Goal: Contribute content: Contribute content

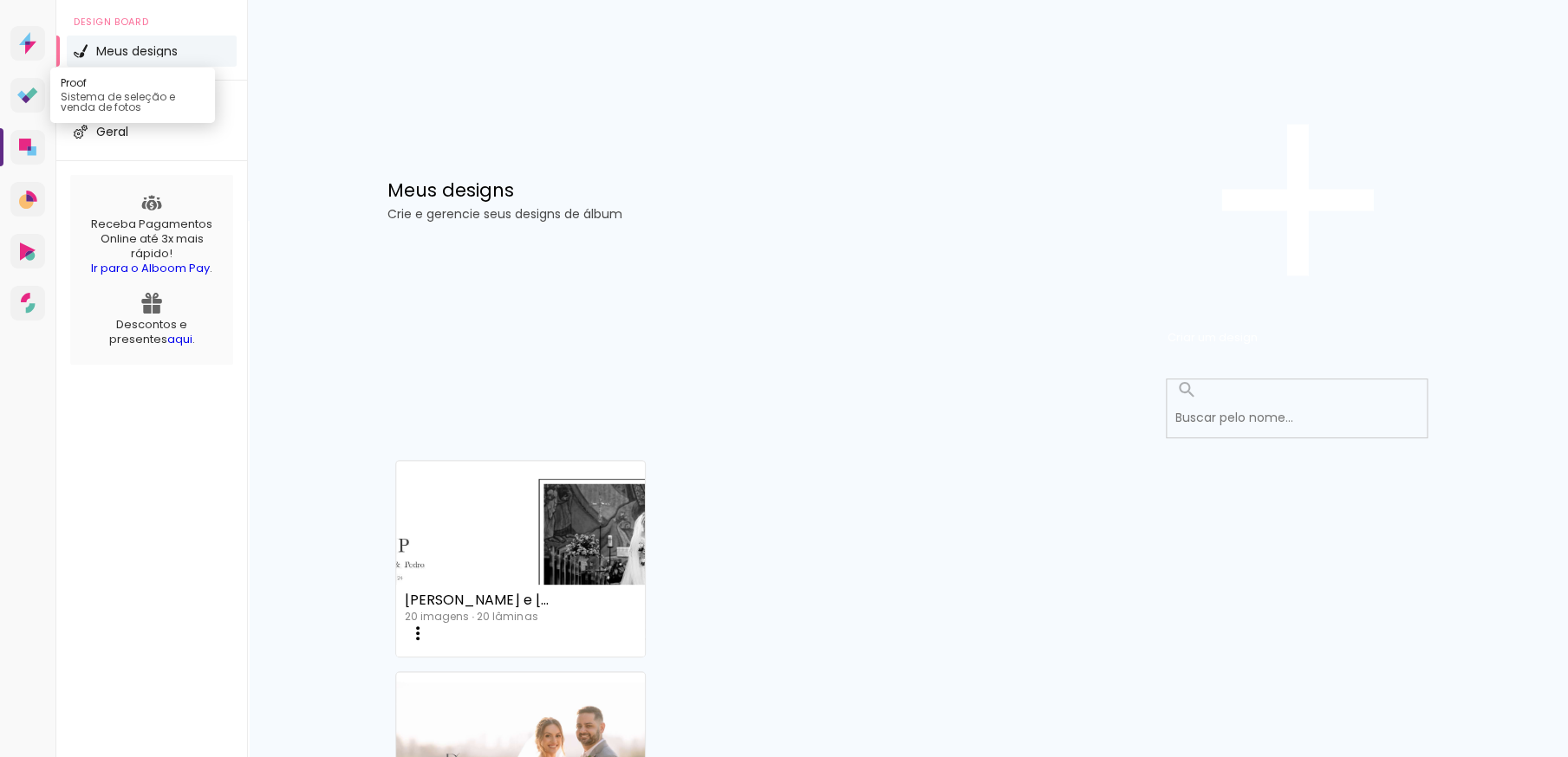
click at [25, 104] on icon at bounding box center [27, 96] width 21 height 17
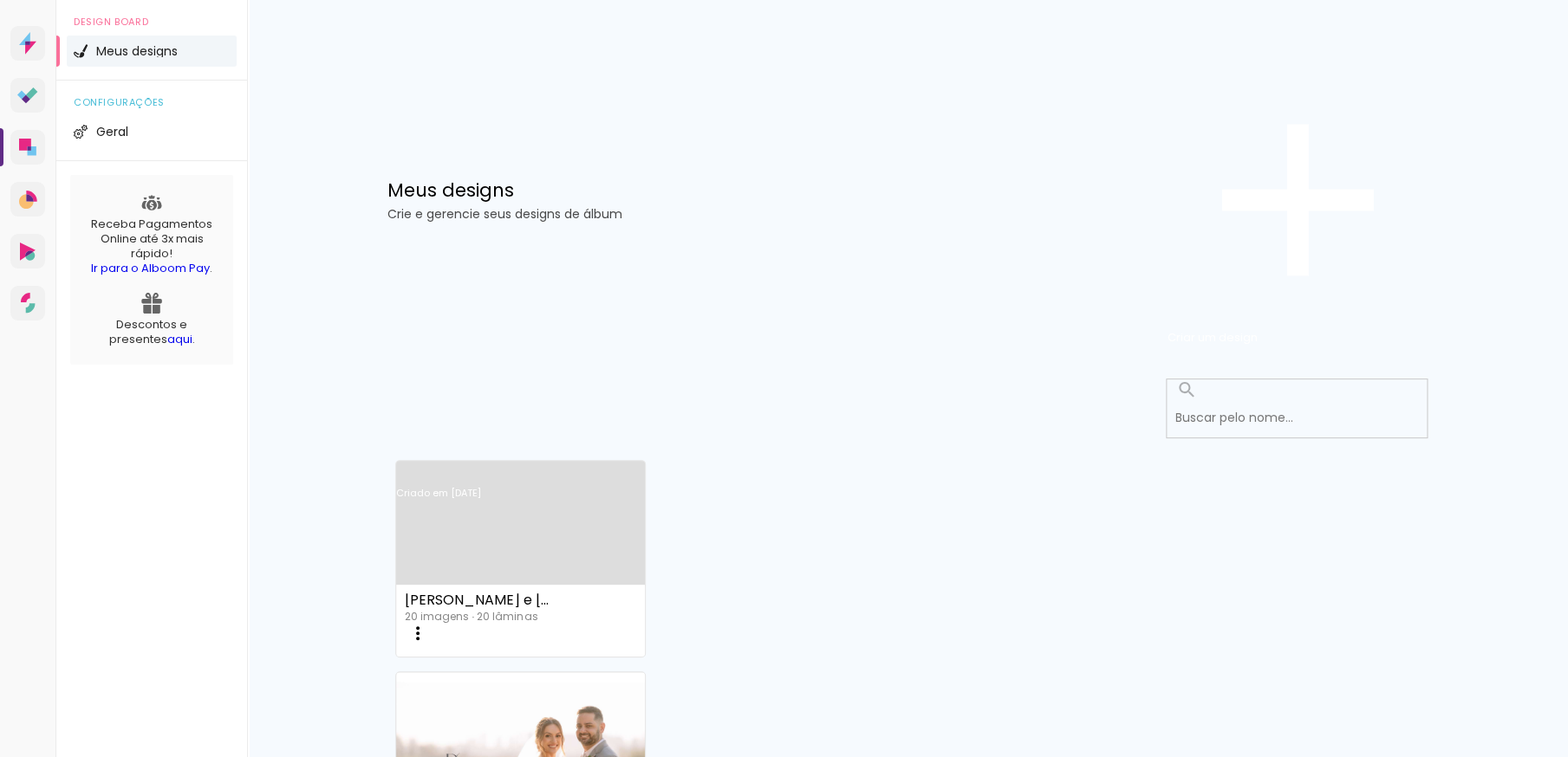
click at [428, 623] on iron-icon at bounding box center [418, 633] width 21 height 21
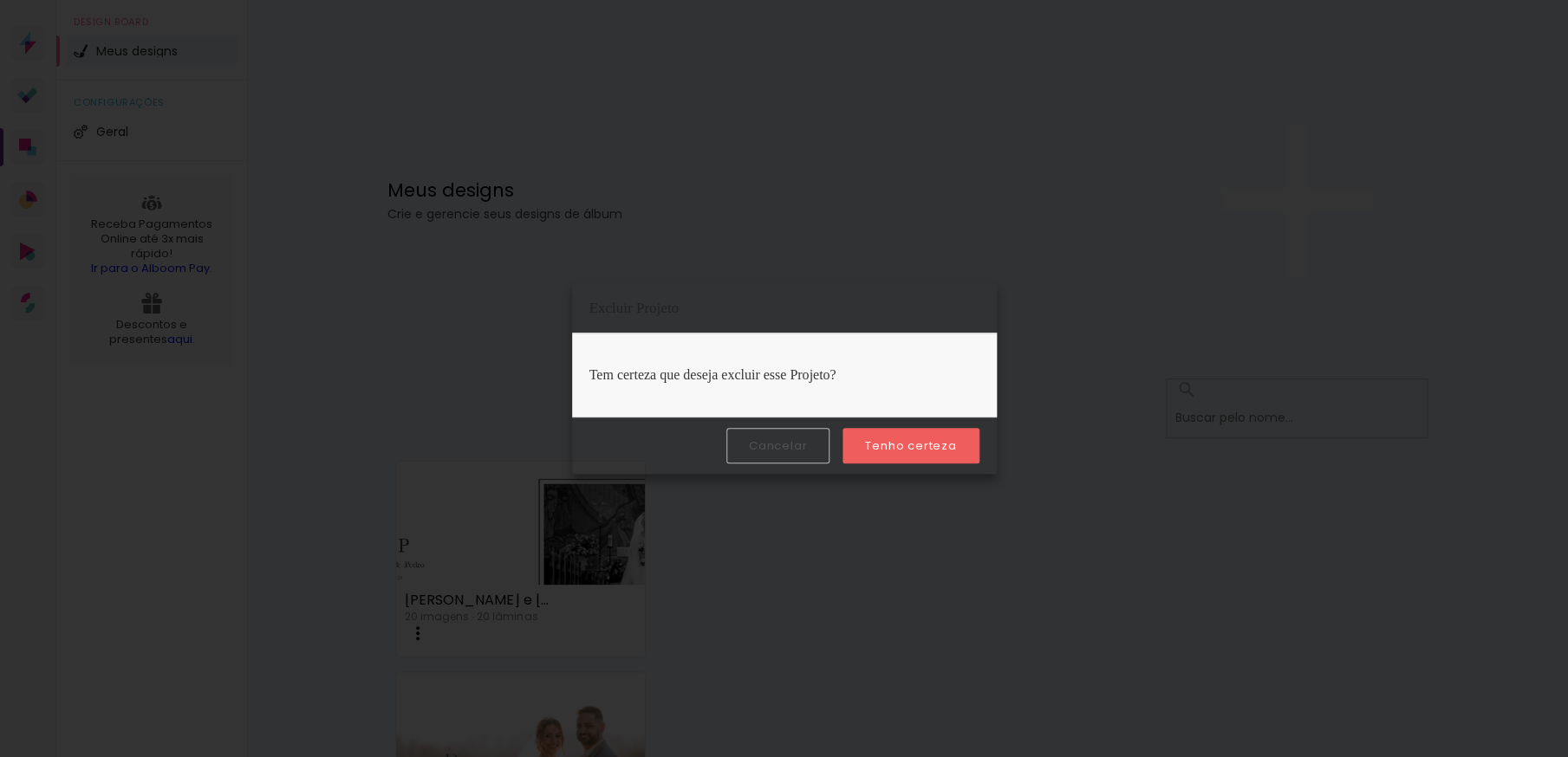
click at [0, 0] on slot "Tenho certeza" at bounding box center [0, 0] width 0 height 0
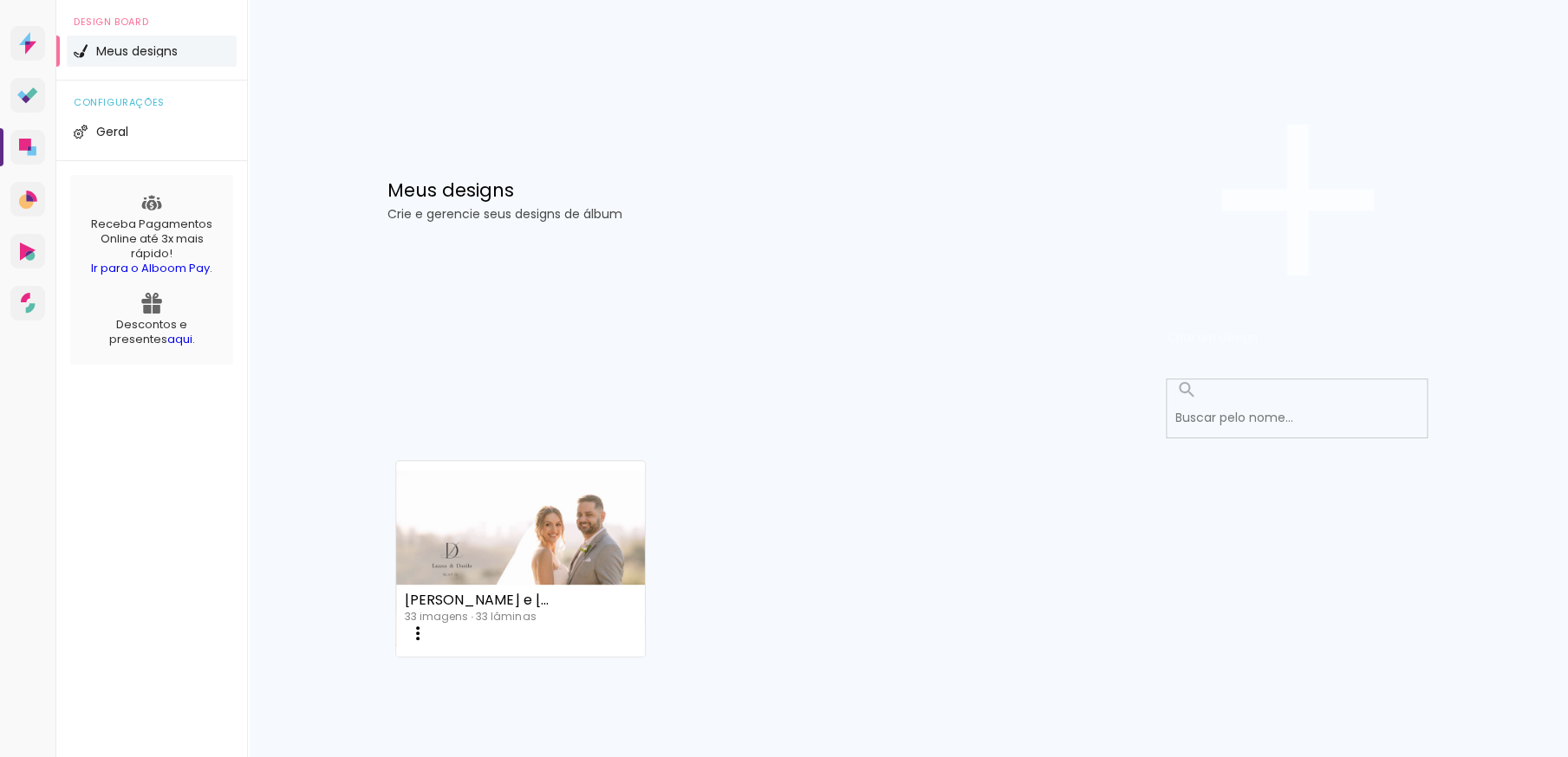
click at [1258, 329] on span "Criar um design" at bounding box center [1213, 337] width 90 height 17
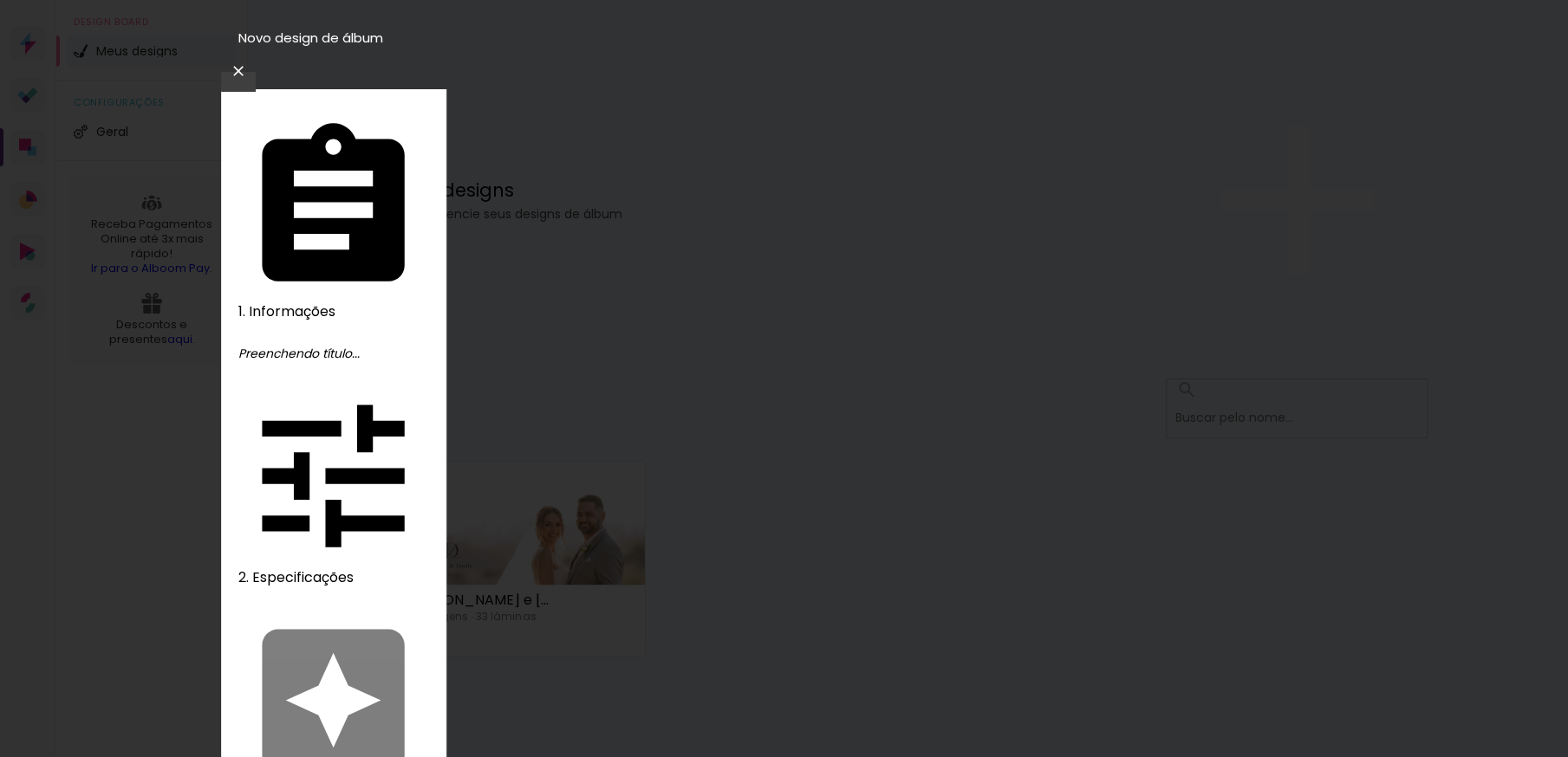
drag, startPoint x: 784, startPoint y: 228, endPoint x: 807, endPoint y: 235, distance: 24.0
type input "[PERSON_NAME] e [PERSON_NAME]"
type paper-input "[PERSON_NAME] e [PERSON_NAME]"
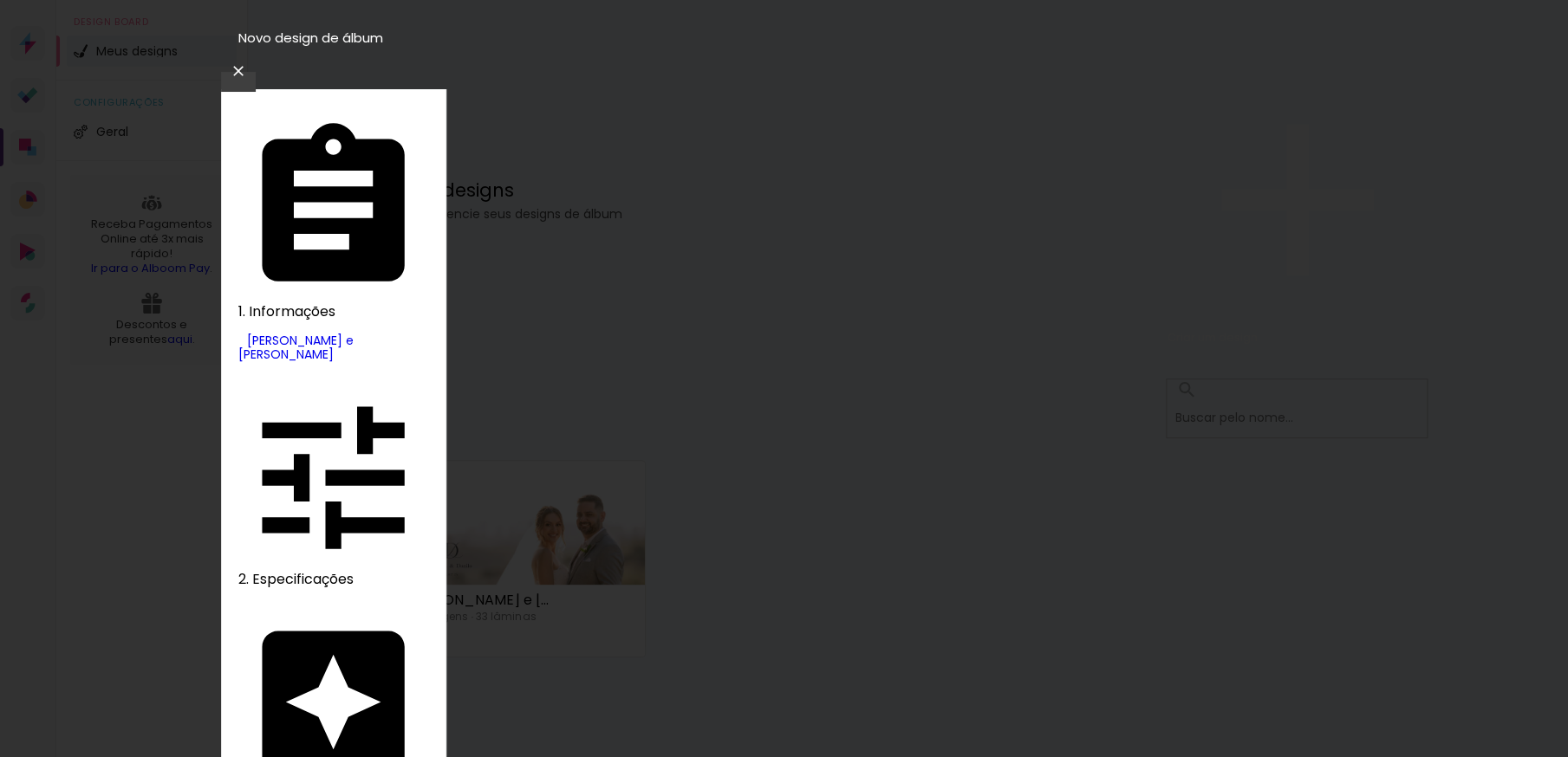
scroll to position [67, 0]
click at [0, 0] on slot "Tamanho Livre" at bounding box center [0, 0] width 0 height 0
click at [0, 0] on slot "Avançar" at bounding box center [0, 0] width 0 height 0
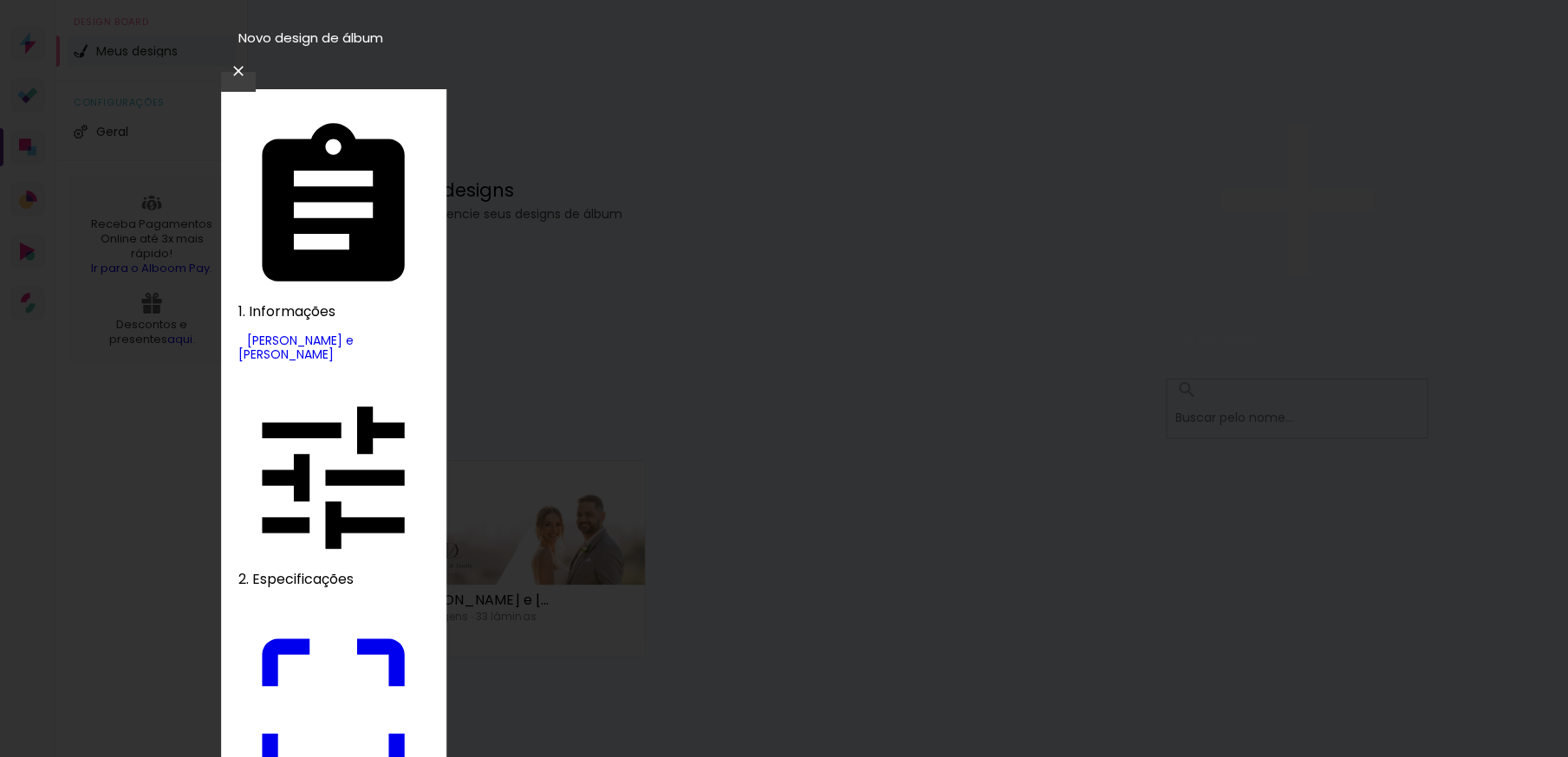
drag, startPoint x: 467, startPoint y: 498, endPoint x: 508, endPoint y: 497, distance: 41.0
type input "25"
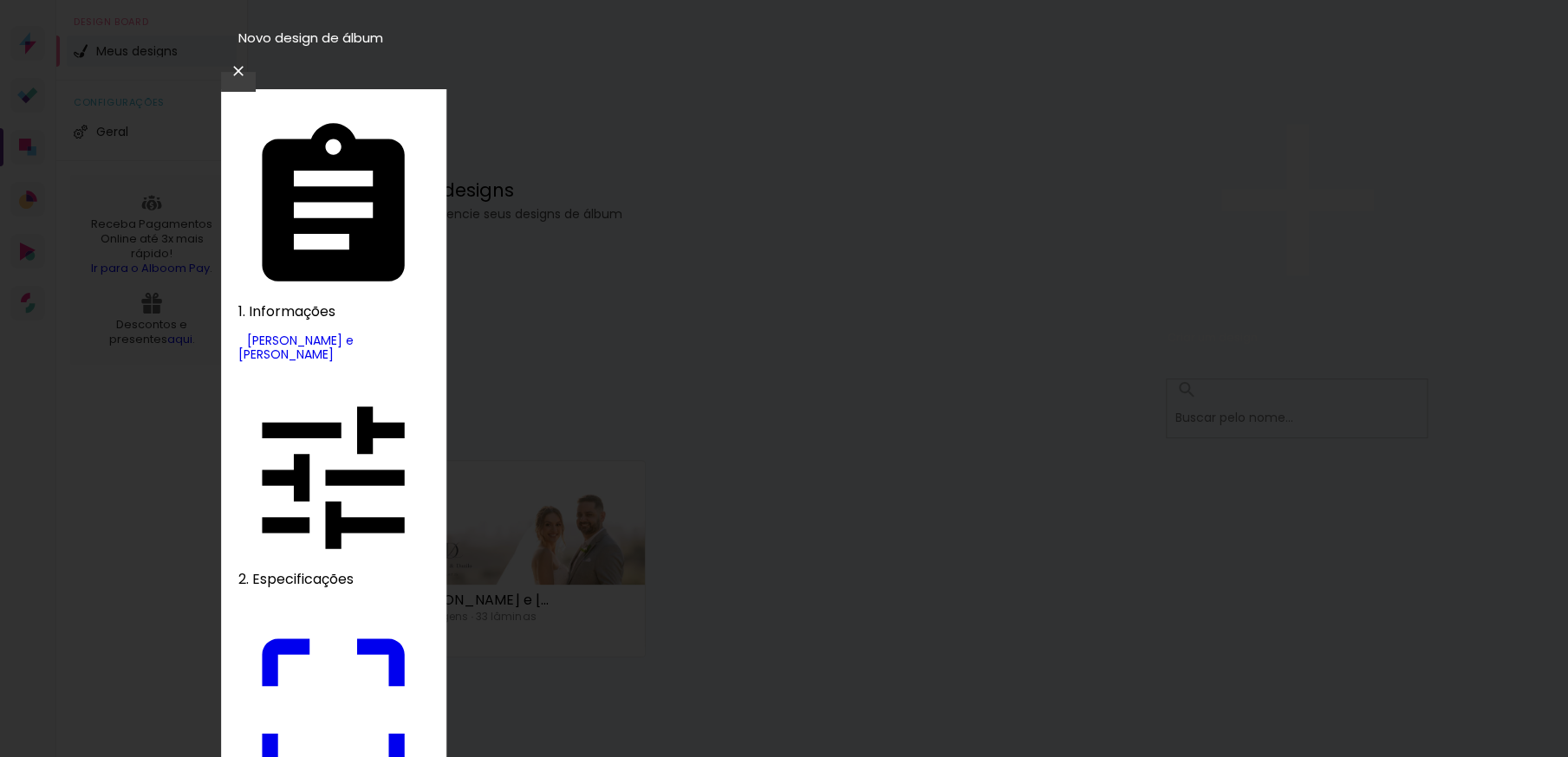
type paper-input "25"
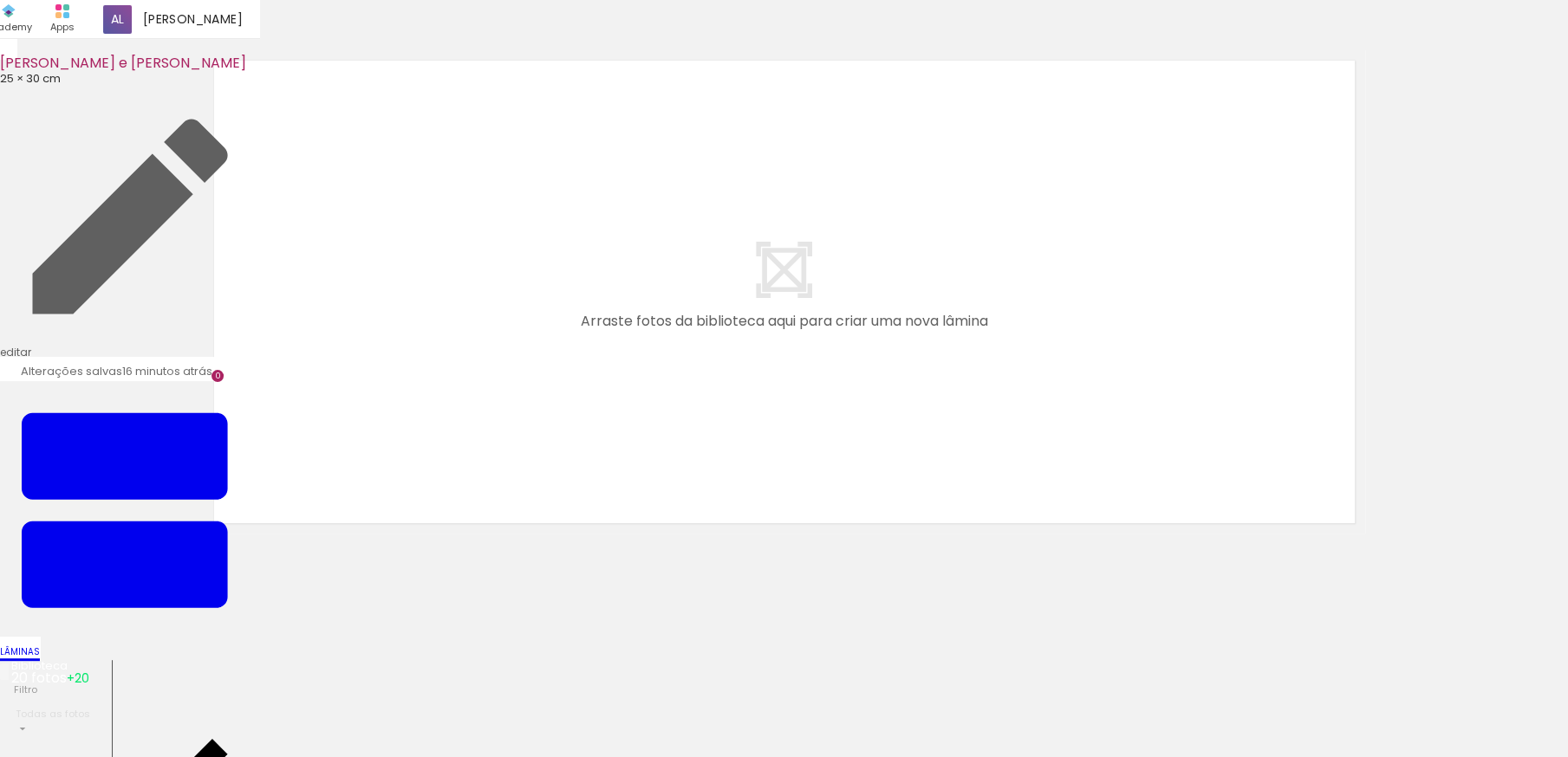
scroll to position [11, 0]
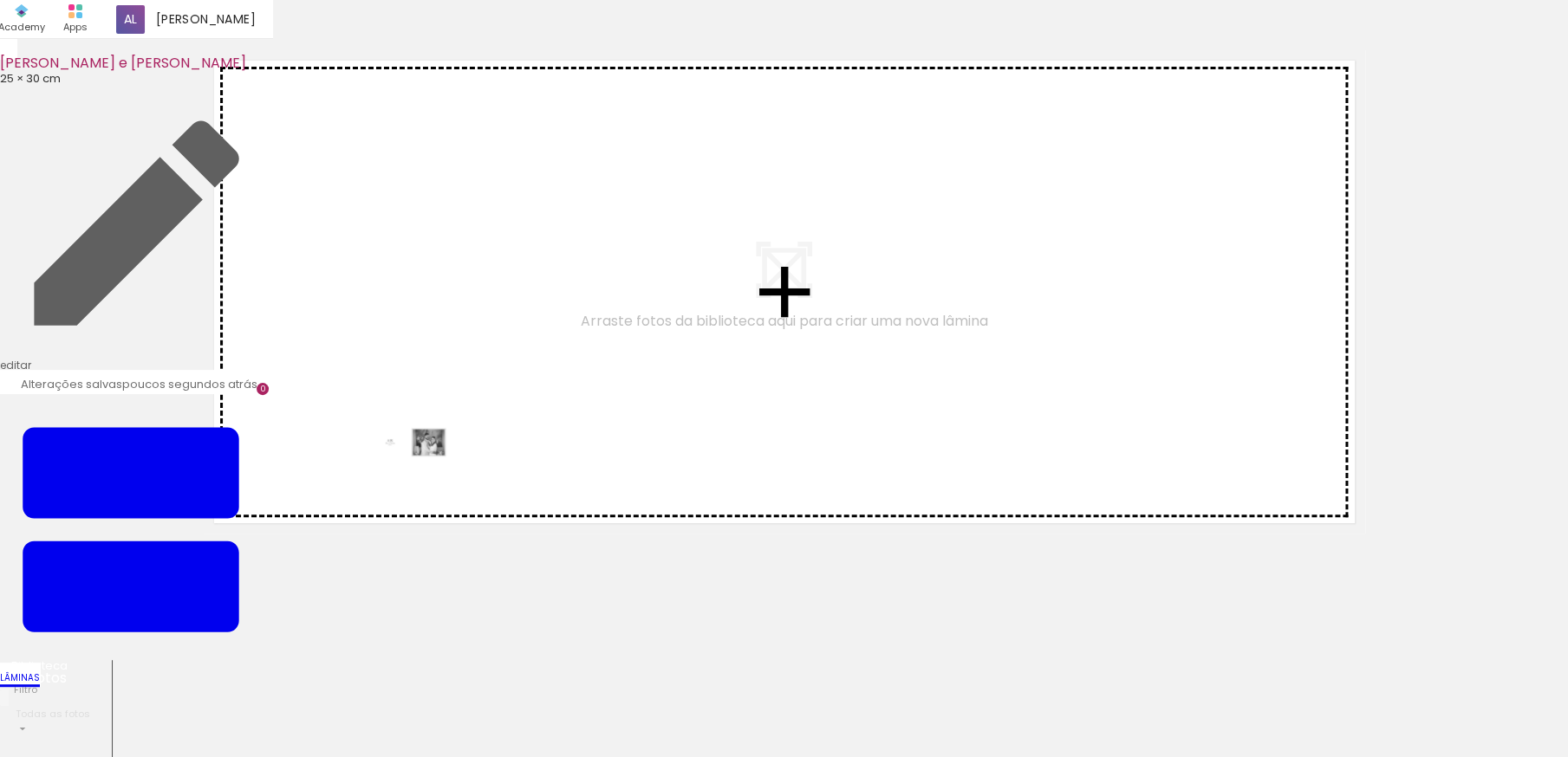
drag, startPoint x: 213, startPoint y: 681, endPoint x: 424, endPoint y: 481, distance: 290.7
click at [420, 475] on quentale-workspace at bounding box center [784, 378] width 1568 height 757
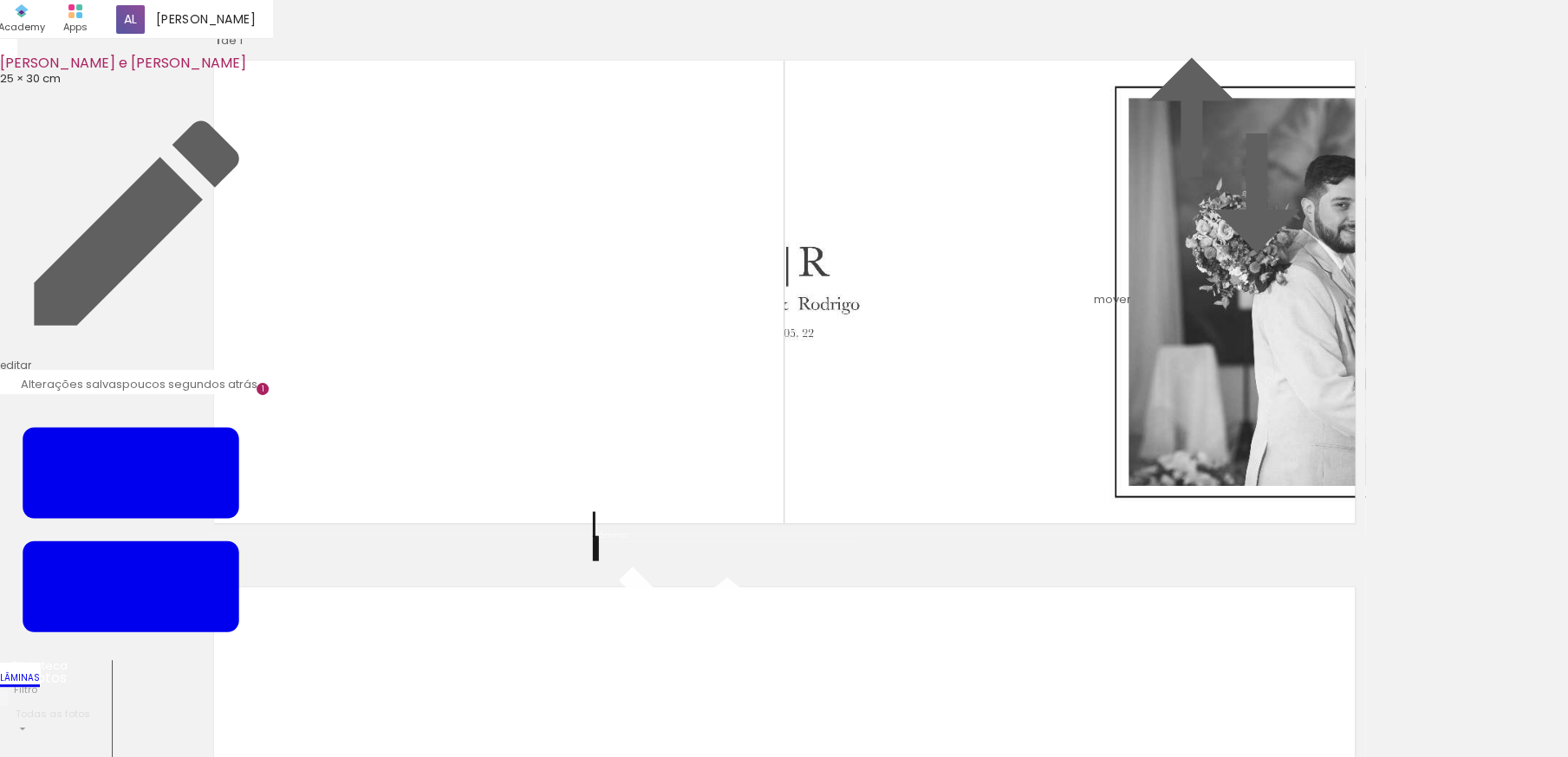
drag, startPoint x: 659, startPoint y: 751, endPoint x: 658, endPoint y: 774, distance: 23.0
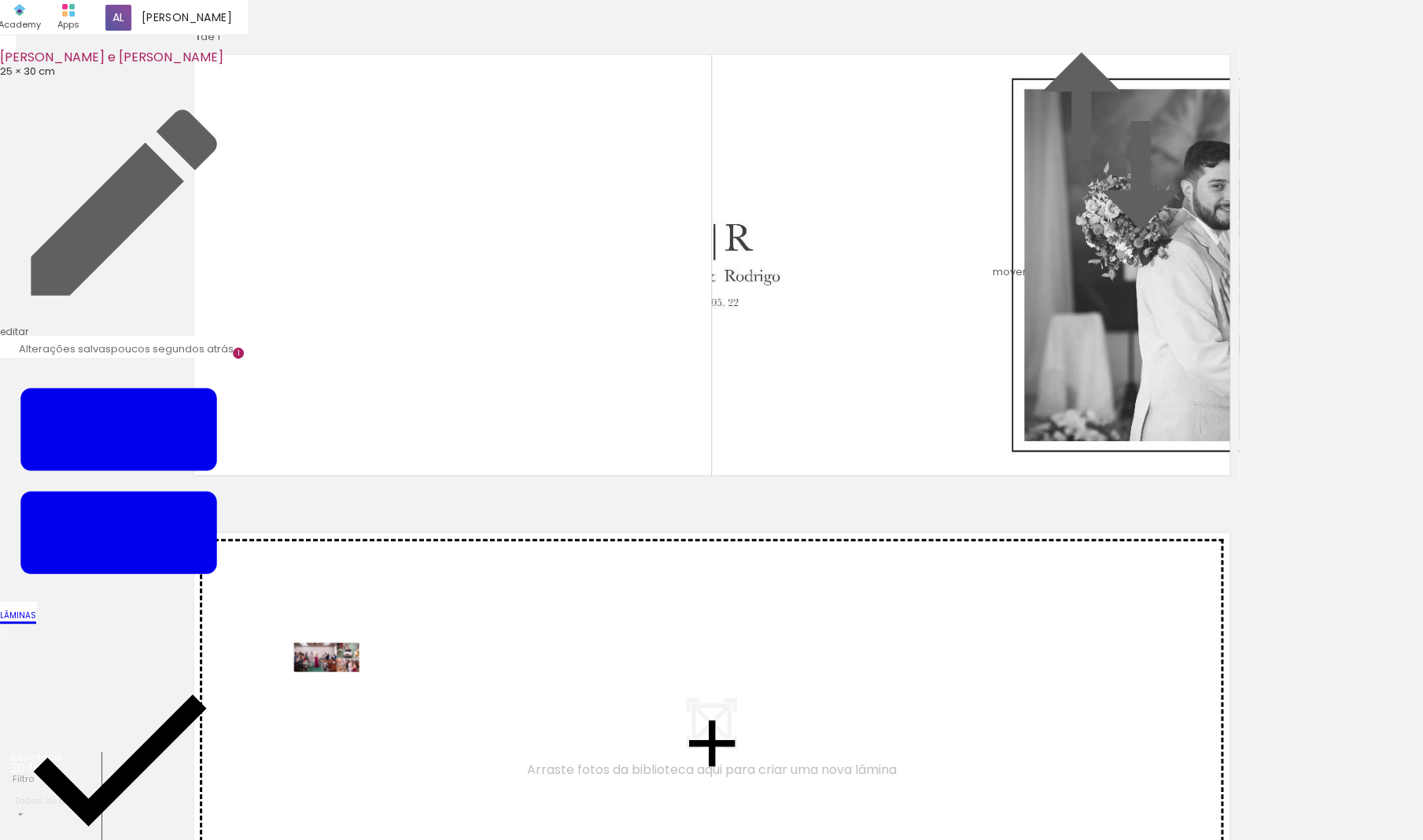
drag, startPoint x: 274, startPoint y: 775, endPoint x: 339, endPoint y: 688, distance: 108.6
click at [339, 686] on quentale-workspace at bounding box center [711, 420] width 1423 height 840
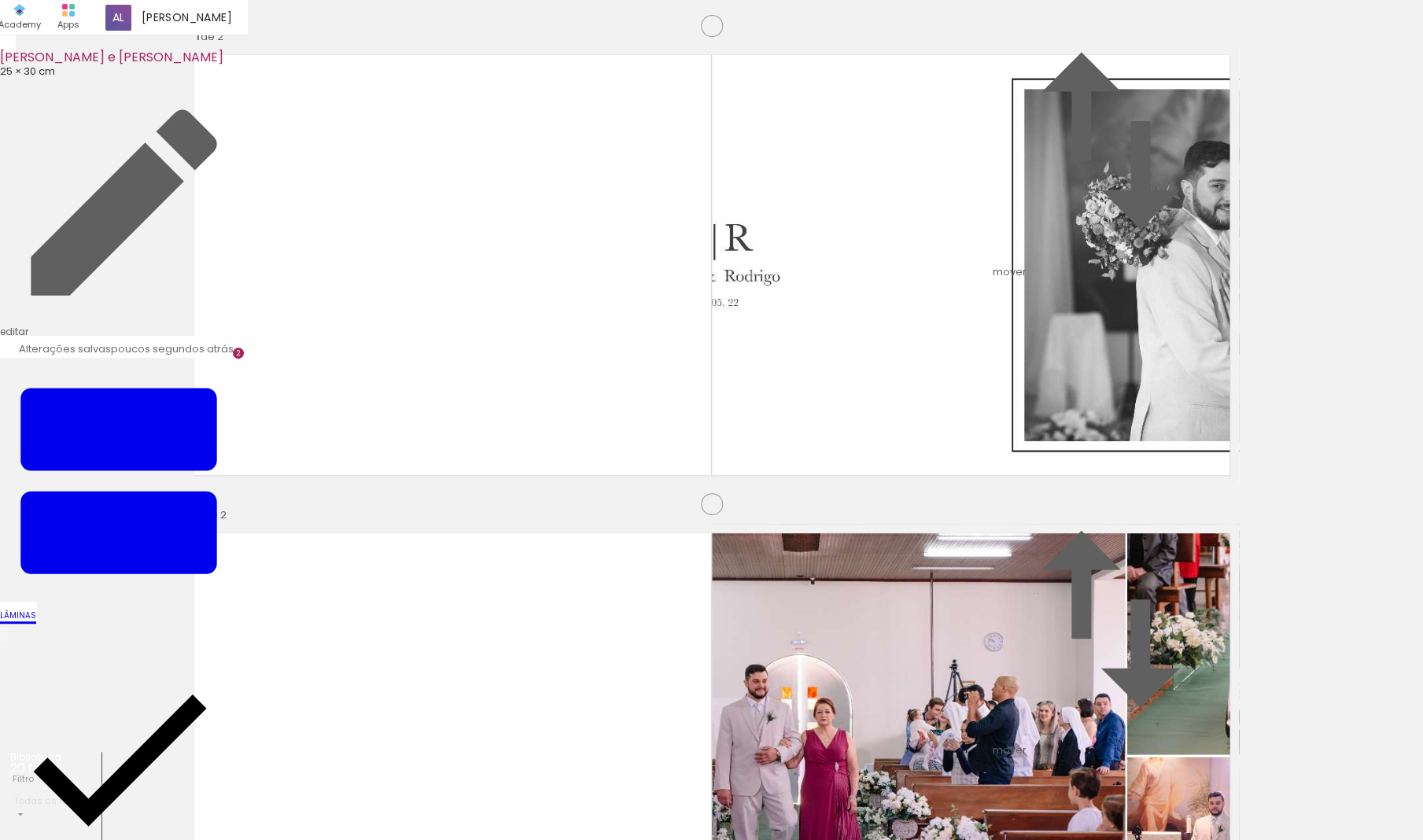
scroll to position [412, 0]
drag, startPoint x: 330, startPoint y: 787, endPoint x: 348, endPoint y: 733, distance: 56.9
click at [348, 686] on quentale-workspace at bounding box center [711, 420] width 1423 height 840
drag, startPoint x: 431, startPoint y: 786, endPoint x: 464, endPoint y: 750, distance: 48.8
click at [428, 686] on quentale-workspace at bounding box center [711, 420] width 1423 height 840
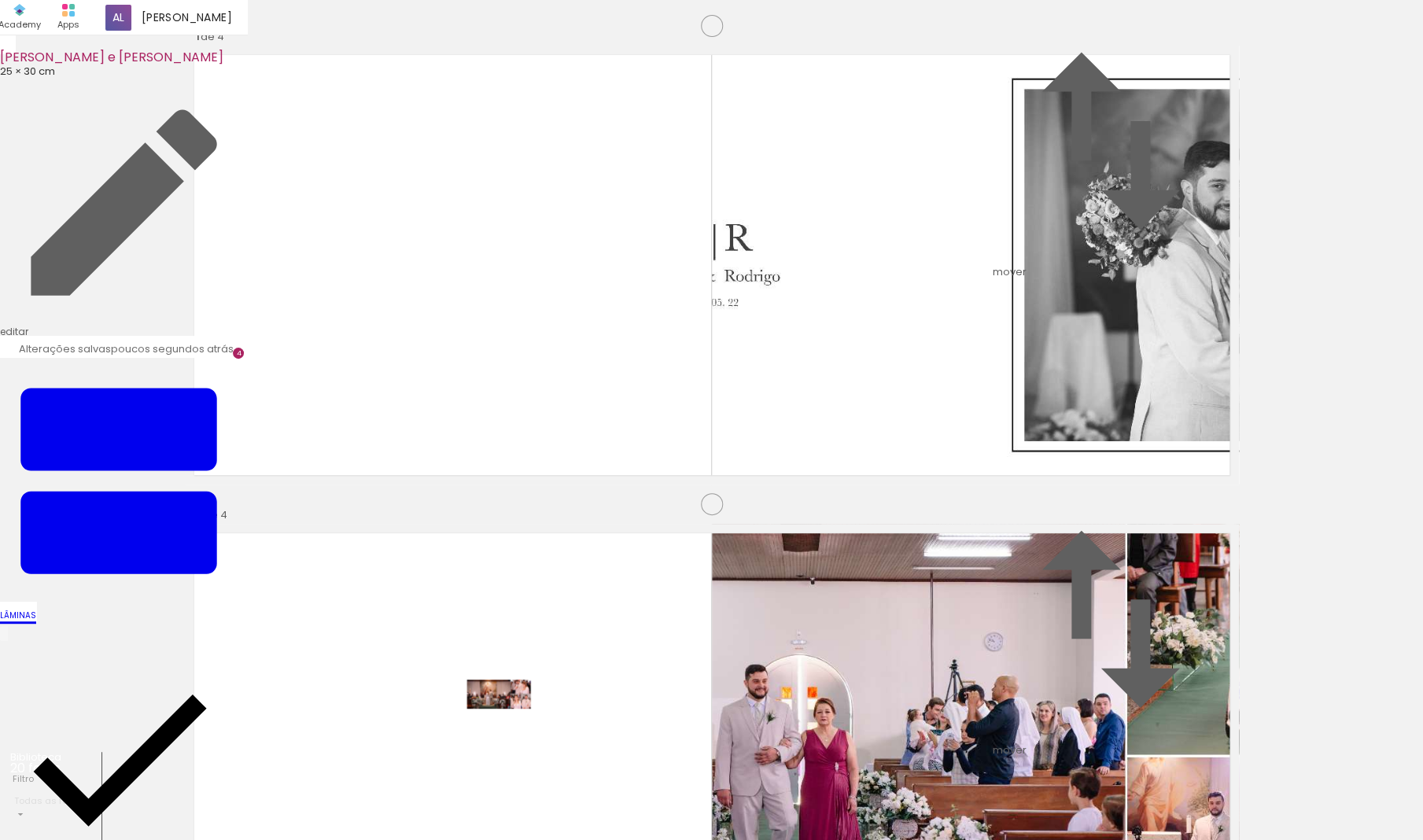
drag, startPoint x: 511, startPoint y: 790, endPoint x: 510, endPoint y: 727, distance: 63.0
click at [510, 686] on quentale-workspace at bounding box center [711, 420] width 1423 height 840
drag, startPoint x: 611, startPoint y: 789, endPoint x: 604, endPoint y: 713, distance: 76.3
click at [604, 686] on quentale-workspace at bounding box center [711, 420] width 1423 height 840
drag, startPoint x: 685, startPoint y: 789, endPoint x: 680, endPoint y: 724, distance: 65.2
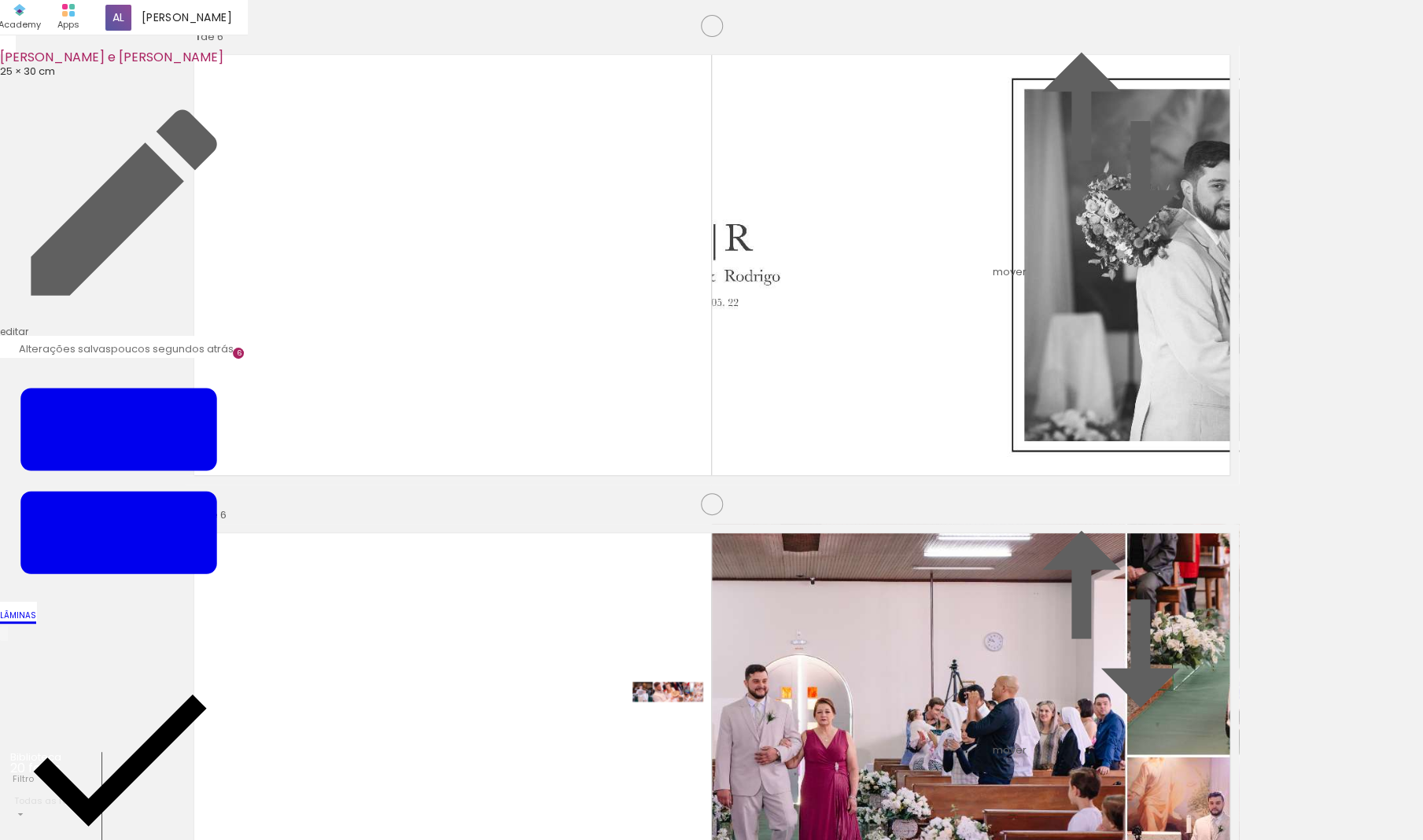
click at [680, 686] on quentale-workspace at bounding box center [711, 420] width 1423 height 840
drag, startPoint x: 777, startPoint y: 785, endPoint x: 772, endPoint y: 735, distance: 50.2
click at [772, 686] on quentale-workspace at bounding box center [711, 420] width 1423 height 840
drag, startPoint x: 876, startPoint y: 768, endPoint x: 895, endPoint y: 747, distance: 28.3
click at [878, 686] on quentale-workspace at bounding box center [711, 420] width 1423 height 840
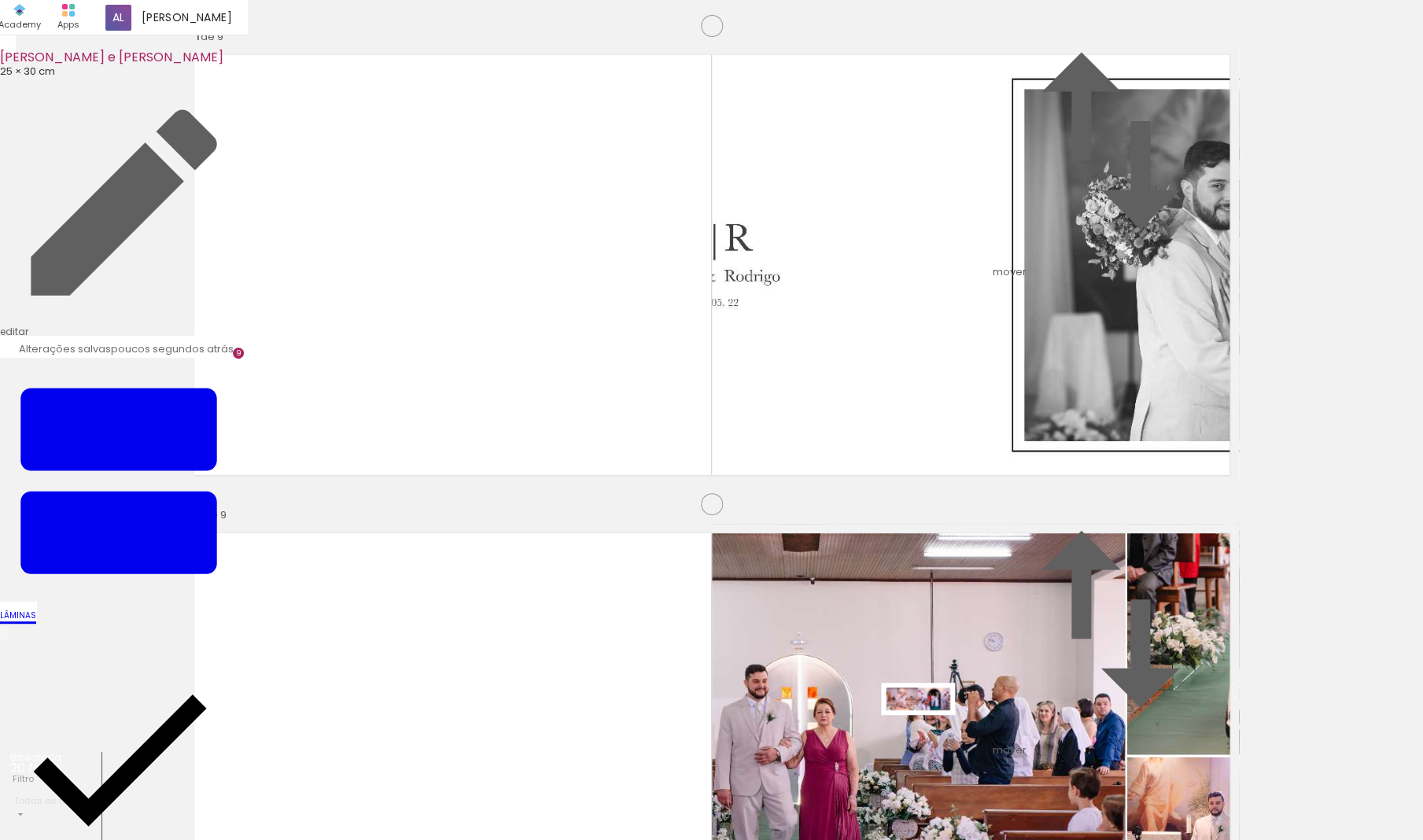
drag, startPoint x: 938, startPoint y: 784, endPoint x: 929, endPoint y: 728, distance: 56.7
click at [929, 686] on quentale-workspace at bounding box center [711, 420] width 1423 height 840
drag, startPoint x: 1032, startPoint y: 780, endPoint x: 1015, endPoint y: 715, distance: 67.2
click at [1015, 686] on quentale-workspace at bounding box center [711, 420] width 1423 height 840
drag, startPoint x: 1120, startPoint y: 786, endPoint x: 1102, endPoint y: 716, distance: 72.3
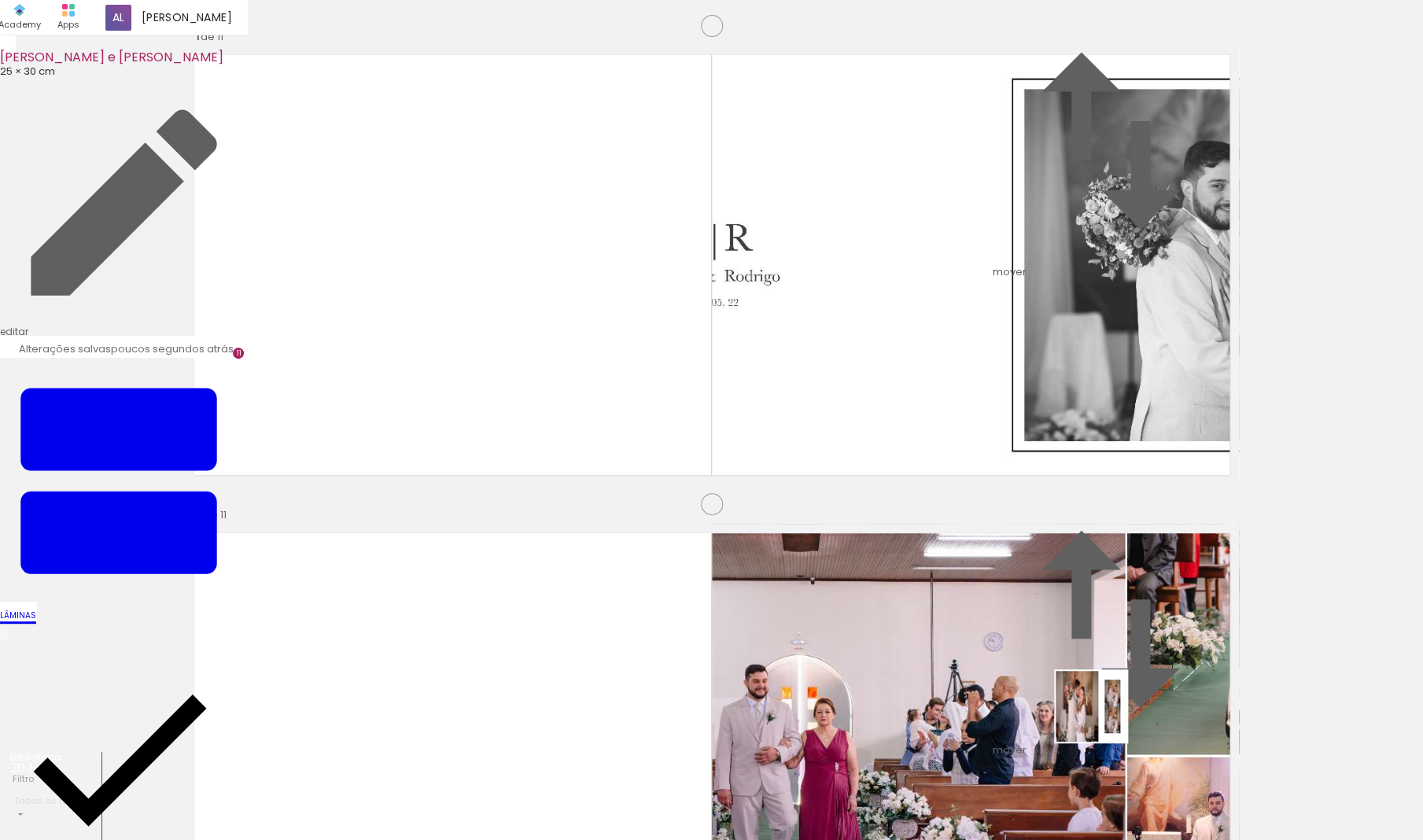
click at [1102, 686] on quentale-workspace at bounding box center [711, 420] width 1423 height 840
drag, startPoint x: 1218, startPoint y: 792, endPoint x: 1215, endPoint y: 757, distance: 35.1
click at [1192, 686] on quentale-workspace at bounding box center [711, 420] width 1423 height 840
drag, startPoint x: 1286, startPoint y: 785, endPoint x: 1187, endPoint y: 724, distance: 116.3
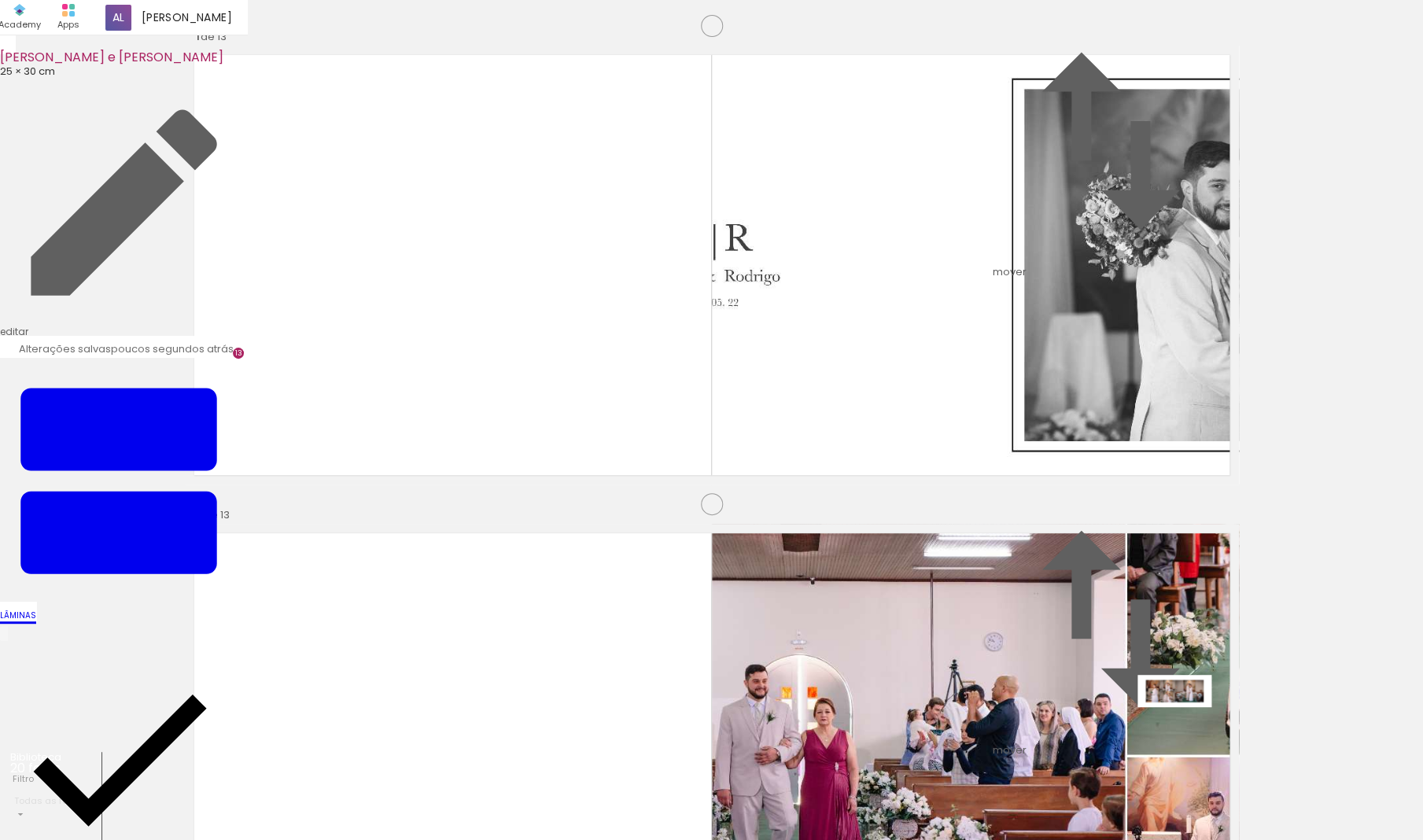
click at [1187, 686] on quentale-workspace at bounding box center [711, 420] width 1423 height 840
drag, startPoint x: 916, startPoint y: 778, endPoint x: 946, endPoint y: 747, distance: 43.1
click at [925, 686] on quentale-workspace at bounding box center [711, 420] width 1423 height 840
drag, startPoint x: 1003, startPoint y: 784, endPoint x: 998, endPoint y: 735, distance: 49.3
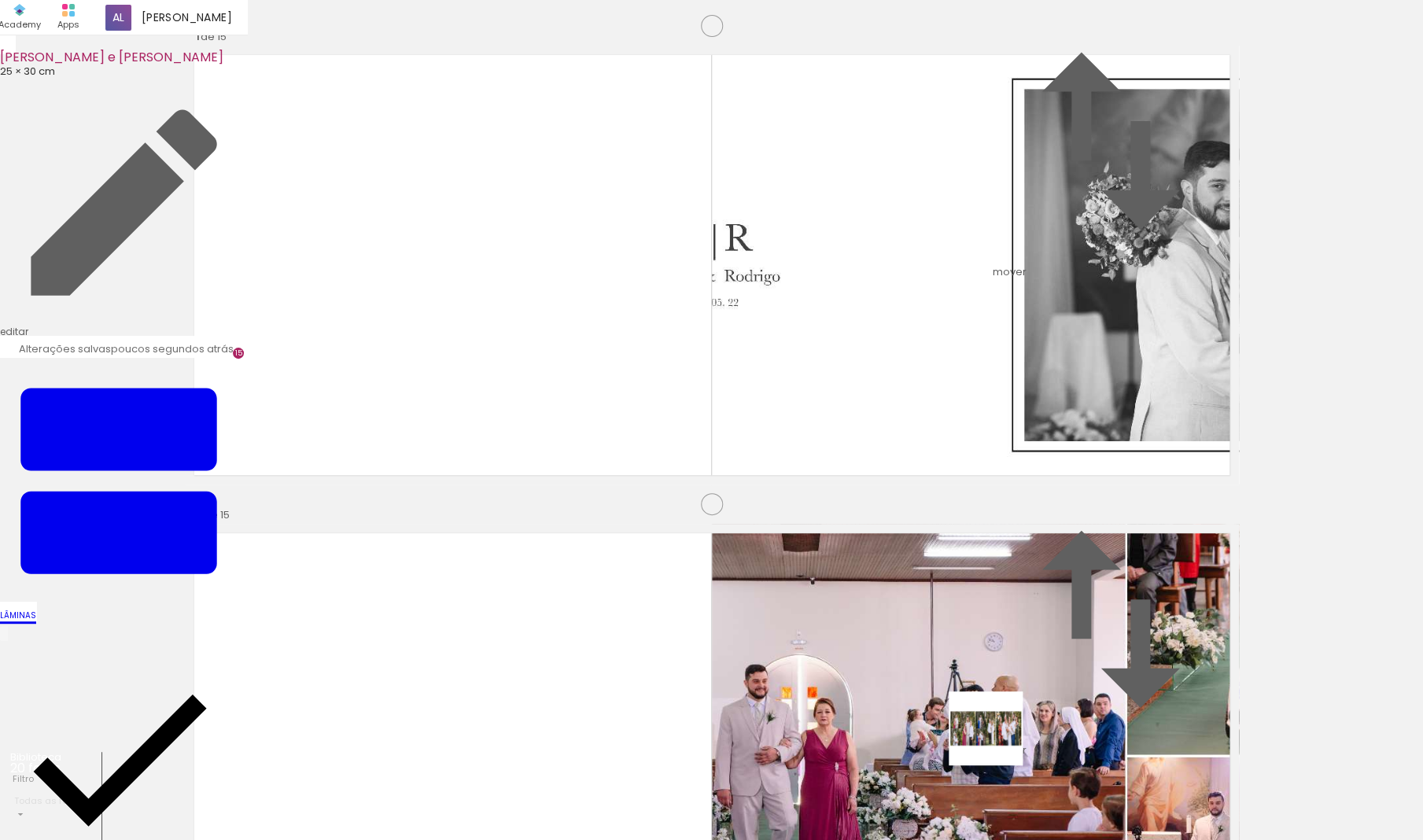
click at [998, 686] on quentale-workspace at bounding box center [711, 420] width 1423 height 840
drag, startPoint x: 1083, startPoint y: 795, endPoint x: 1085, endPoint y: 747, distance: 48.0
click at [1073, 686] on quentale-workspace at bounding box center [711, 420] width 1423 height 840
drag, startPoint x: 1182, startPoint y: 795, endPoint x: 1183, endPoint y: 761, distance: 34.0
click at [1143, 686] on quentale-workspace at bounding box center [711, 420] width 1423 height 840
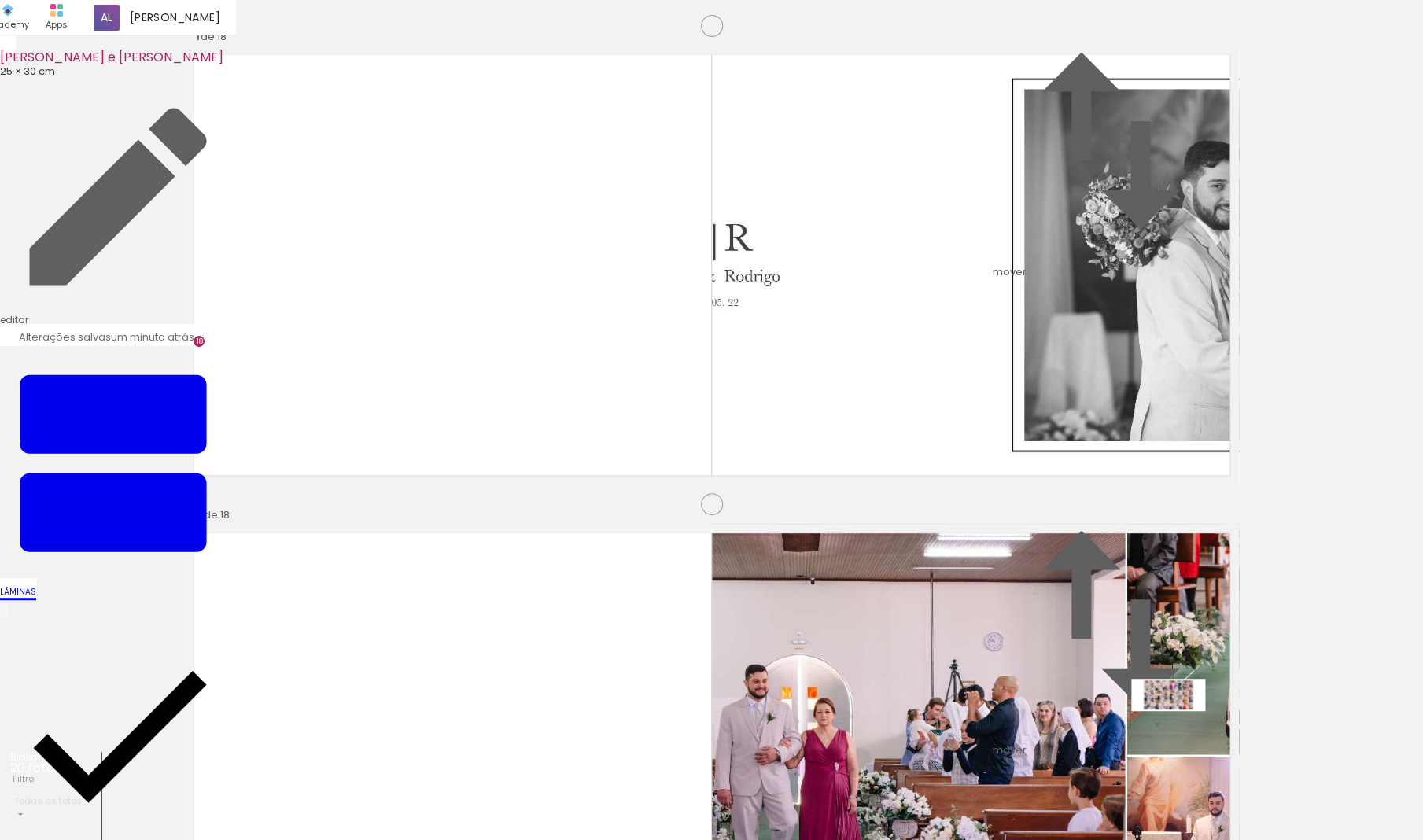
drag, startPoint x: 1265, startPoint y: 789, endPoint x: 1198, endPoint y: 742, distance: 81.8
click at [1176, 686] on quentale-workspace at bounding box center [711, 420] width 1423 height 840
drag, startPoint x: 1343, startPoint y: 788, endPoint x: 1175, endPoint y: 725, distance: 179.4
click at [1175, 686] on quentale-workspace at bounding box center [711, 420] width 1423 height 840
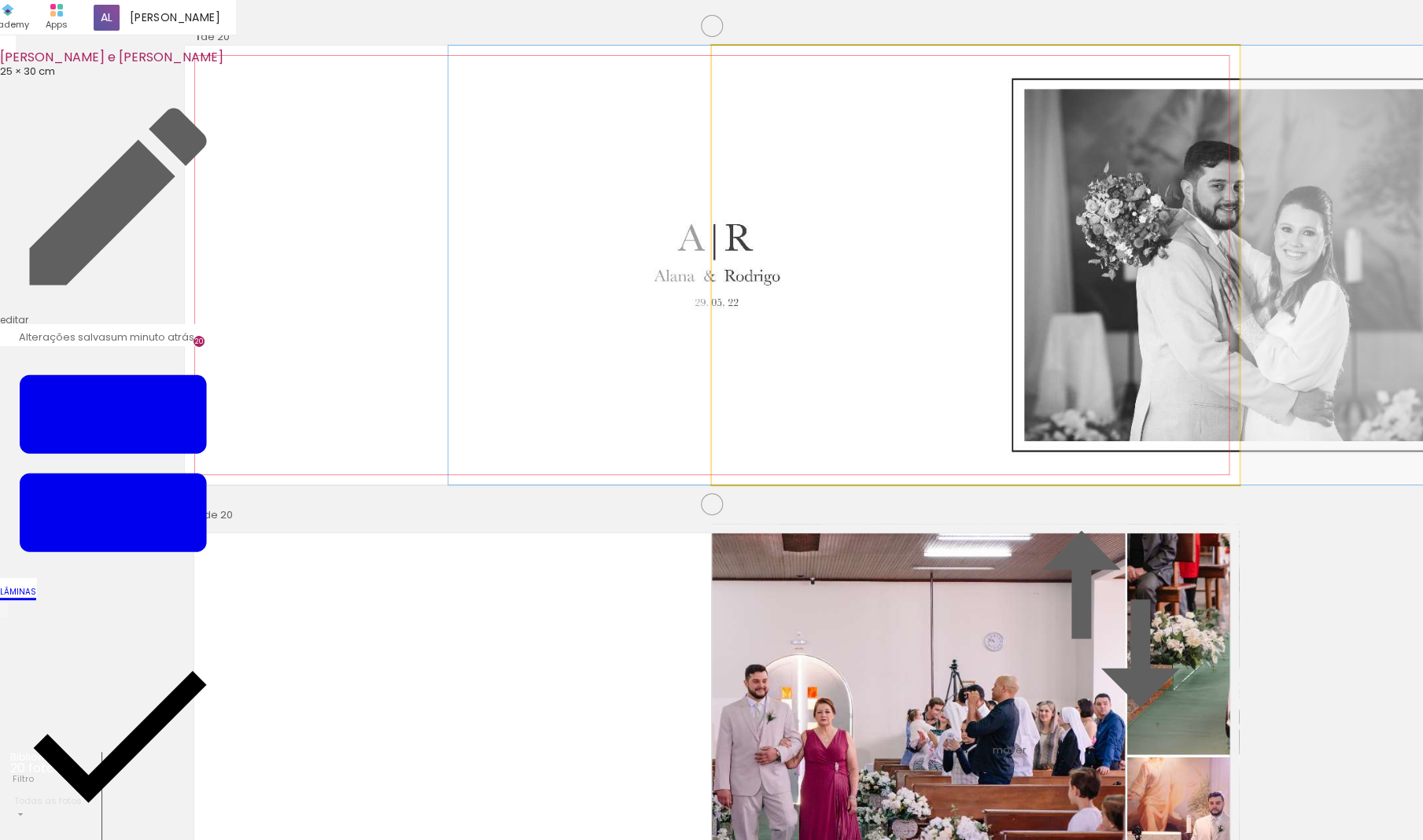
click at [953, 336] on quentale-photo at bounding box center [976, 265] width 527 height 439
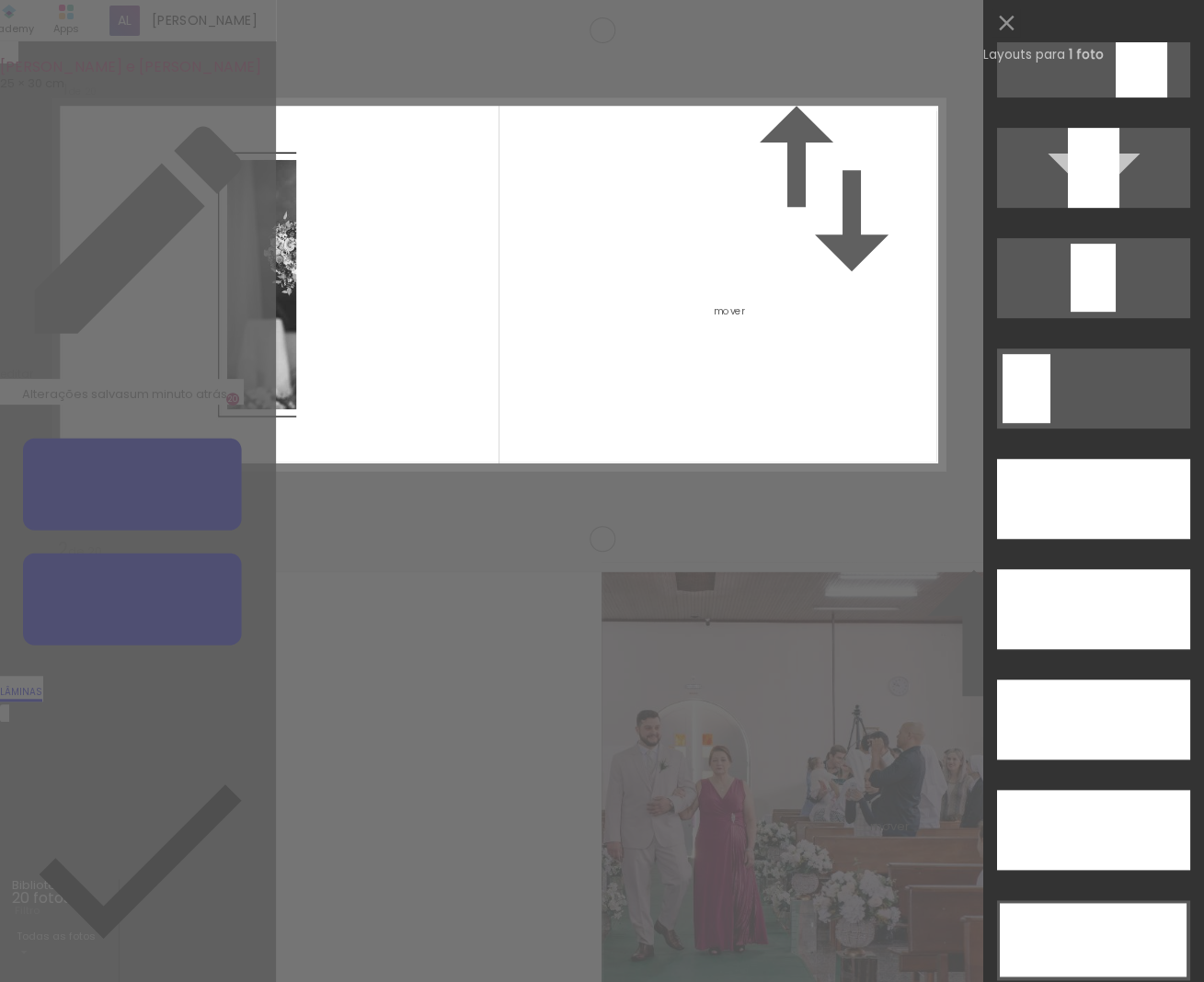
scroll to position [4893, 0]
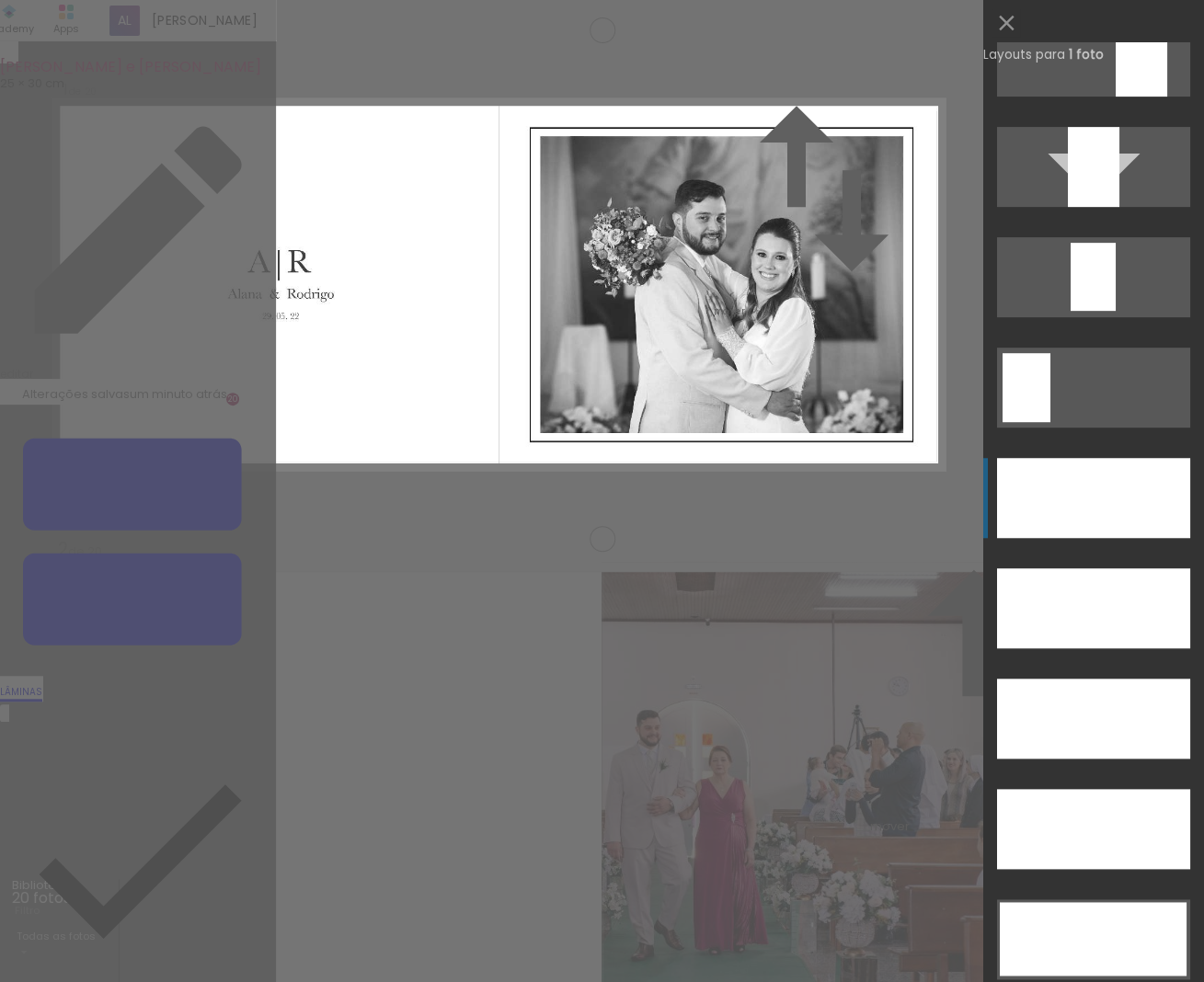
click at [1118, 207] on div at bounding box center [1094, 167] width 52 height 80
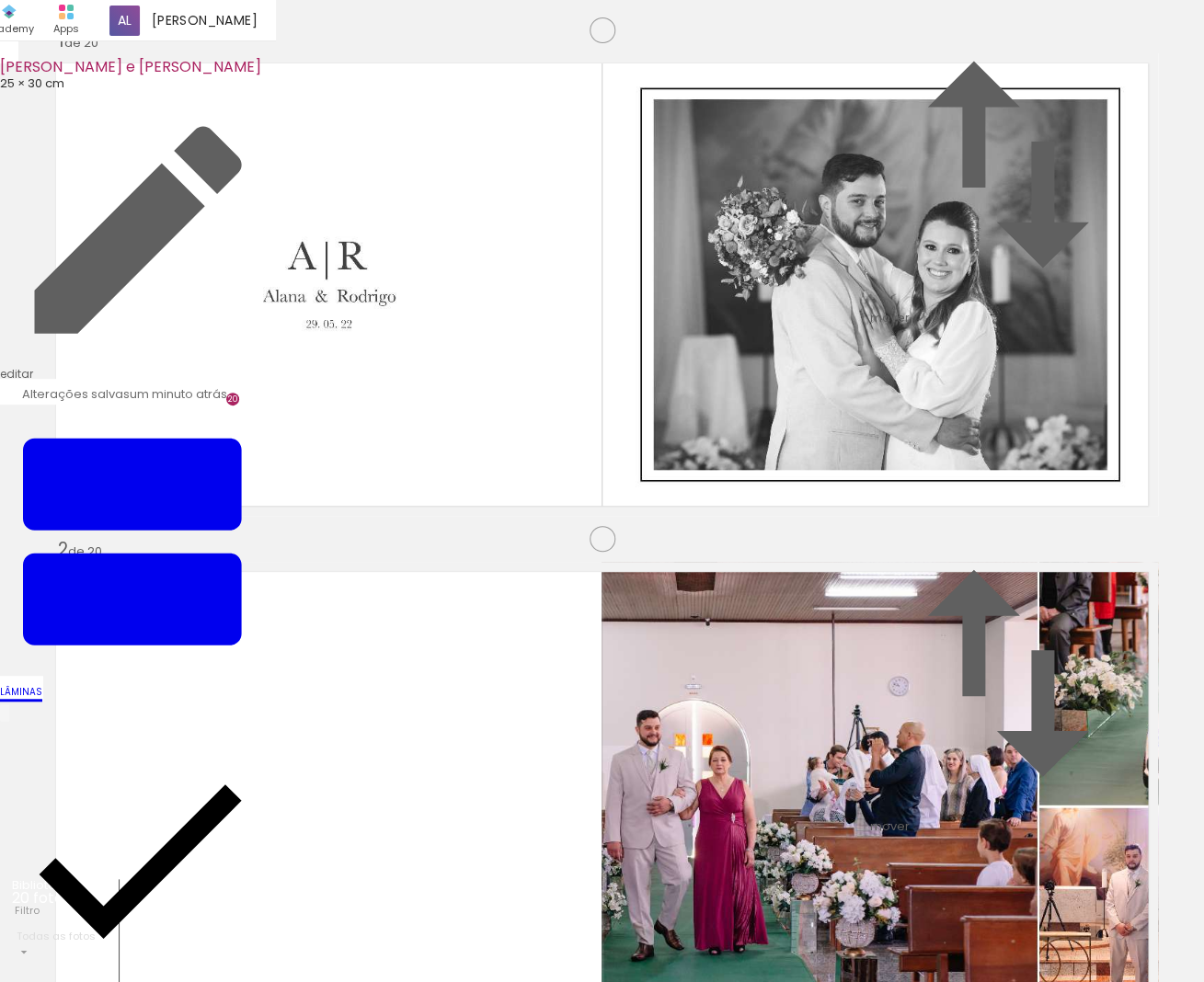
scroll to position [317, 0]
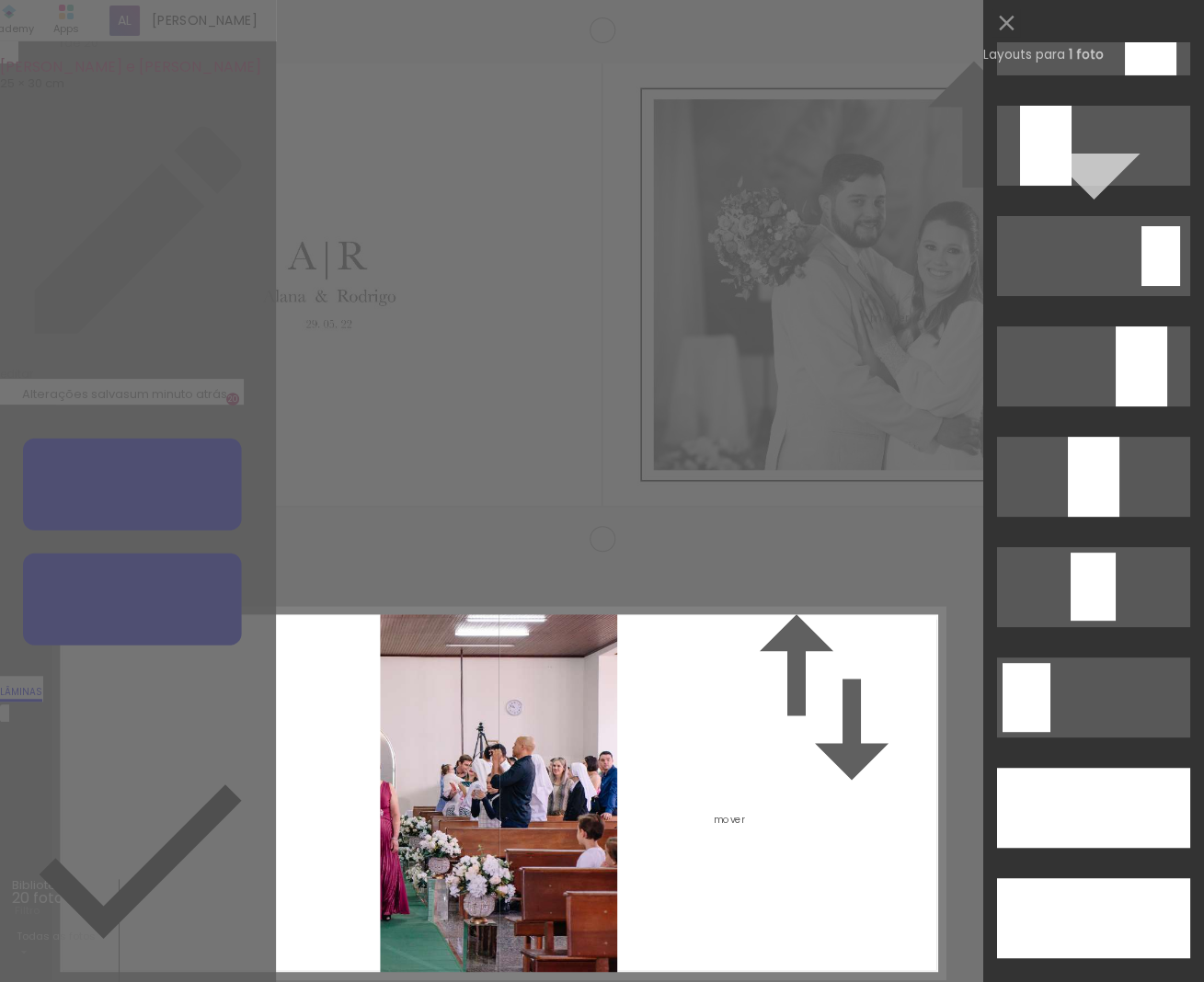
scroll to position [4785, 0]
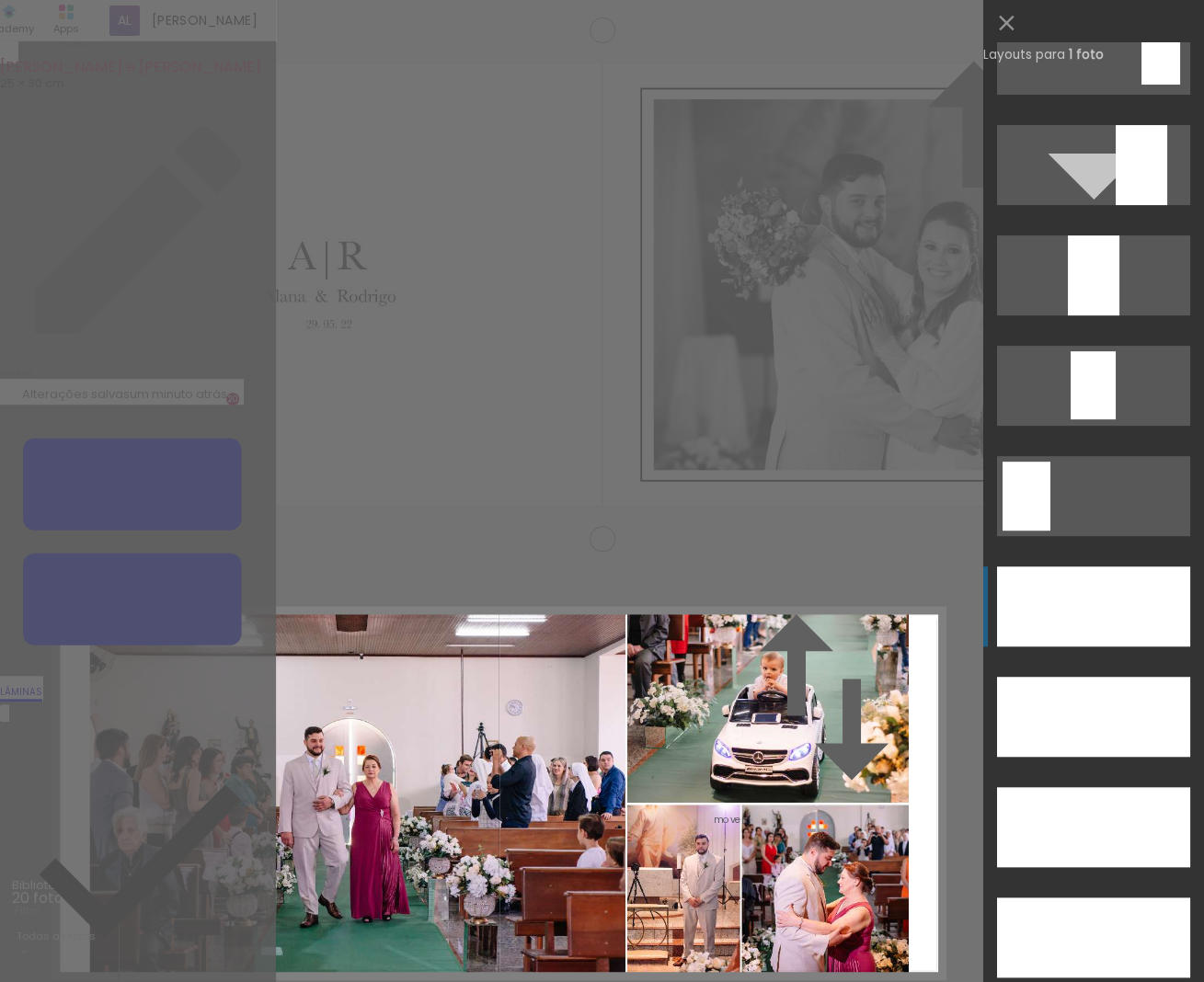
click at [1075, 802] on div at bounding box center [1093, 937] width 193 height 80
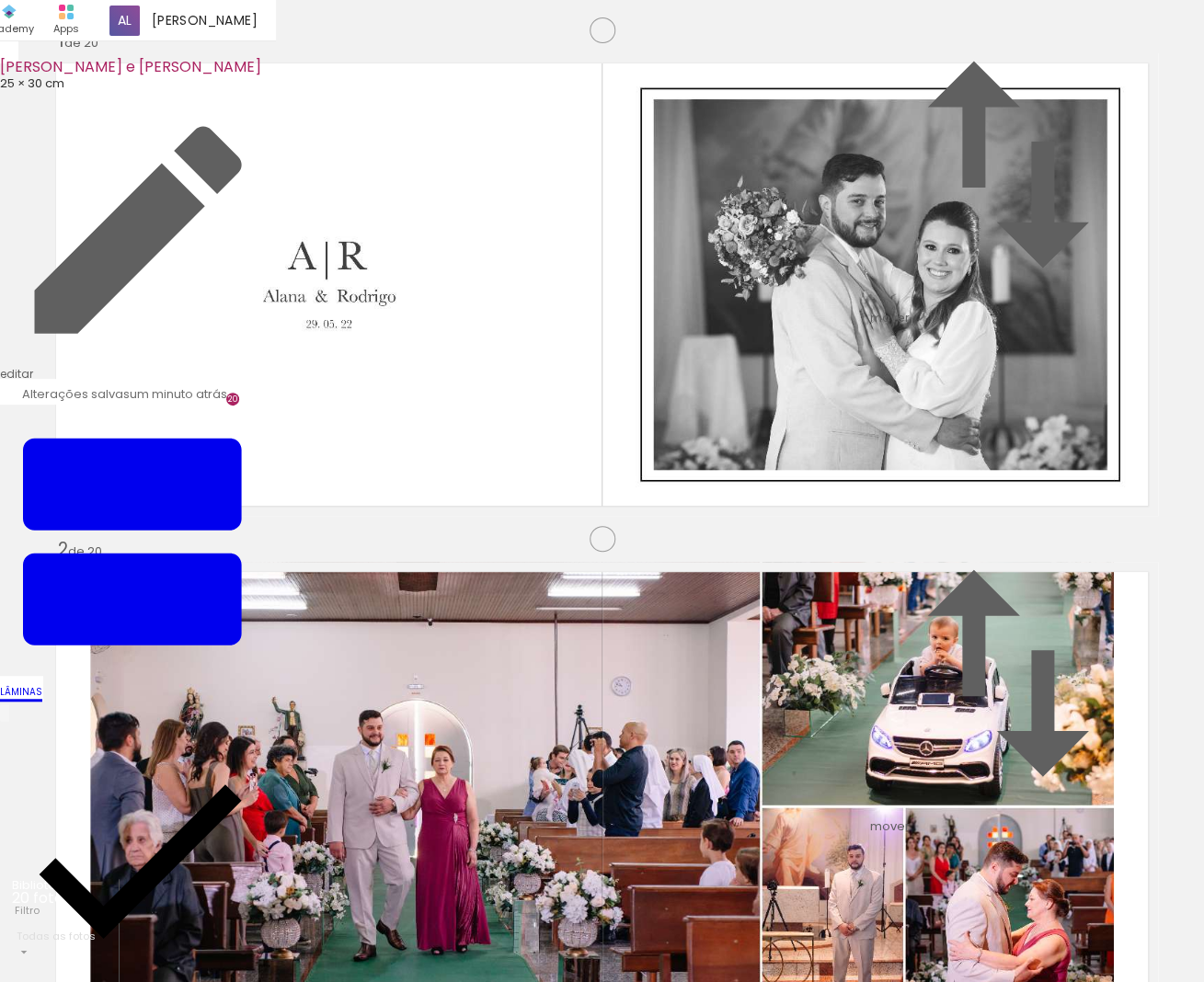
scroll to position [1019, 0]
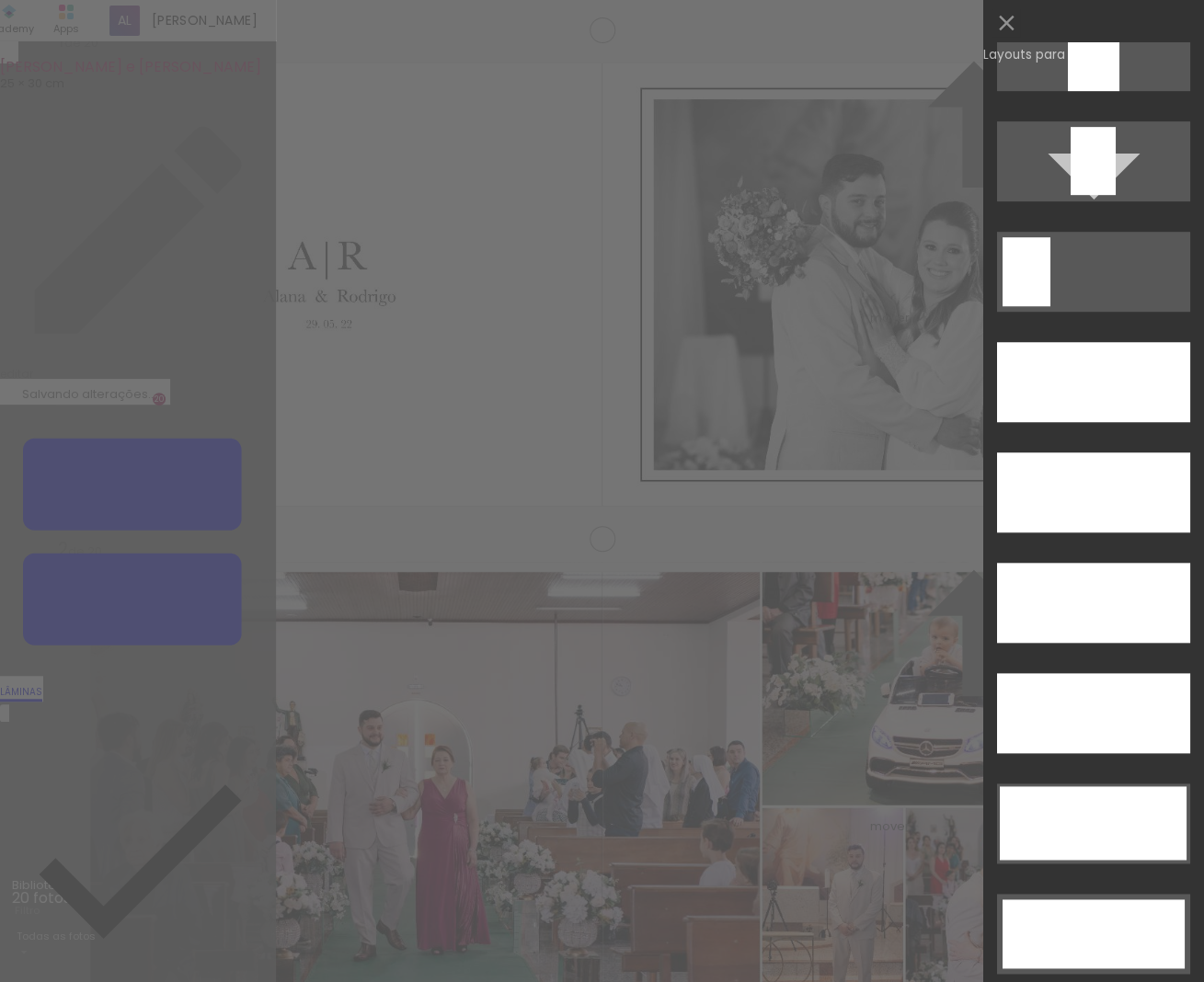
scroll to position [5060, 0]
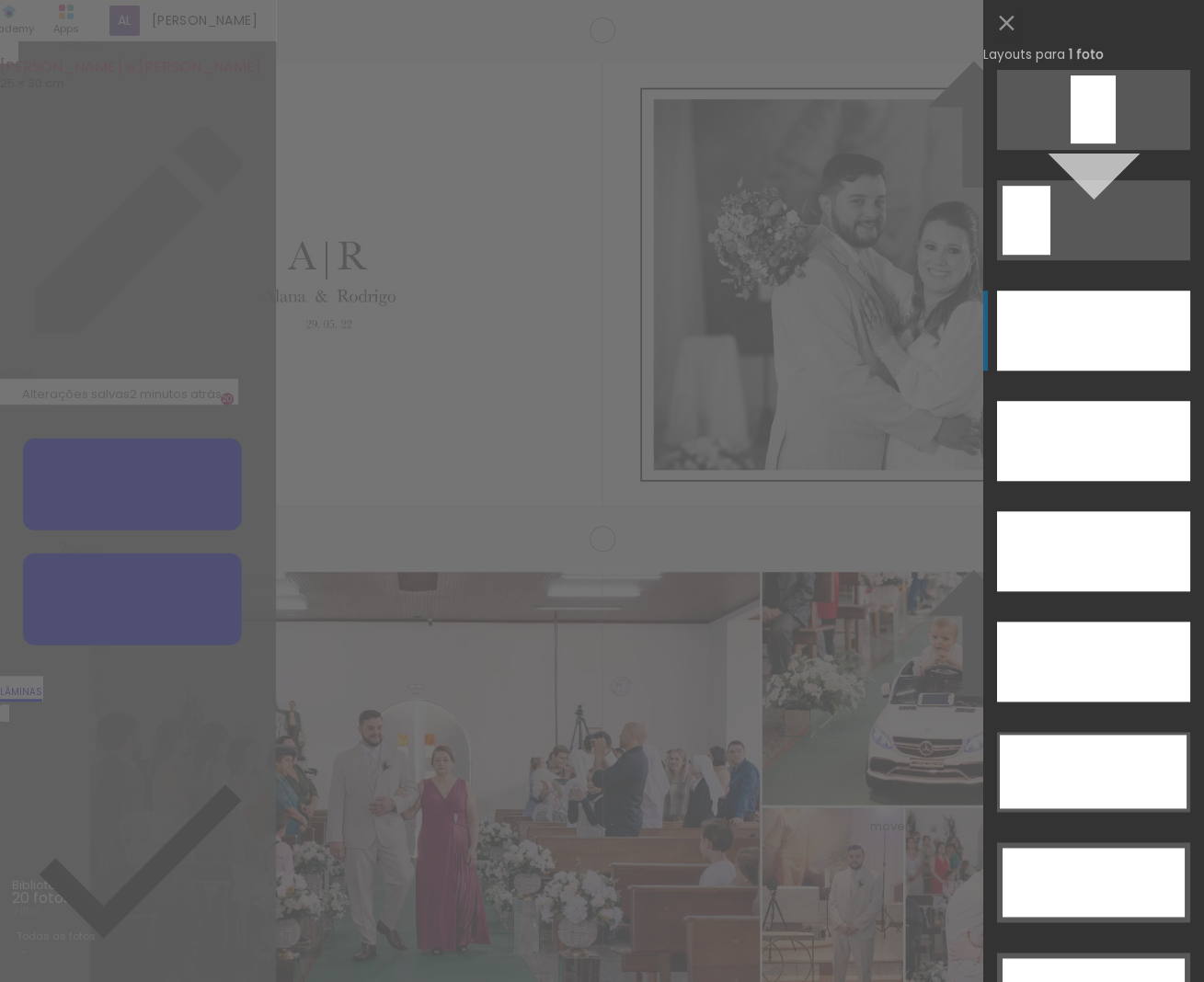
click at [1101, 401] on div at bounding box center [1093, 440] width 193 height 80
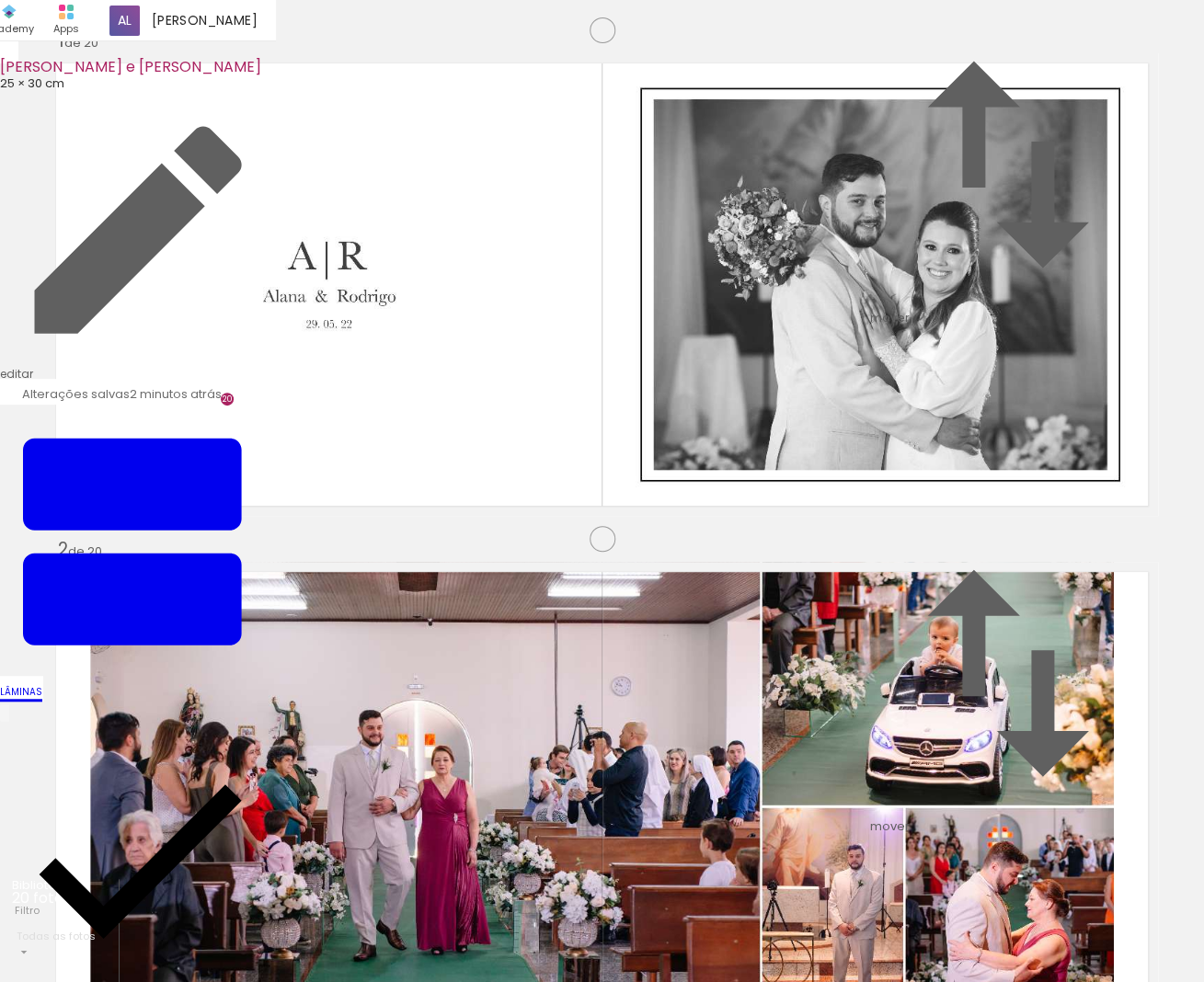
scroll to position [1474, 0]
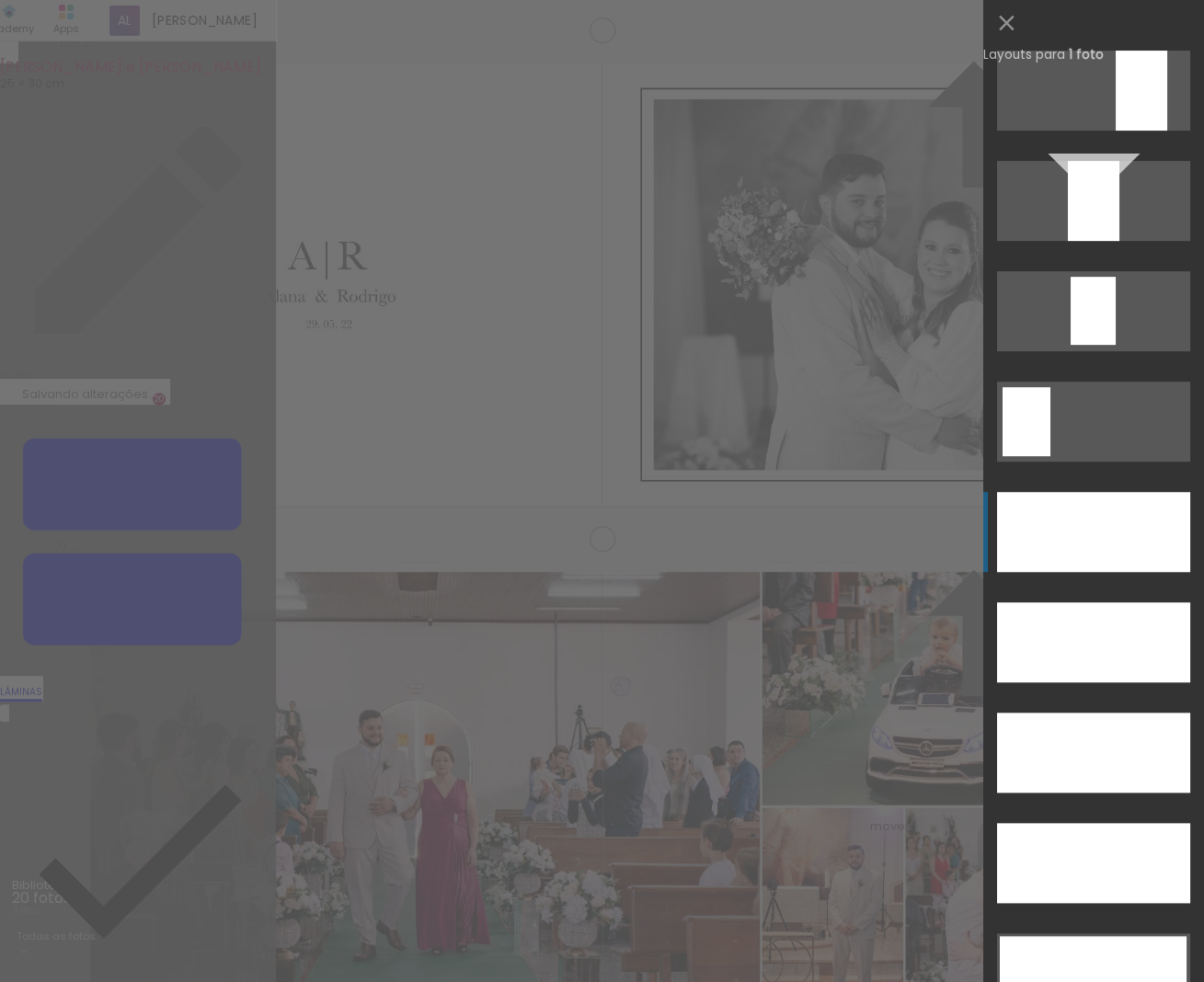
scroll to position [4860, 0]
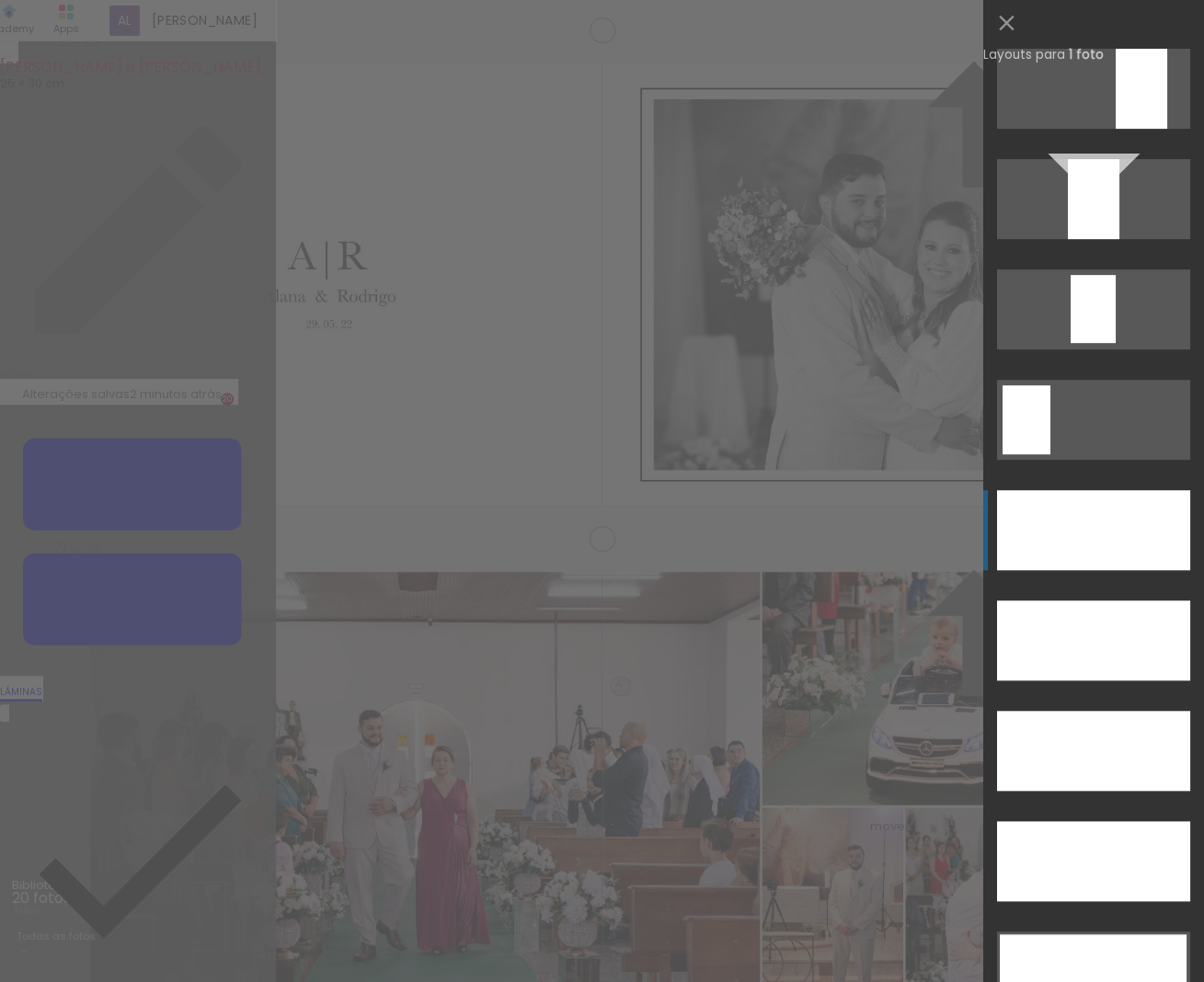
click at [1094, 239] on div at bounding box center [1094, 199] width 52 height 80
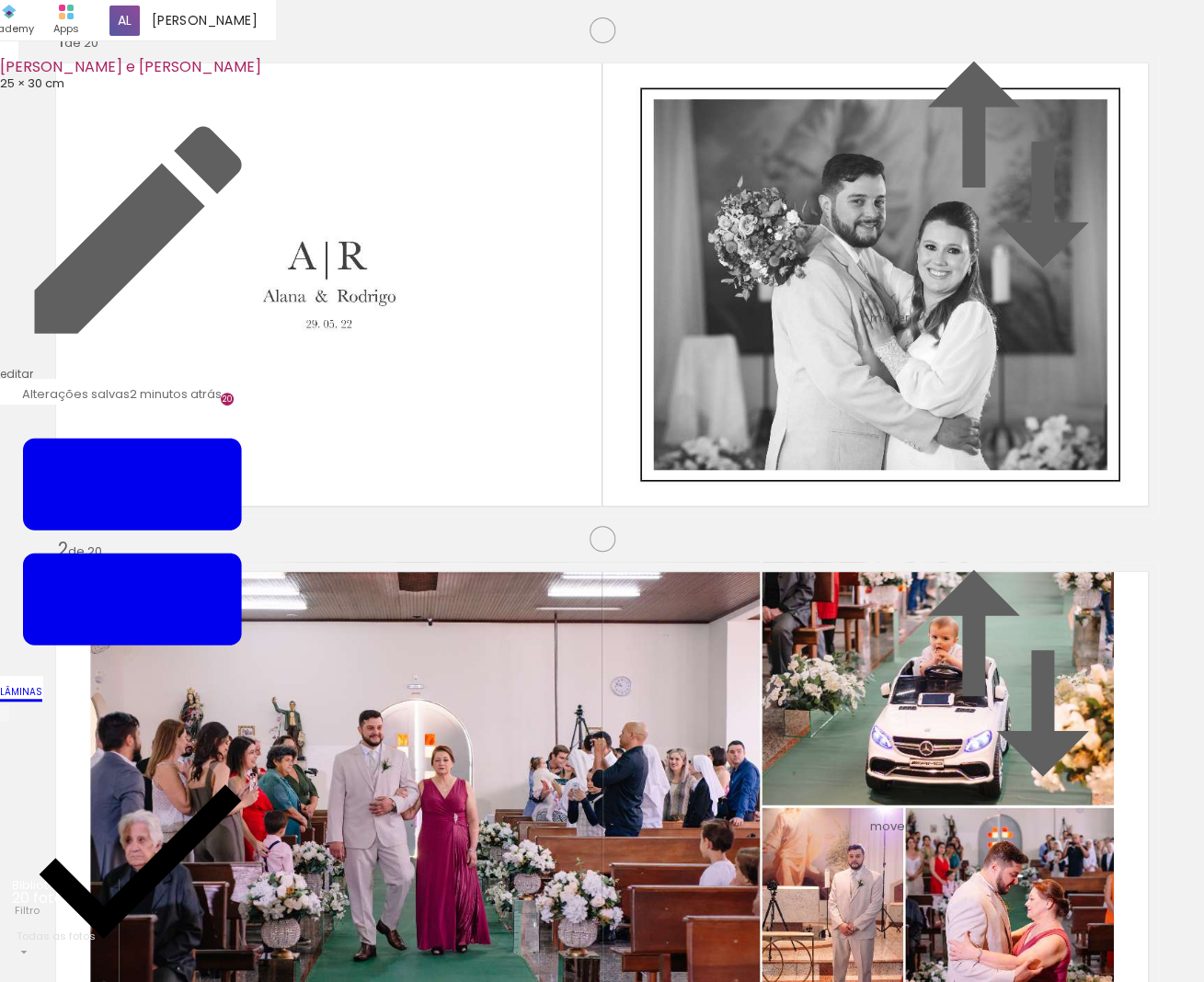
scroll to position [1939, 0]
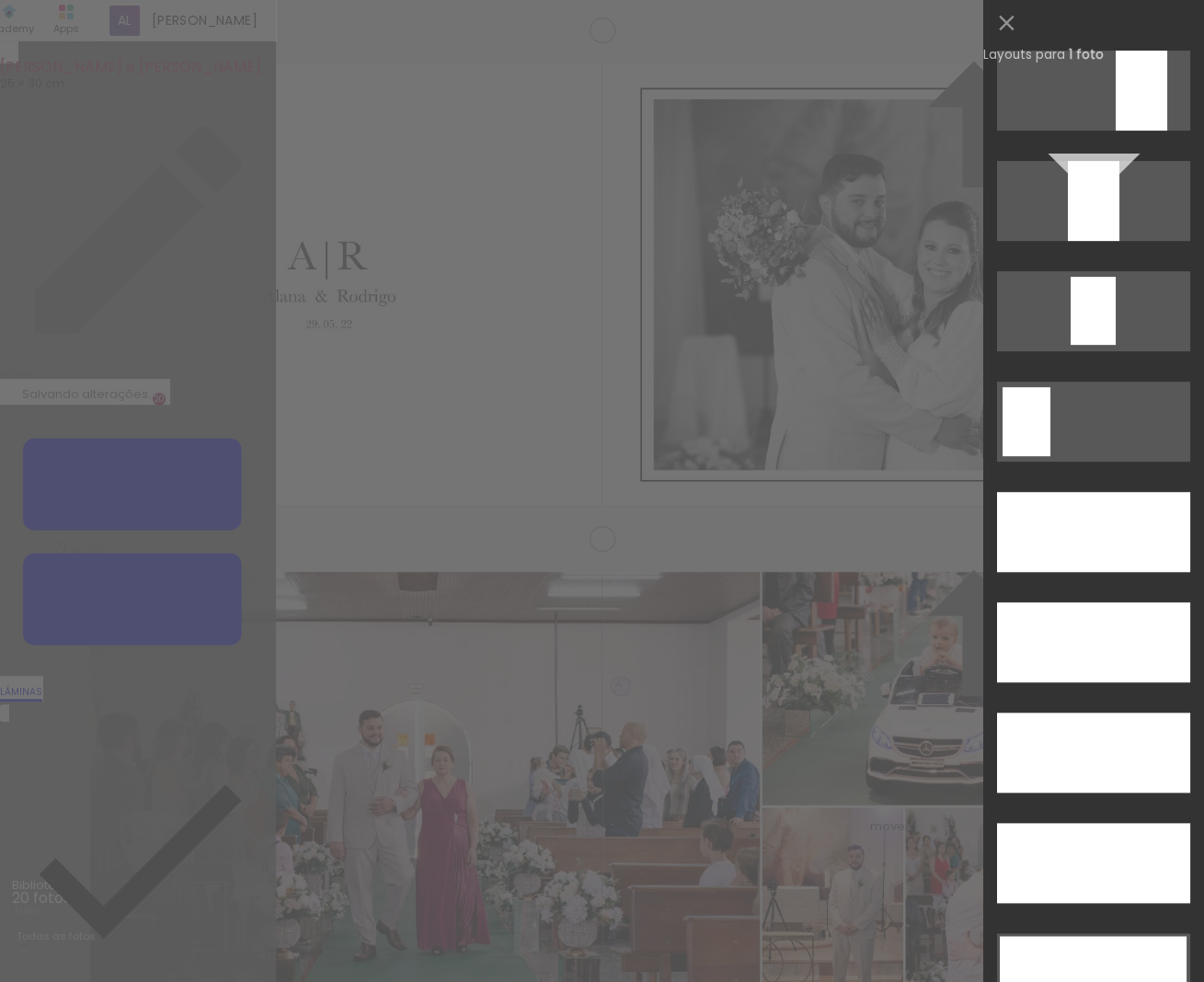
scroll to position [4889, 0]
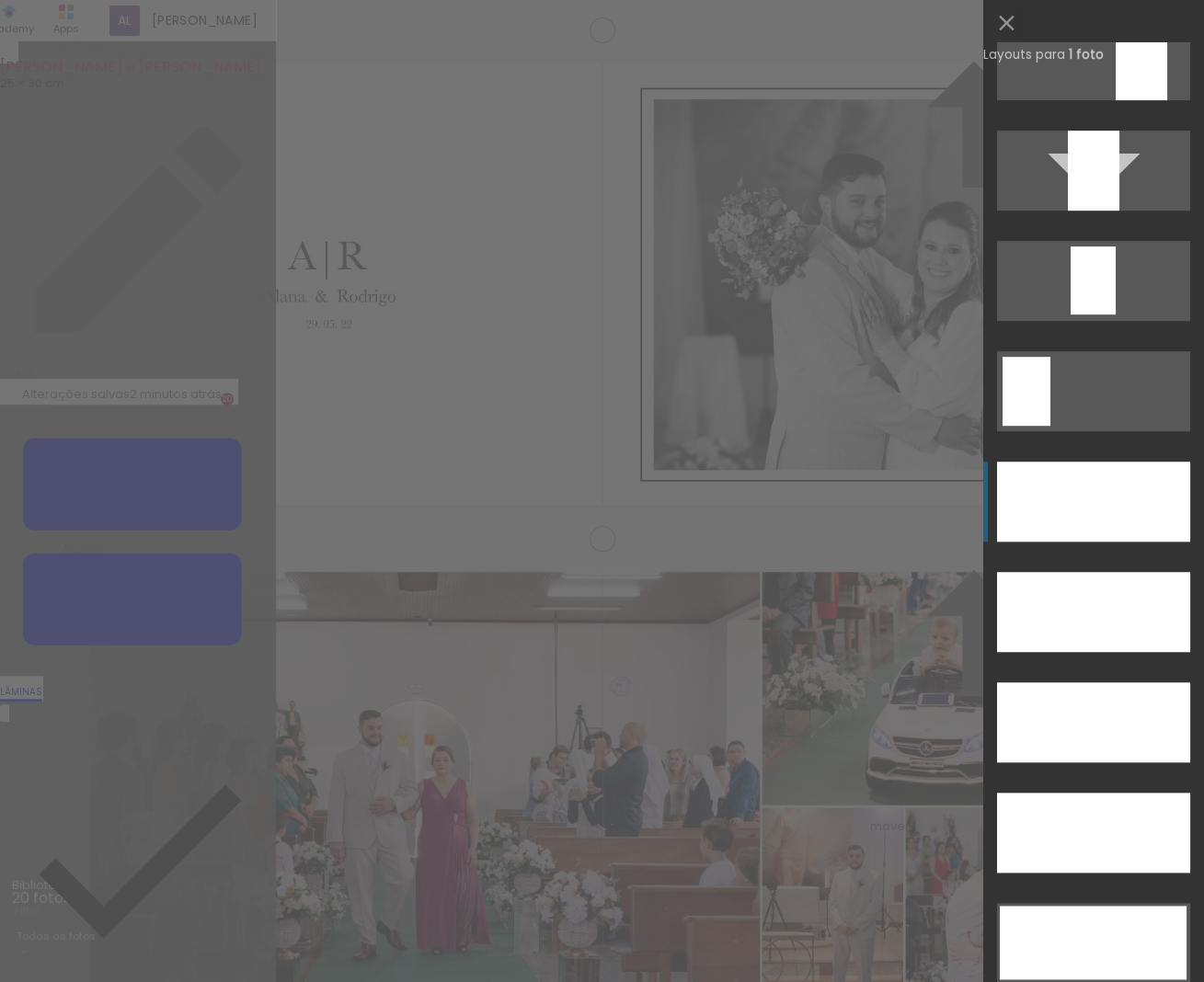
click at [1095, 528] on div at bounding box center [1093, 501] width 193 height 80
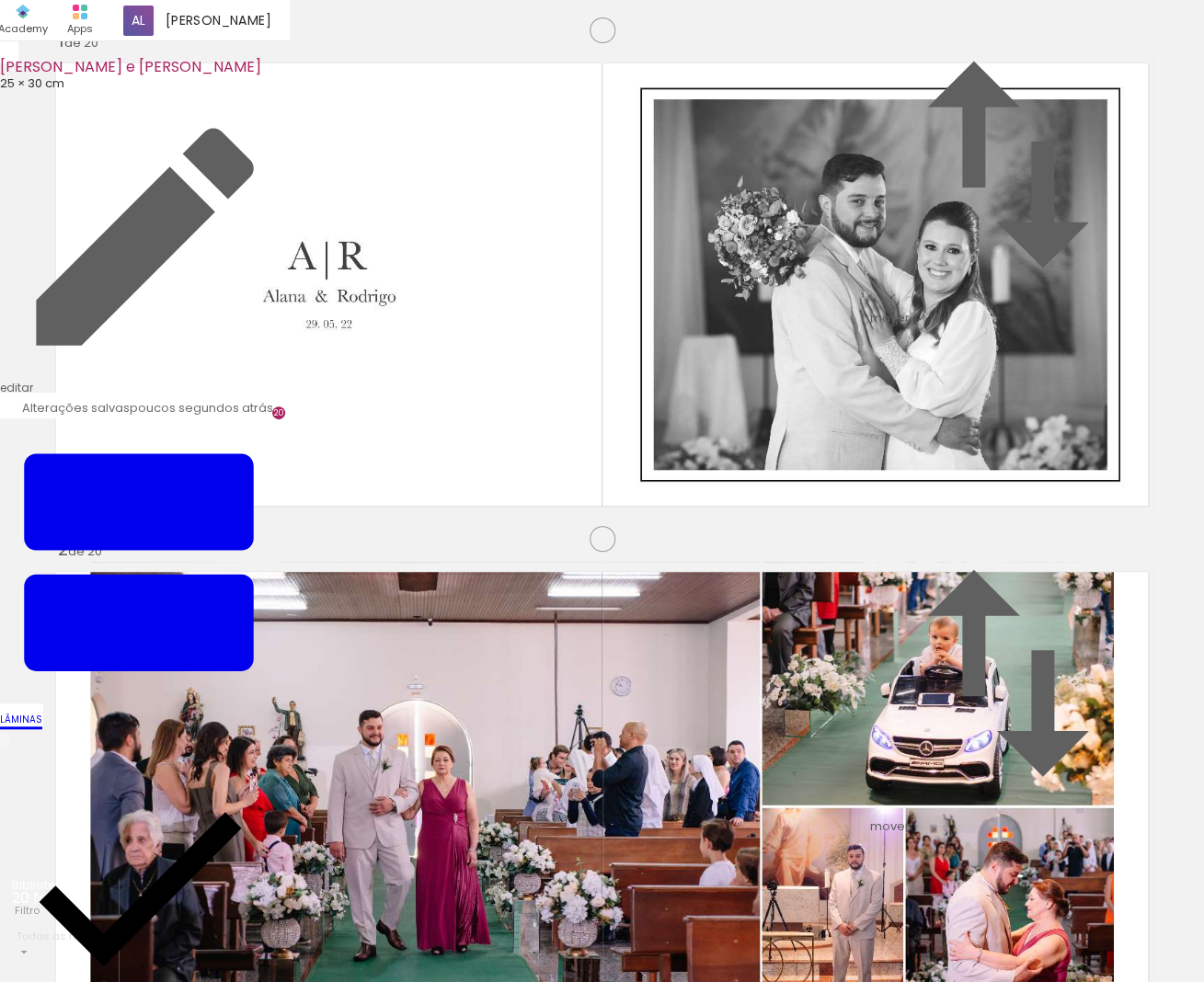
scroll to position [2524, 0]
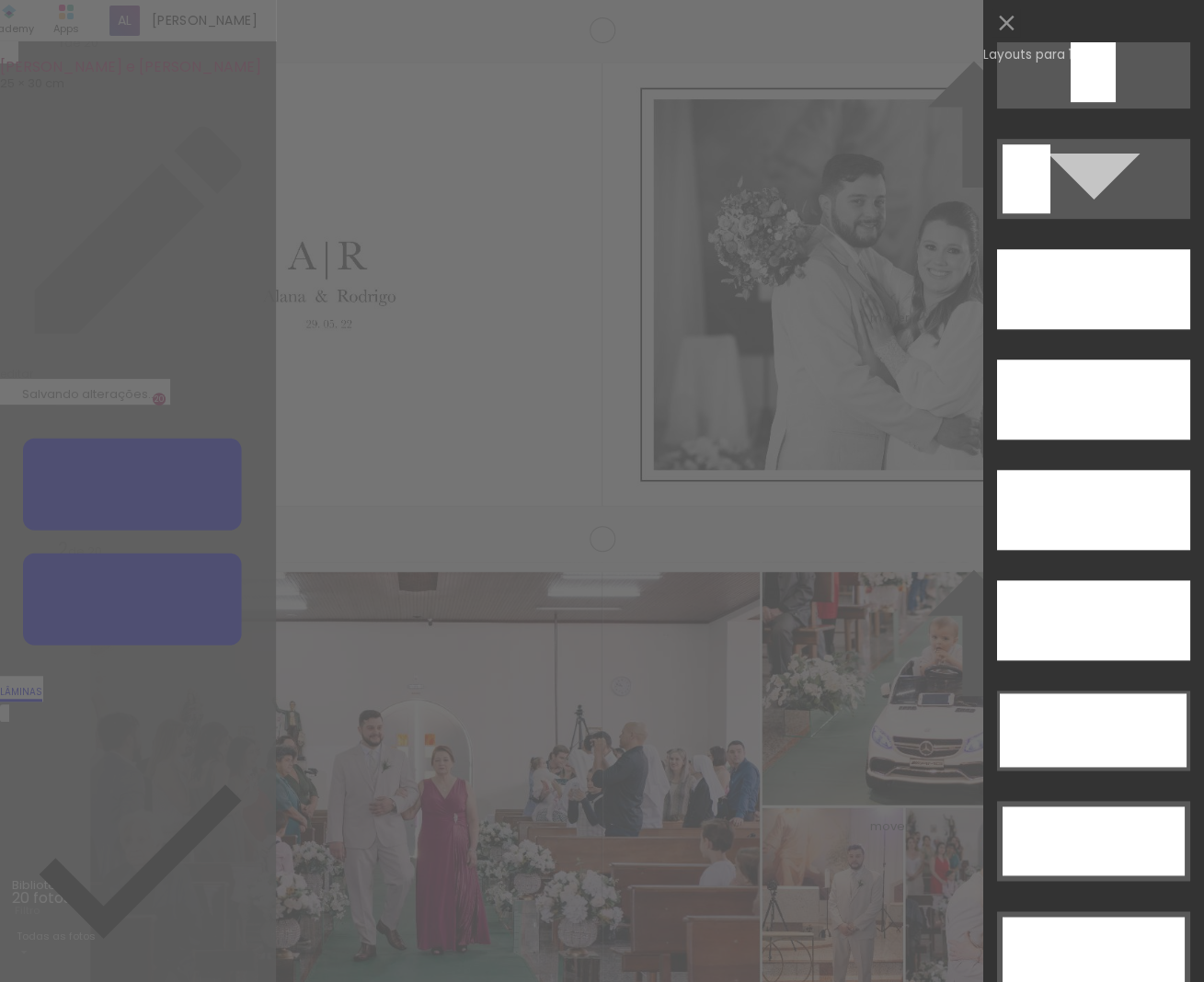
scroll to position [5131, 0]
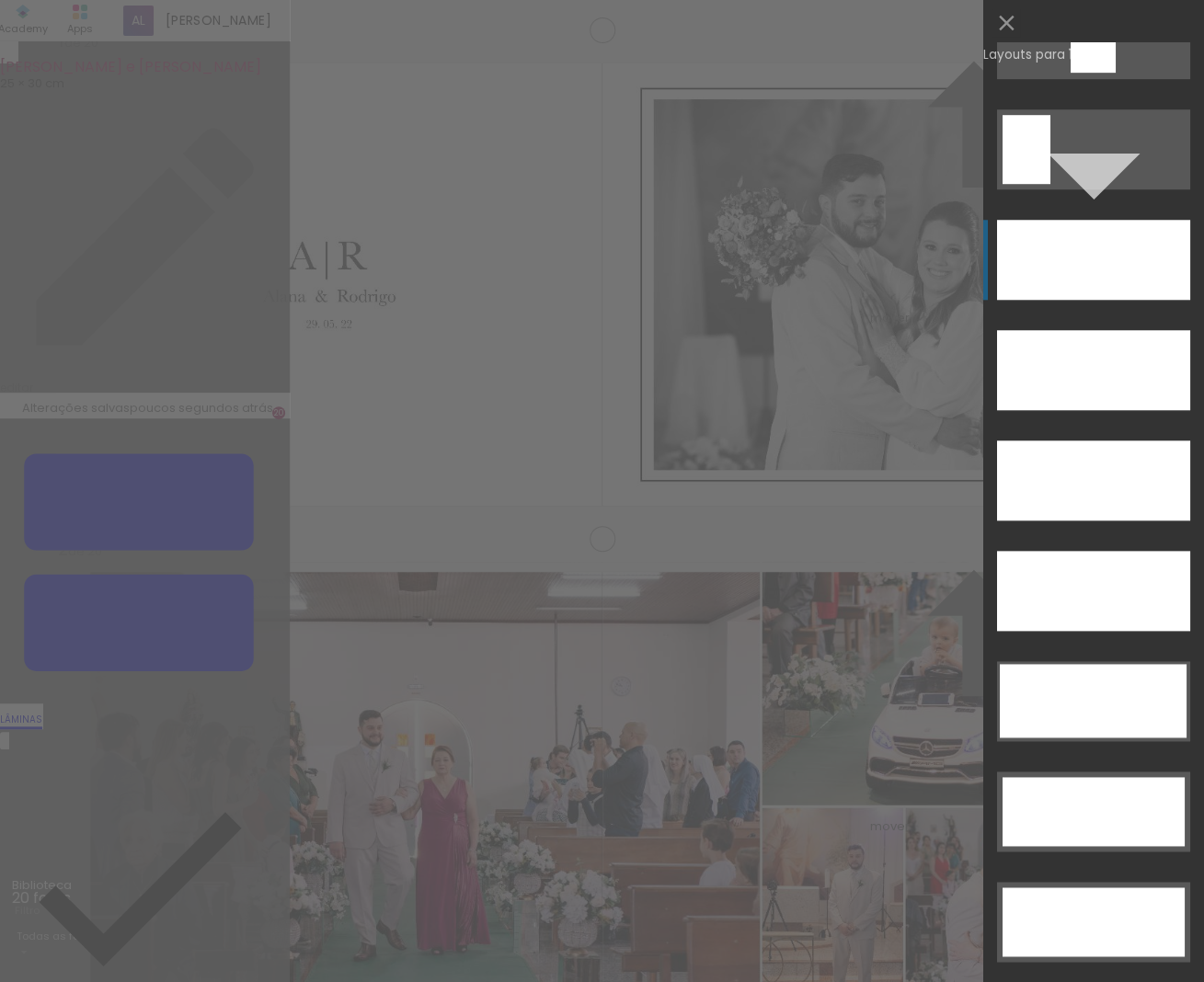
click at [1064, 330] on div at bounding box center [1093, 370] width 193 height 80
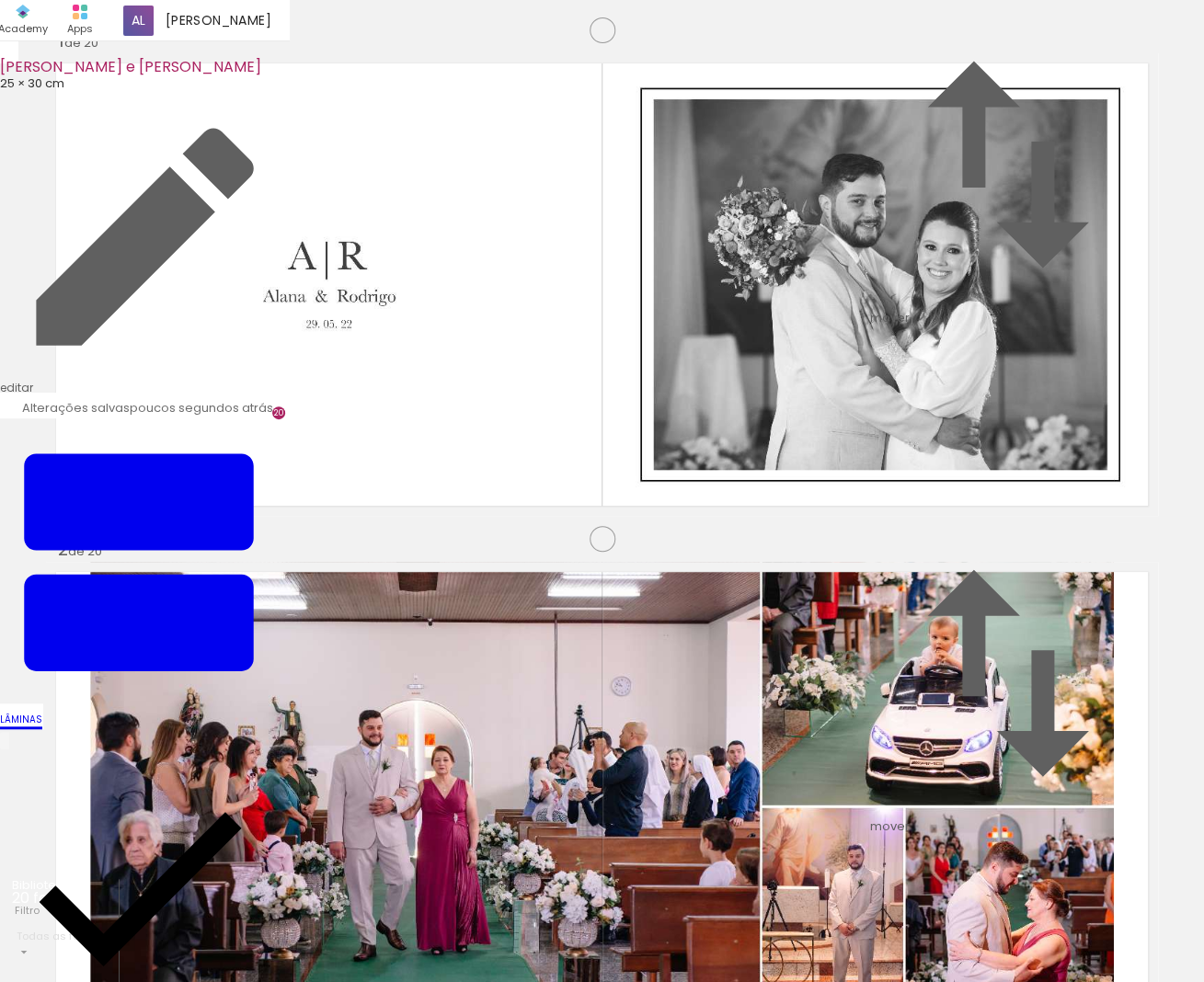
scroll to position [3151, 0]
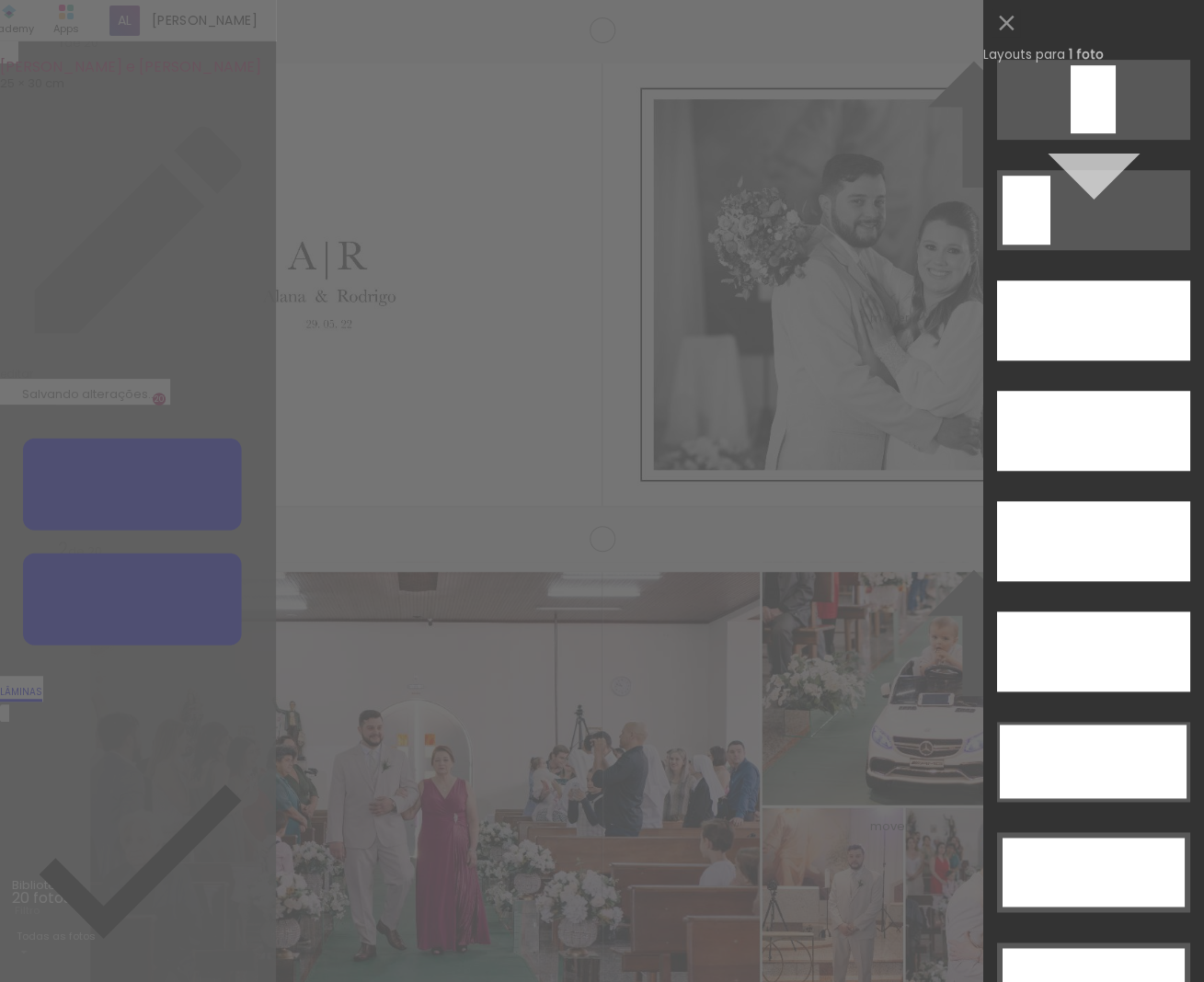
scroll to position [4972, 0]
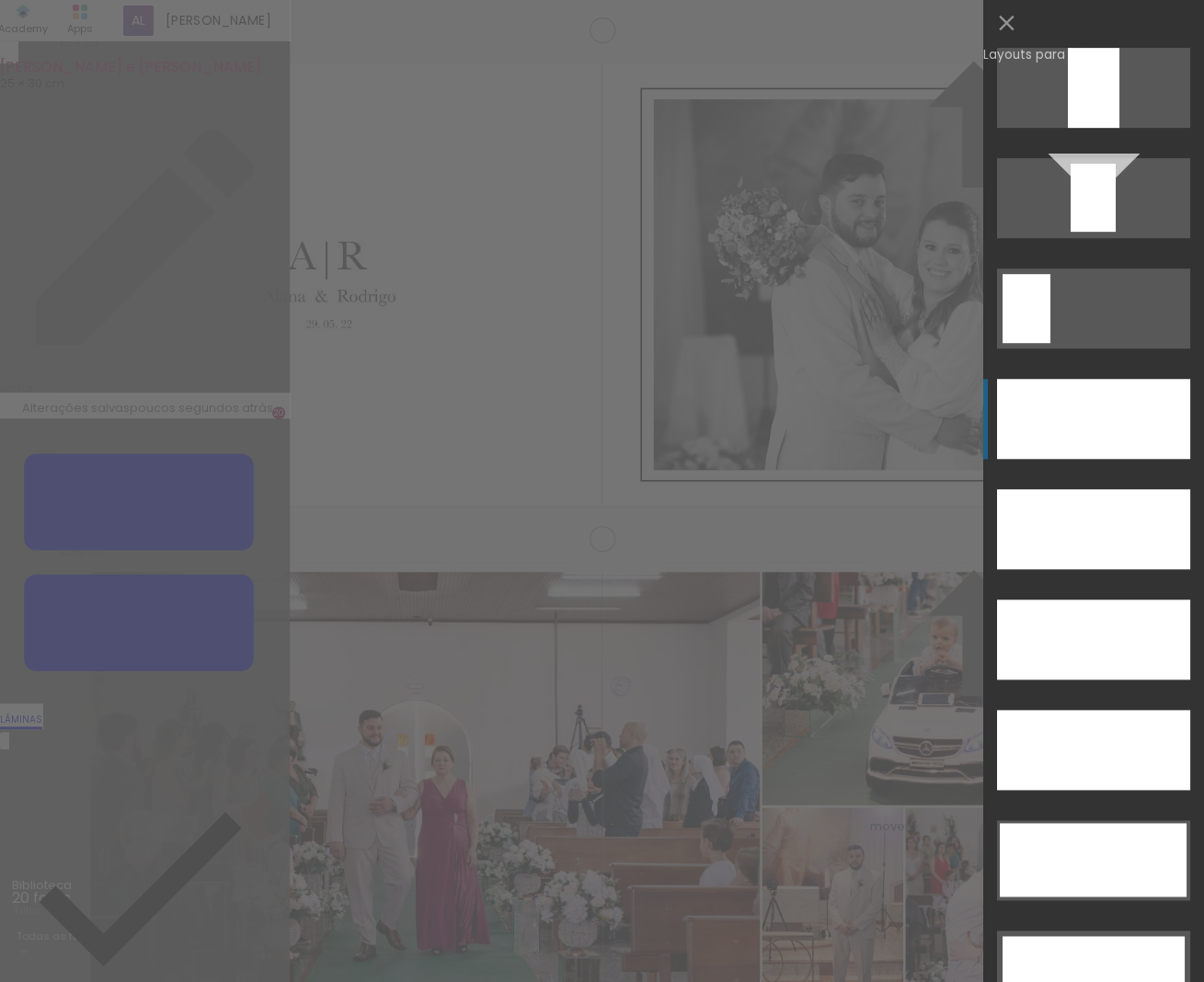
click at [1058, 599] on div at bounding box center [1093, 639] width 193 height 80
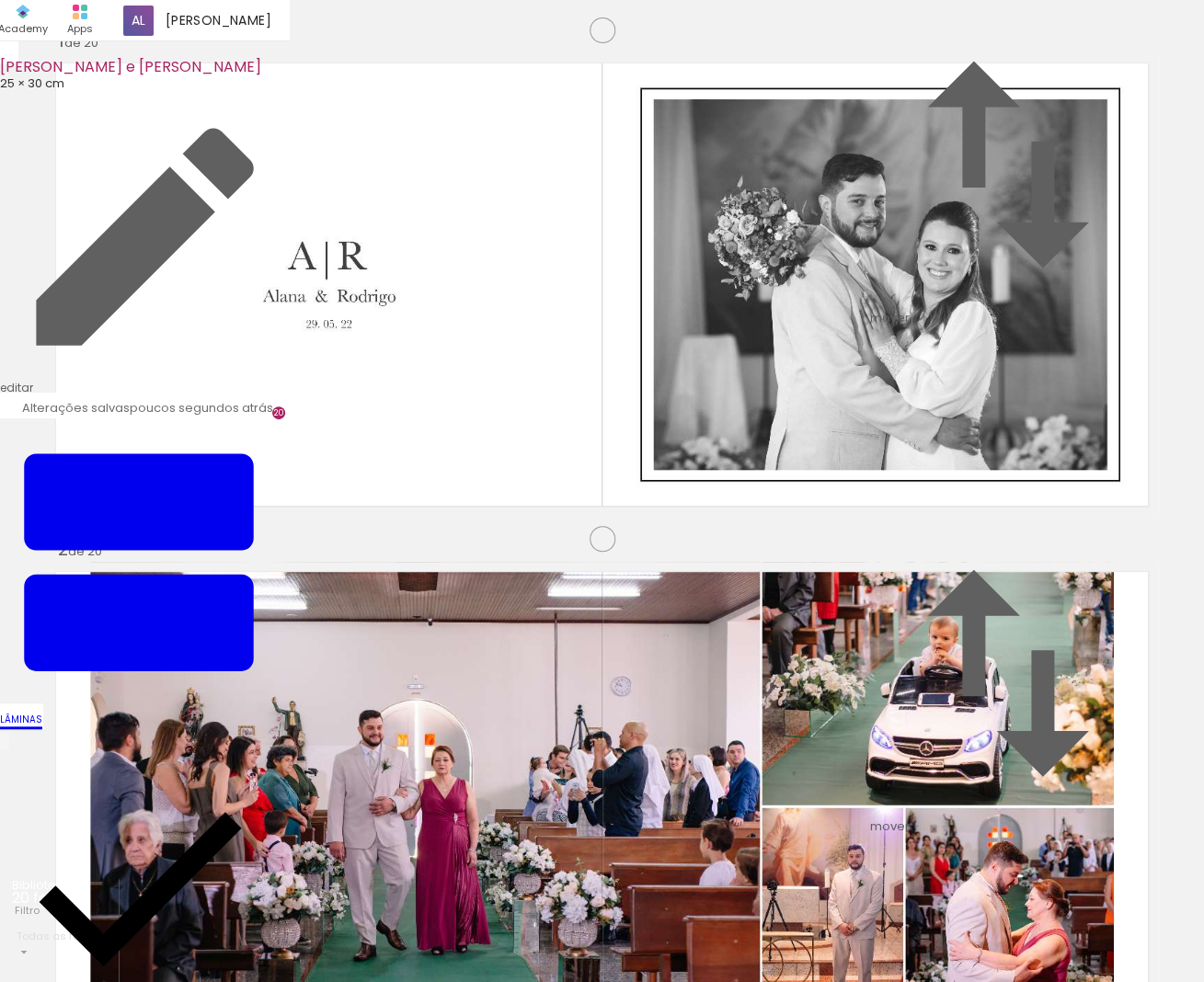
scroll to position [3418, 0]
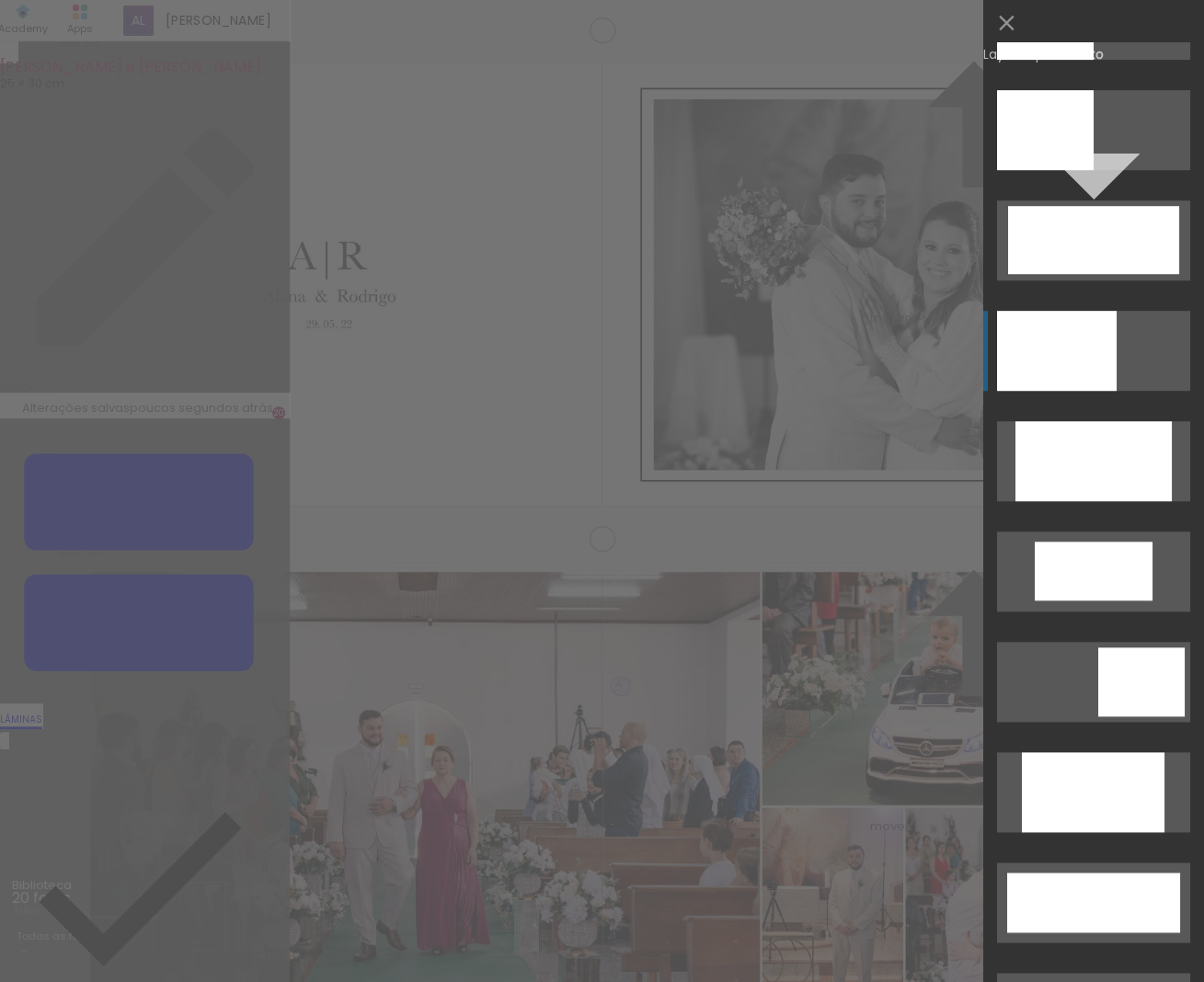
scroll to position [0, 0]
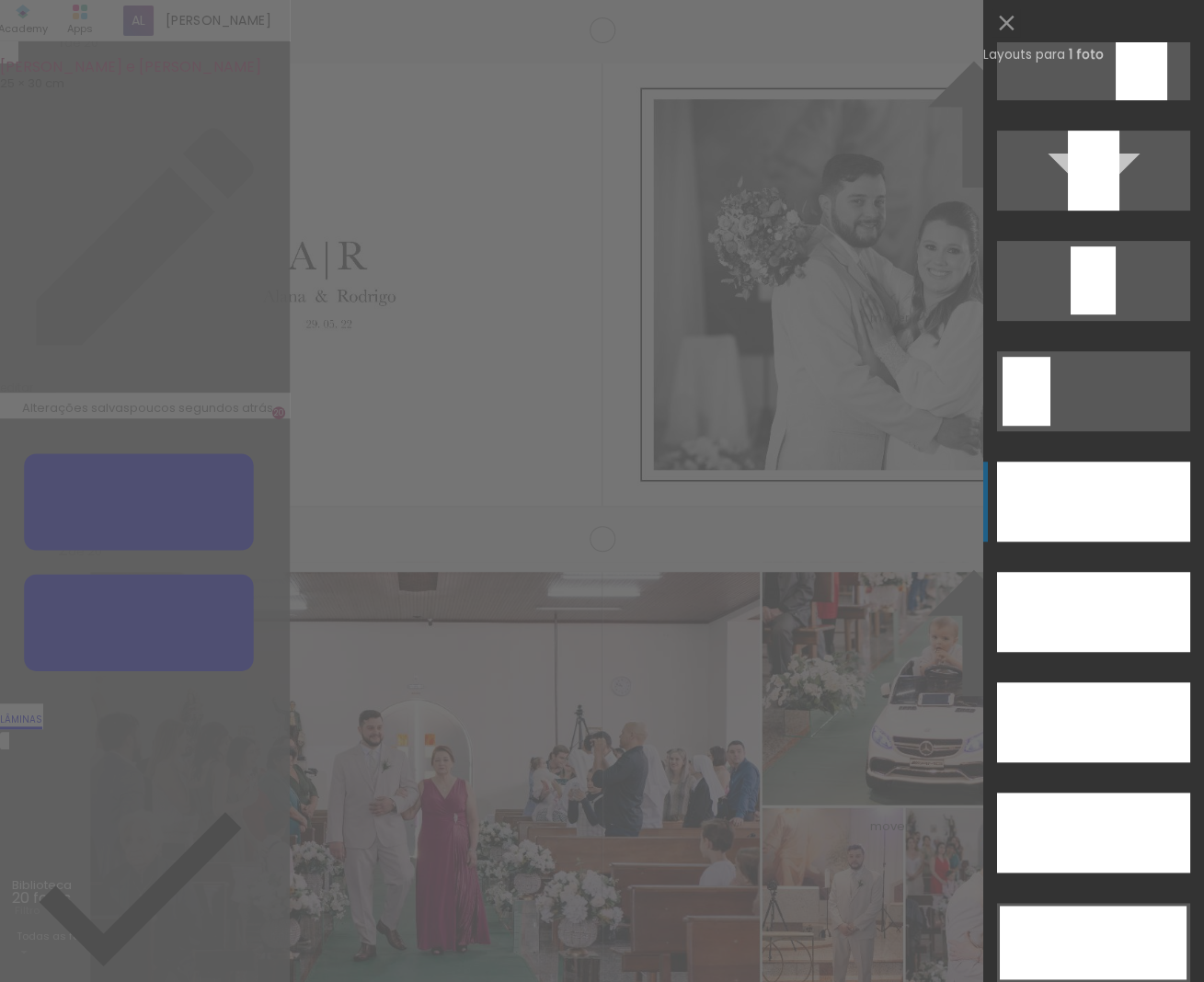
click at [1068, 211] on div at bounding box center [1094, 170] width 52 height 80
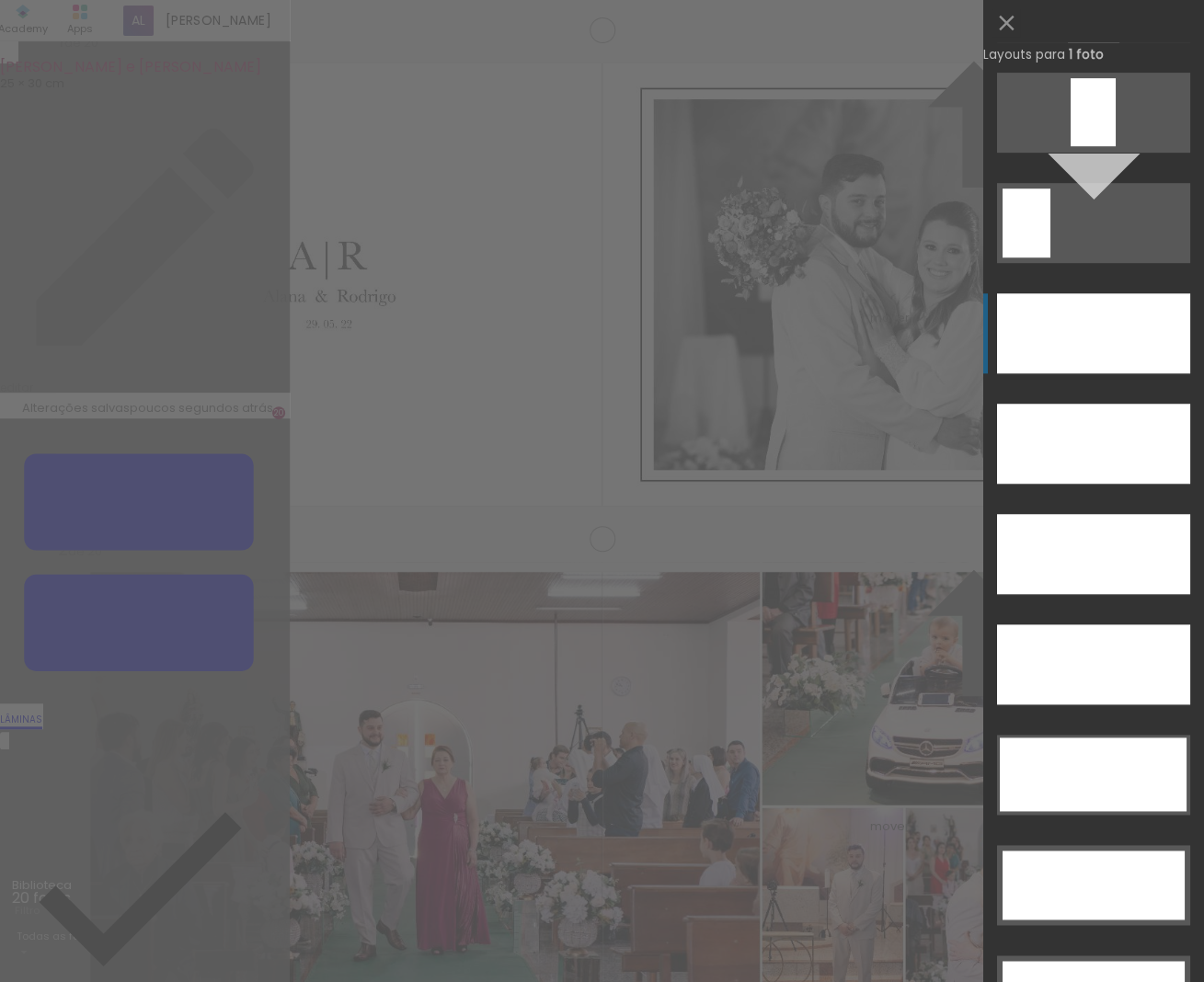
click at [1071, 404] on div at bounding box center [1093, 443] width 193 height 80
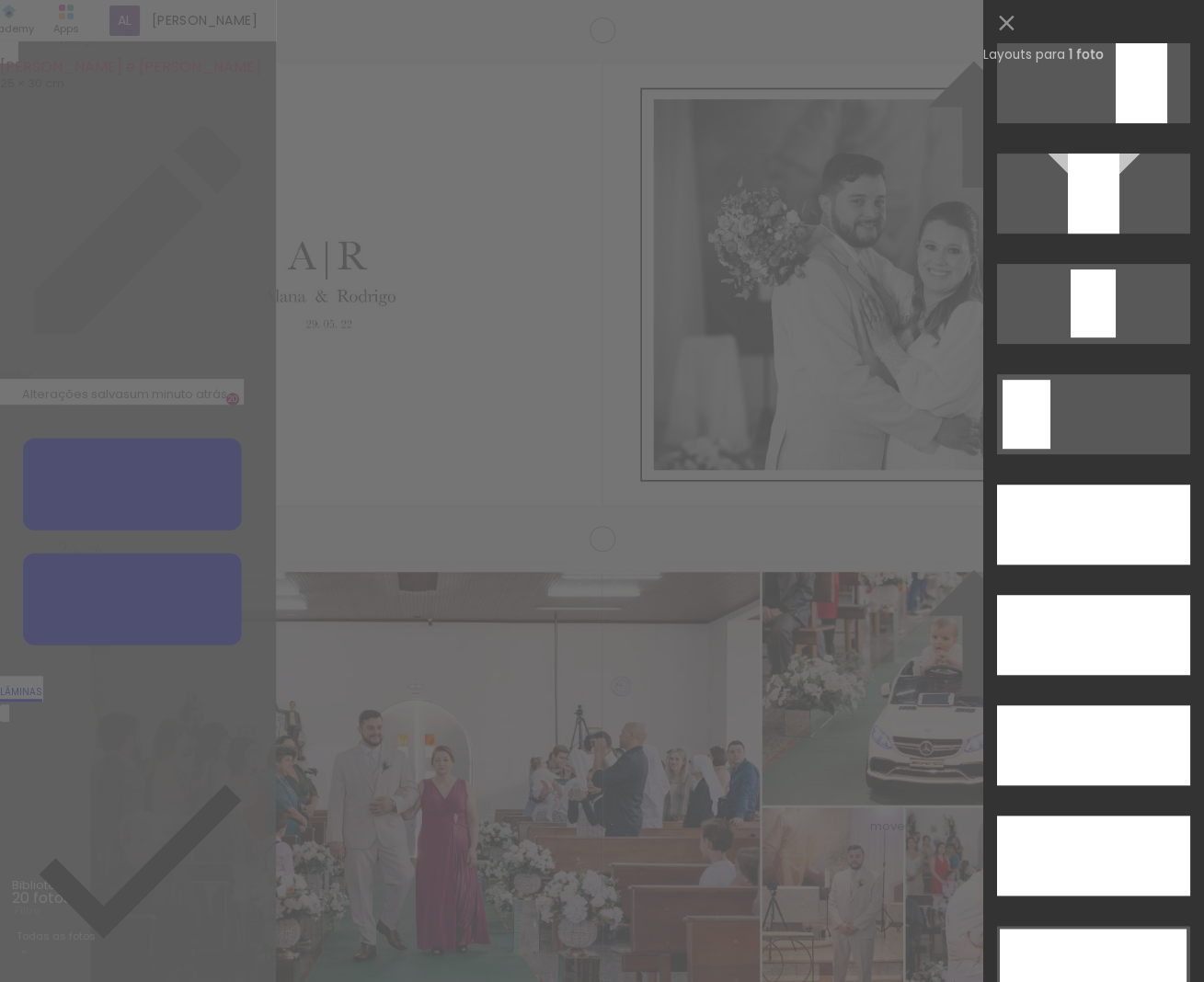
click at [1128, 705] on div at bounding box center [1093, 744] width 193 height 80
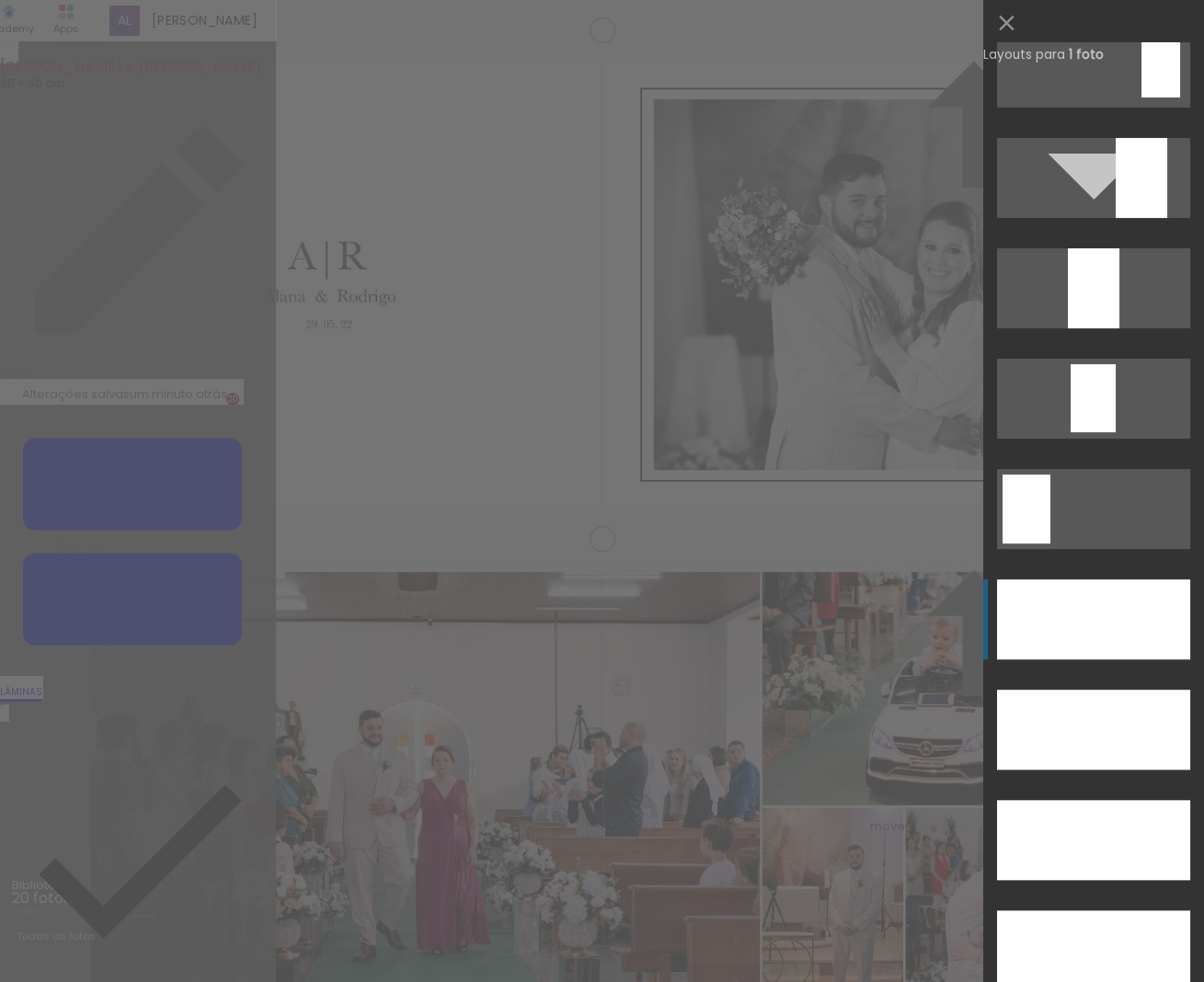
click at [1067, 598] on div at bounding box center [1093, 619] width 193 height 80
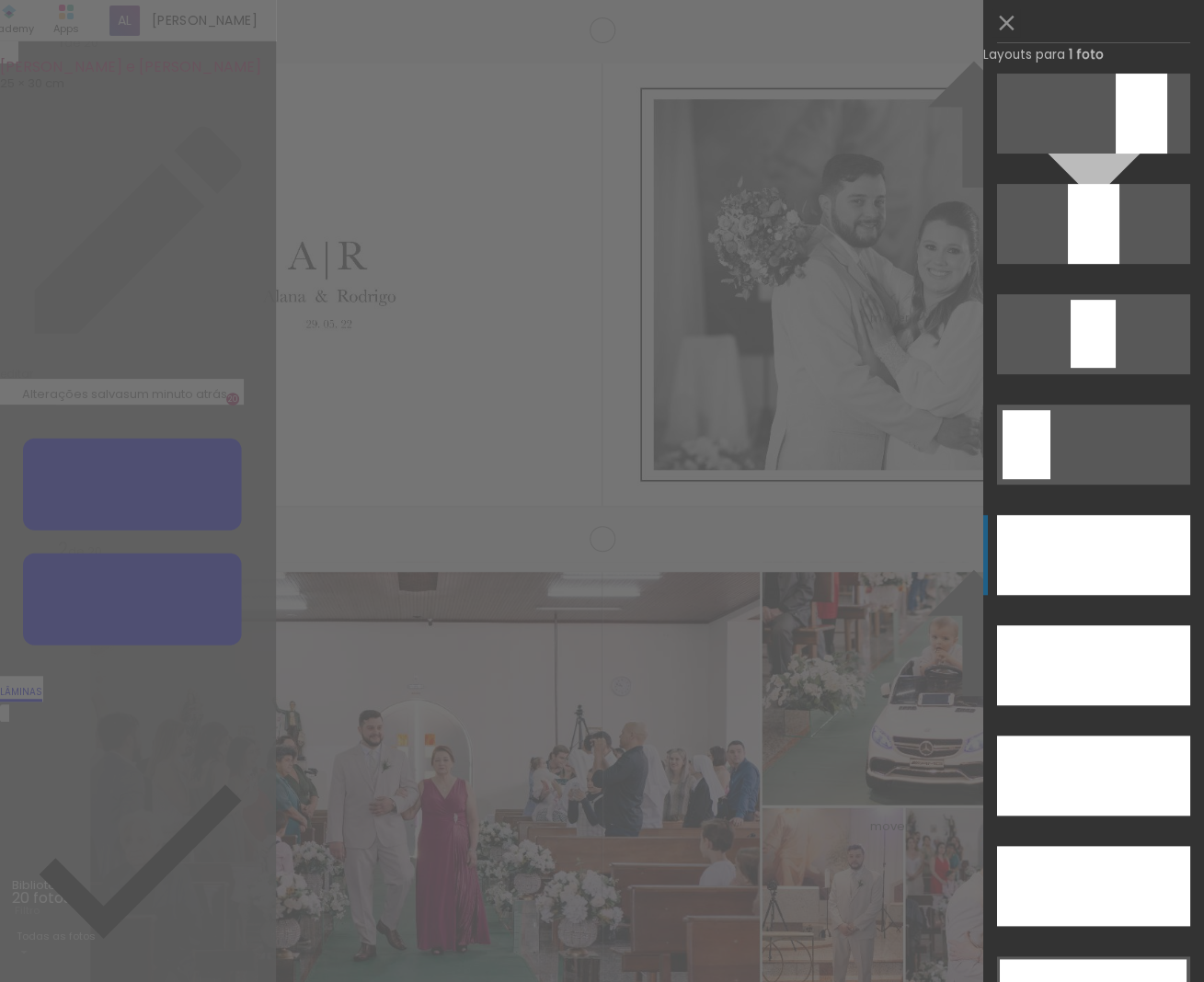
click at [1069, 263] on div at bounding box center [1094, 224] width 52 height 80
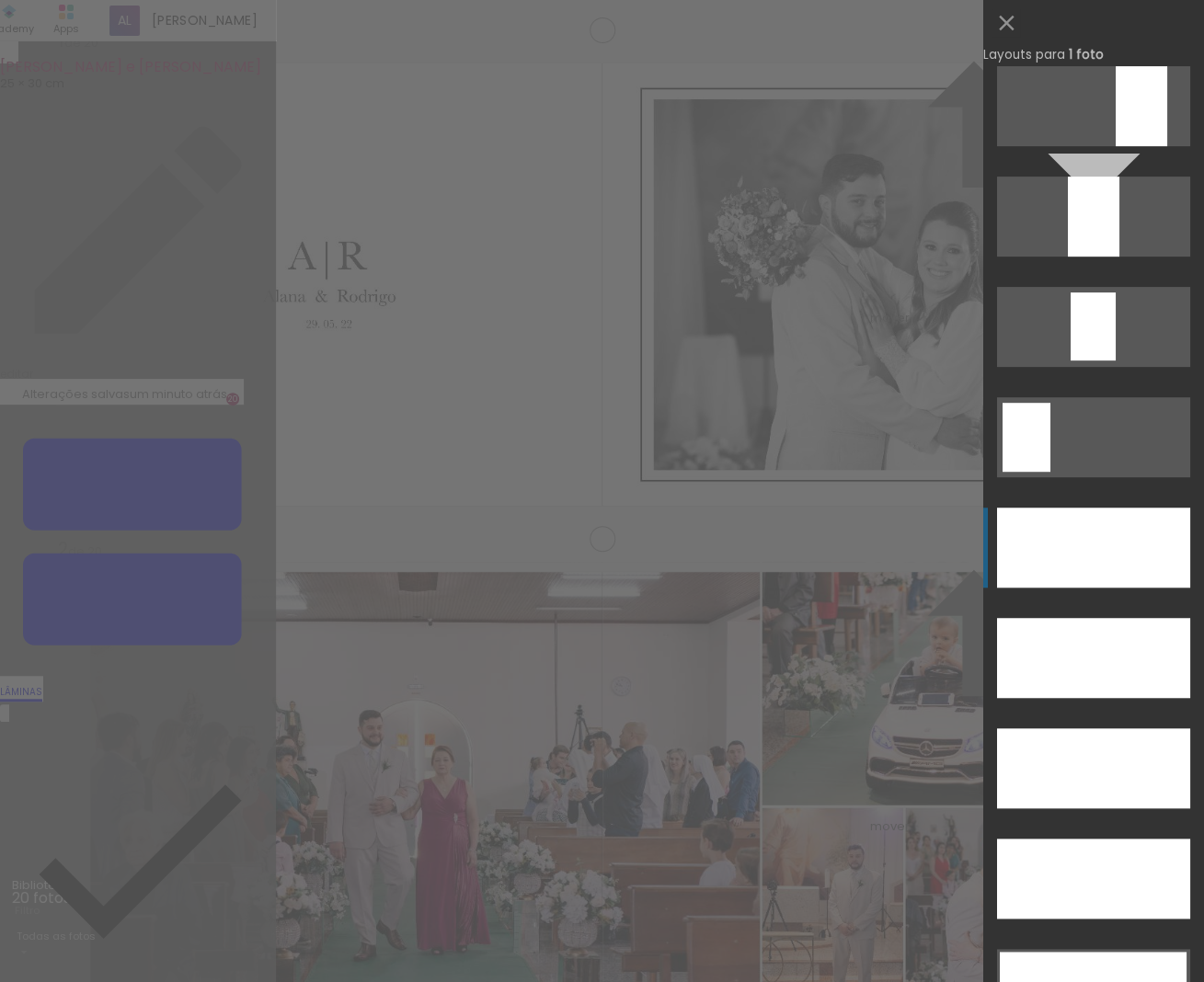
click at [1099, 562] on div at bounding box center [1093, 547] width 193 height 80
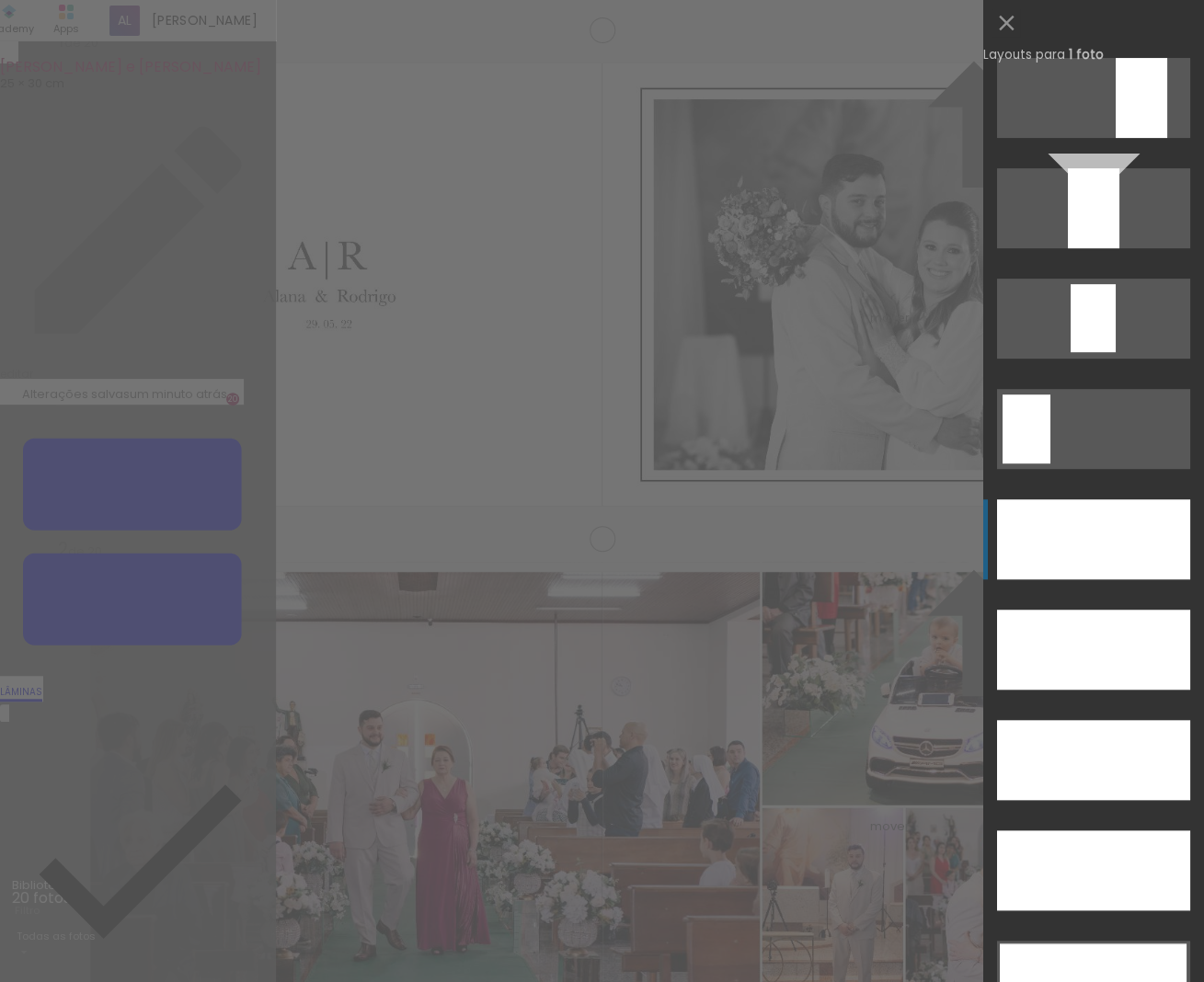
click at [1038, 609] on div at bounding box center [1093, 649] width 193 height 80
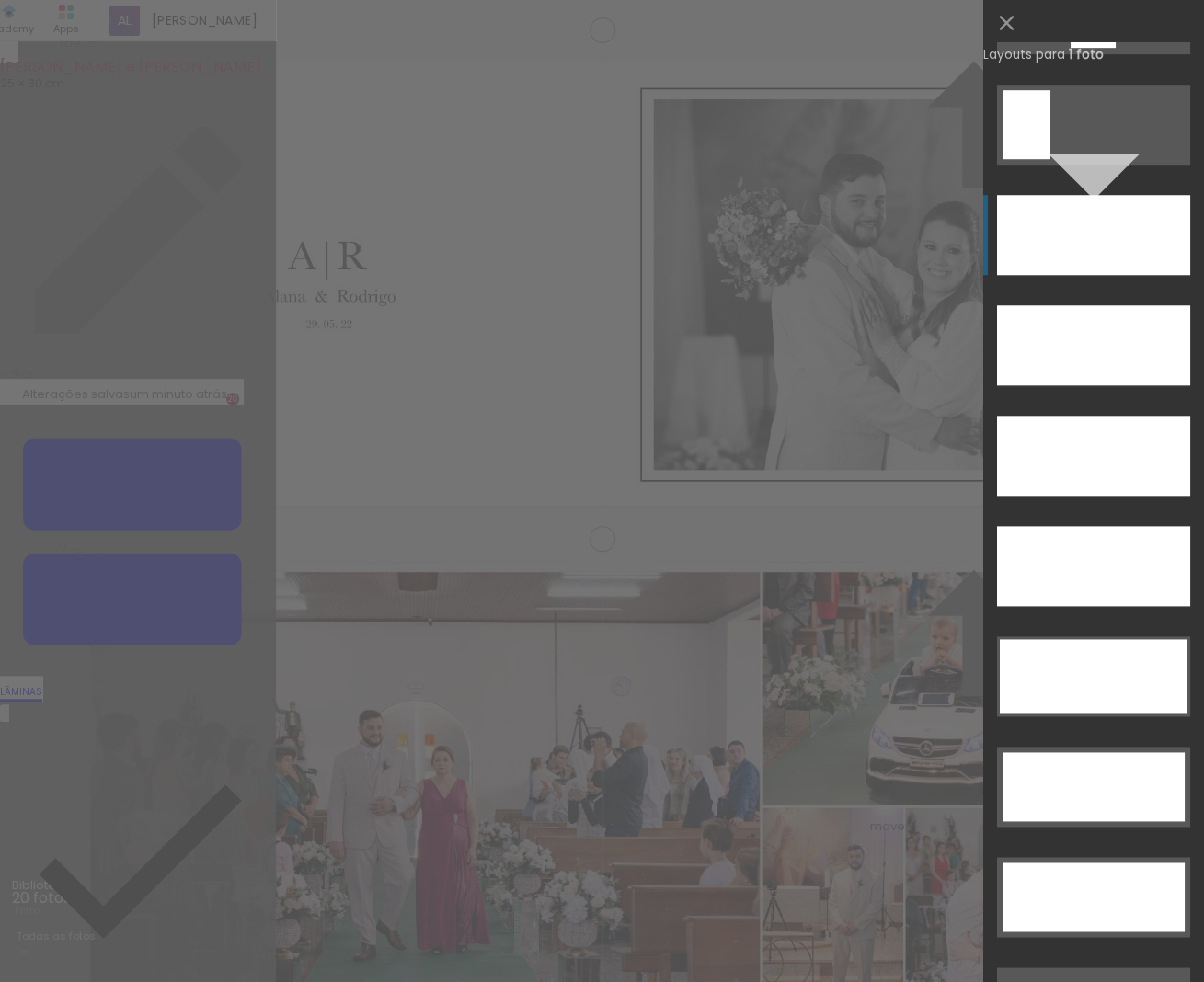
click at [1055, 305] on div at bounding box center [1093, 345] width 193 height 80
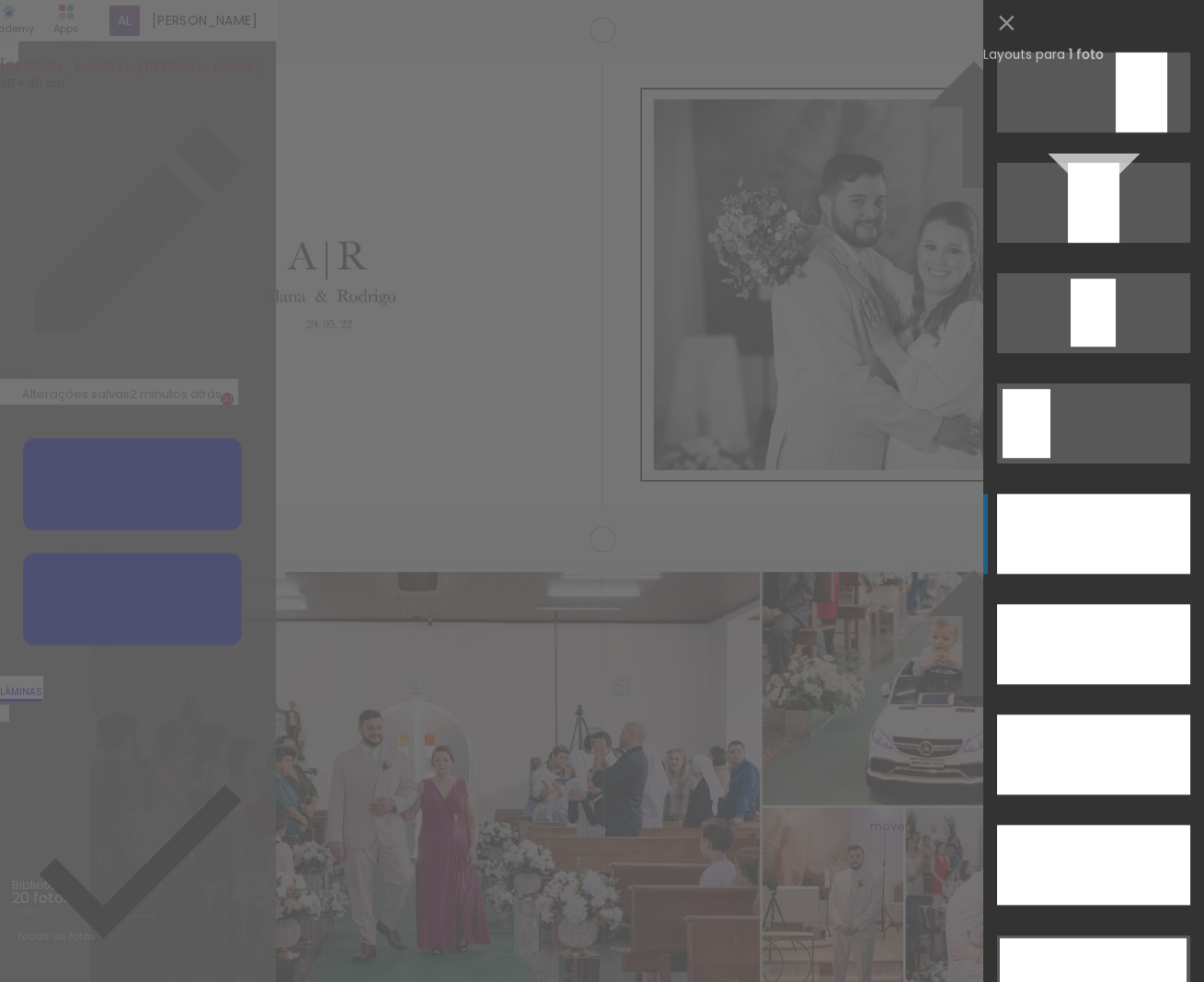
click at [1061, 802] on div at bounding box center [1093, 865] width 193 height 80
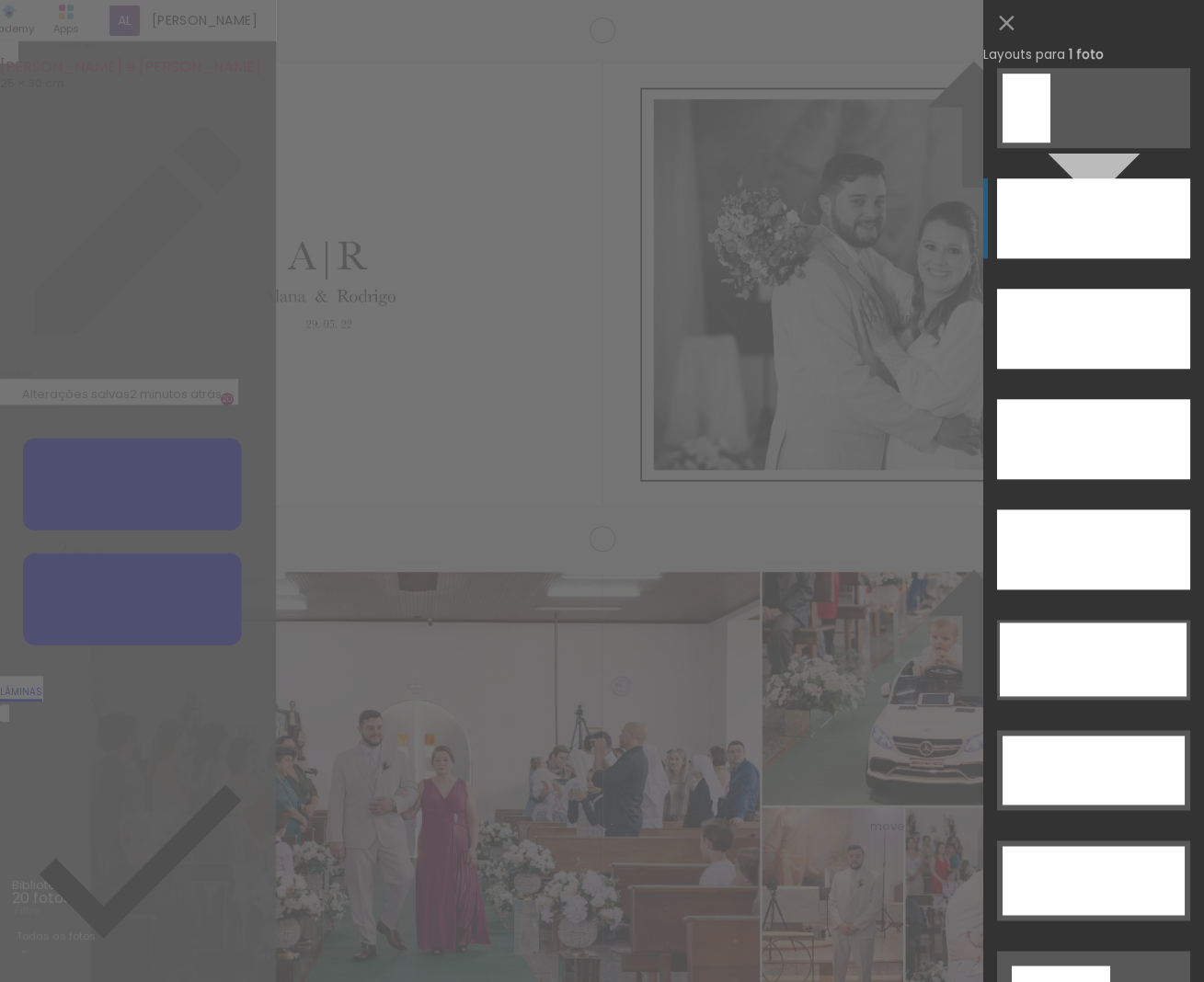
click at [1032, 226] on div at bounding box center [1093, 218] width 193 height 80
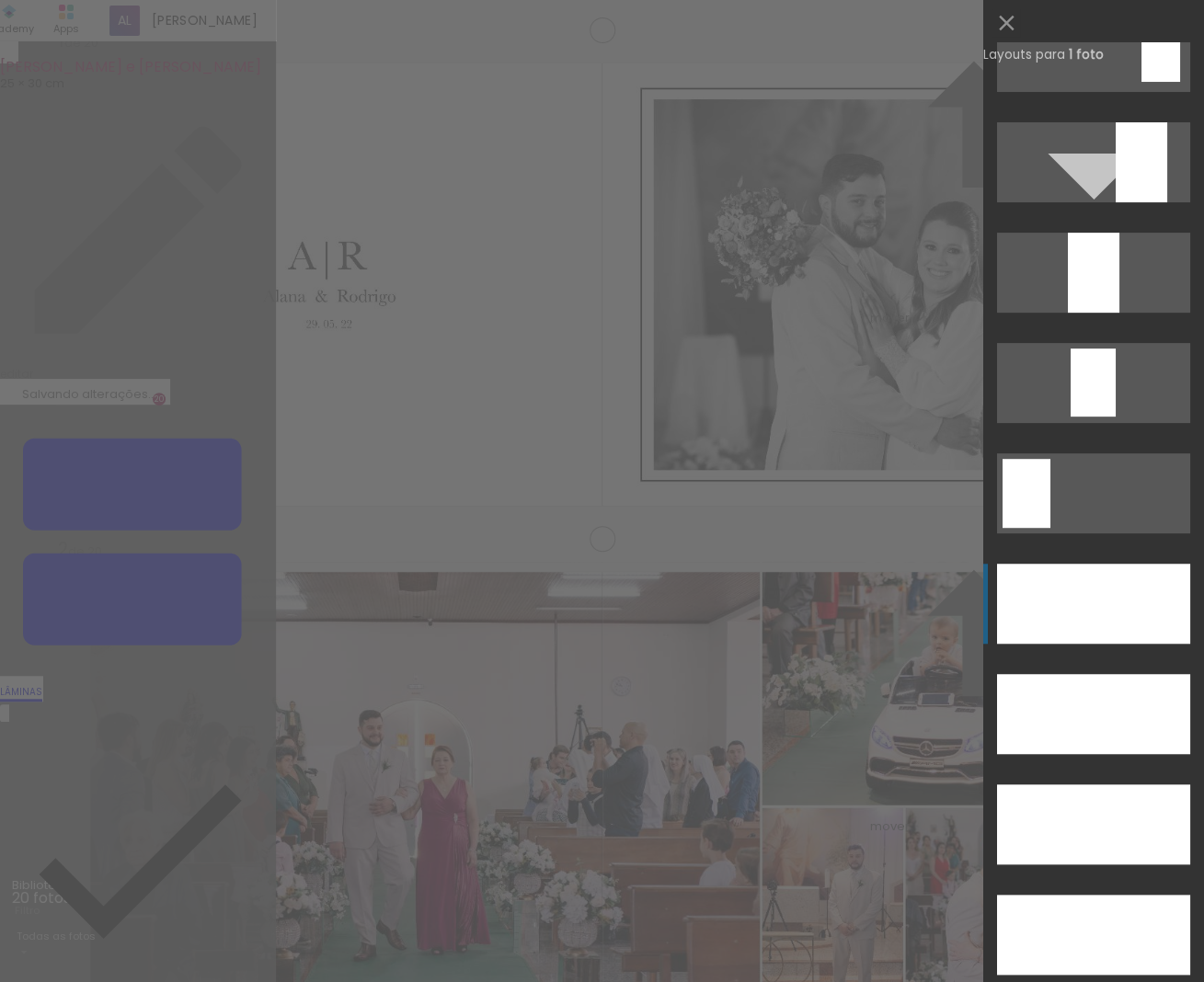
scroll to position [4788, 0]
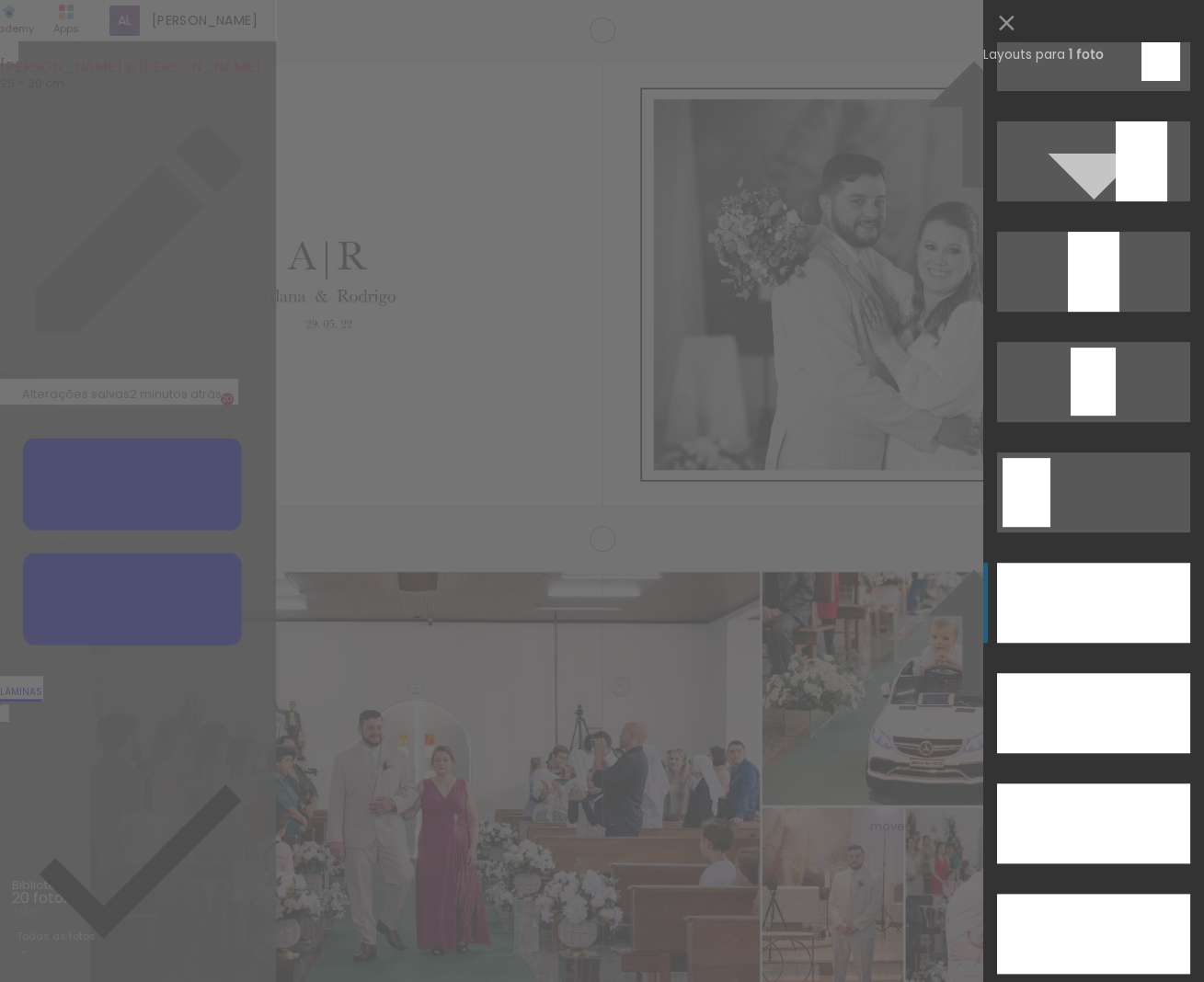
click at [1065, 894] on div at bounding box center [1093, 933] width 193 height 80
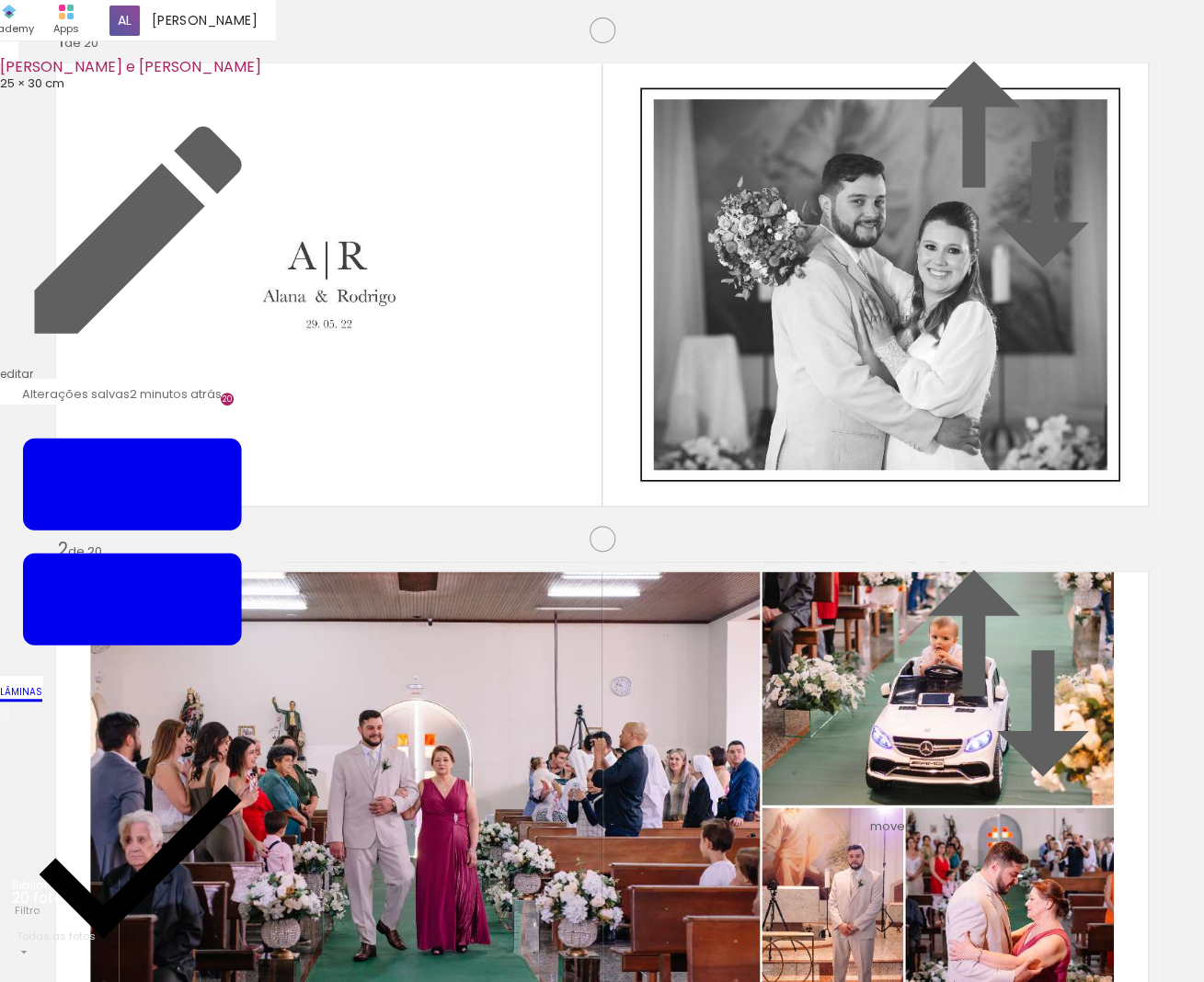
scroll to position [9606, 0]
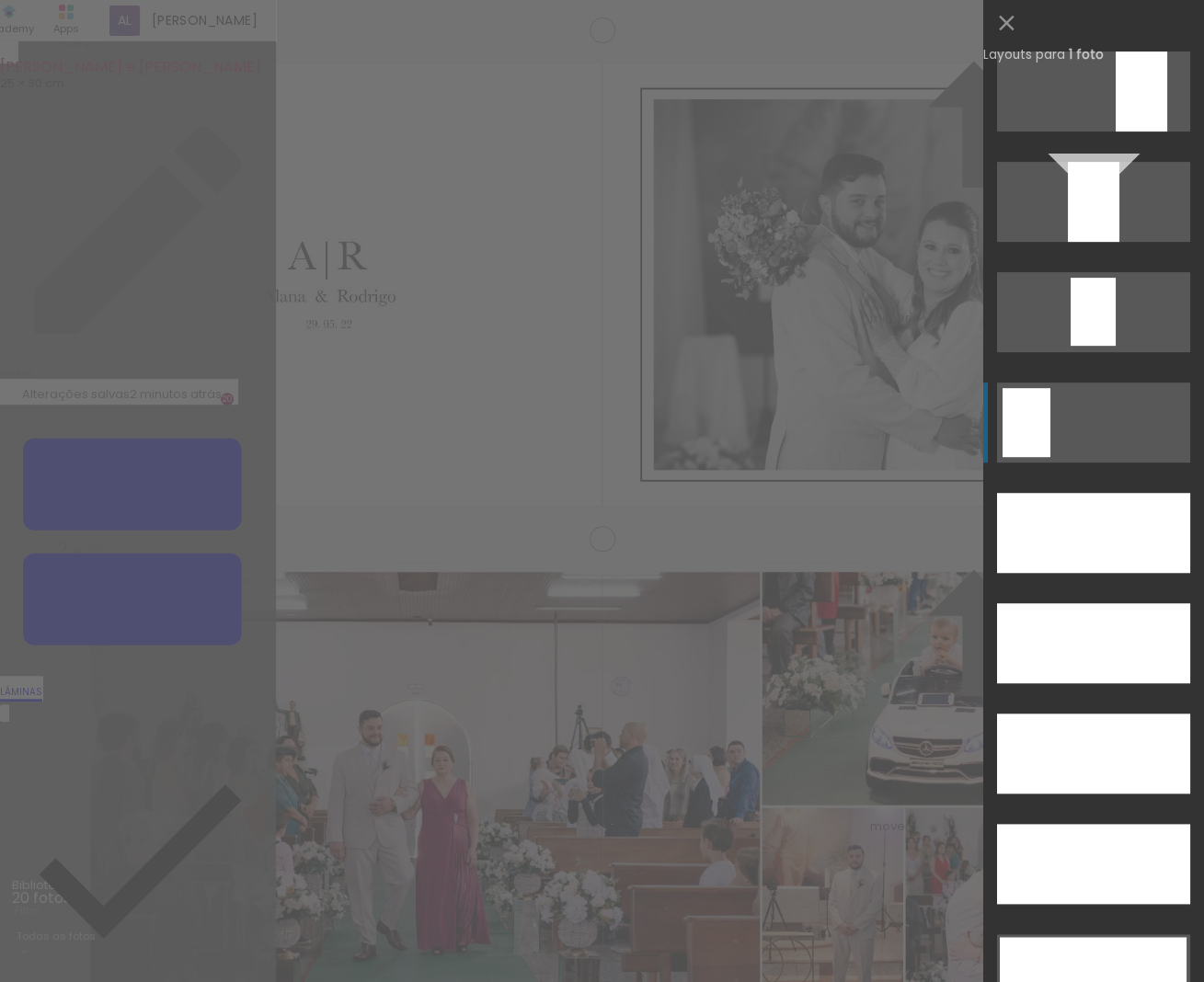
scroll to position [4856, 0]
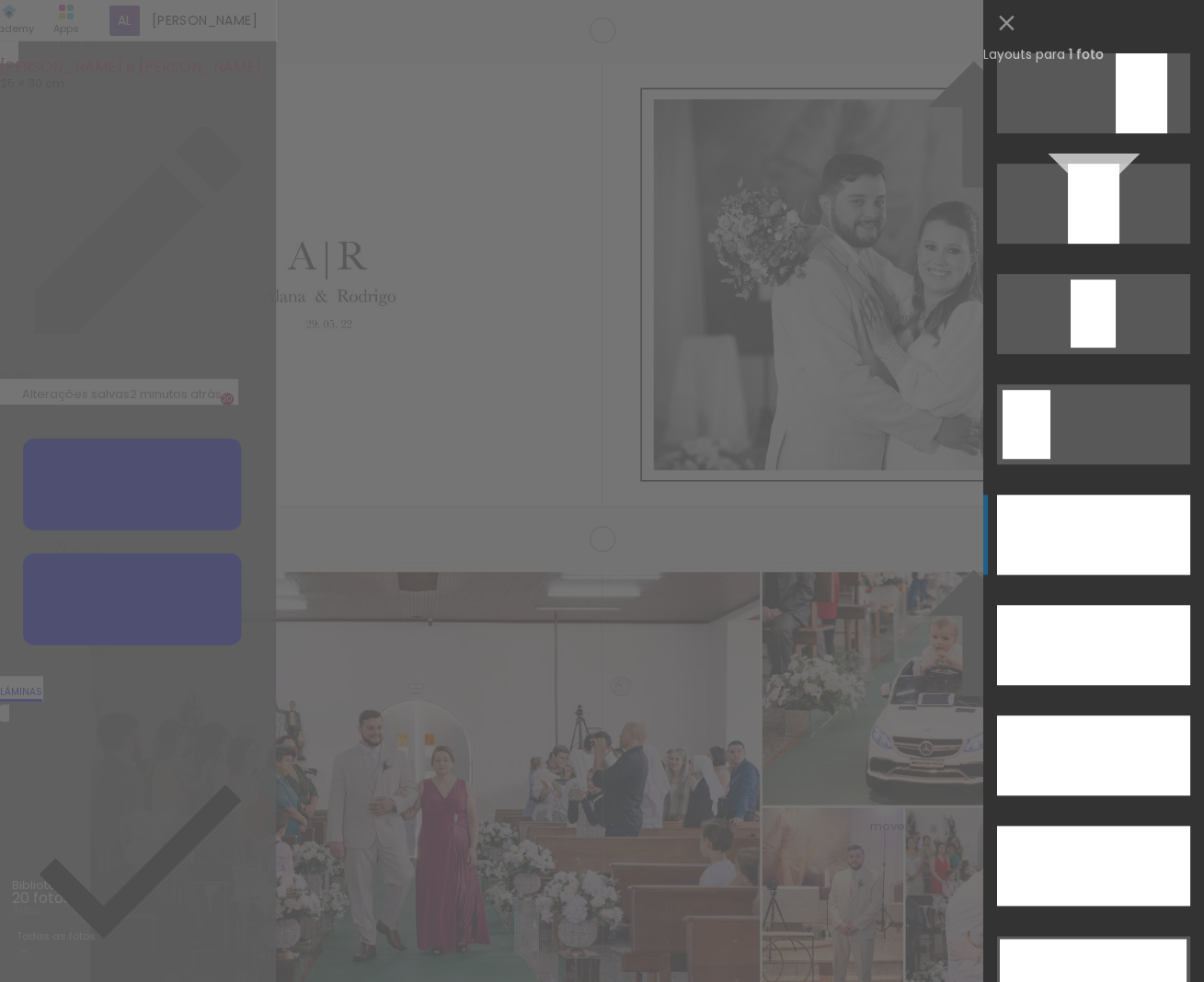
click at [1027, 605] on div at bounding box center [1093, 645] width 193 height 80
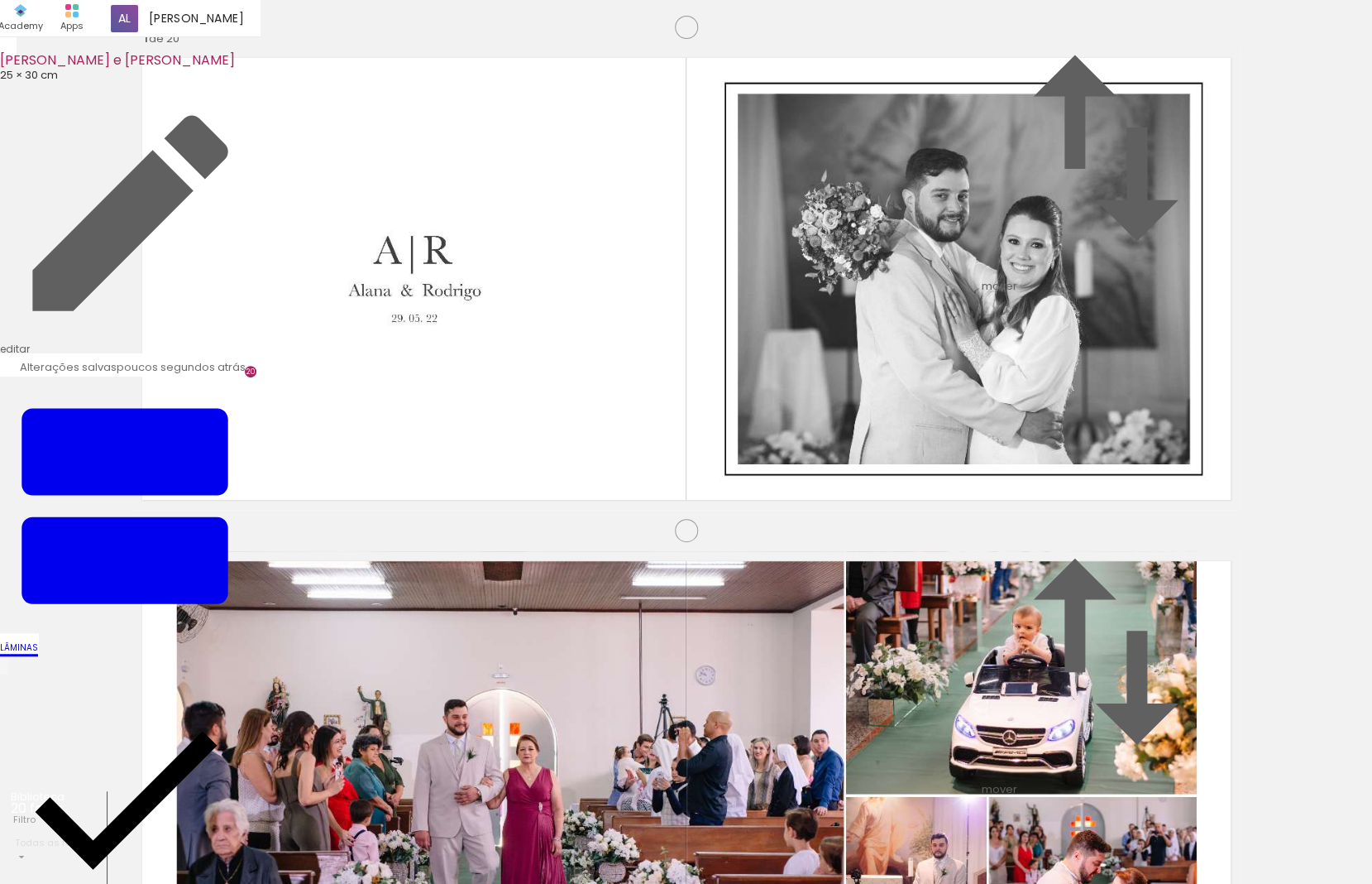
scroll to position [0, 0]
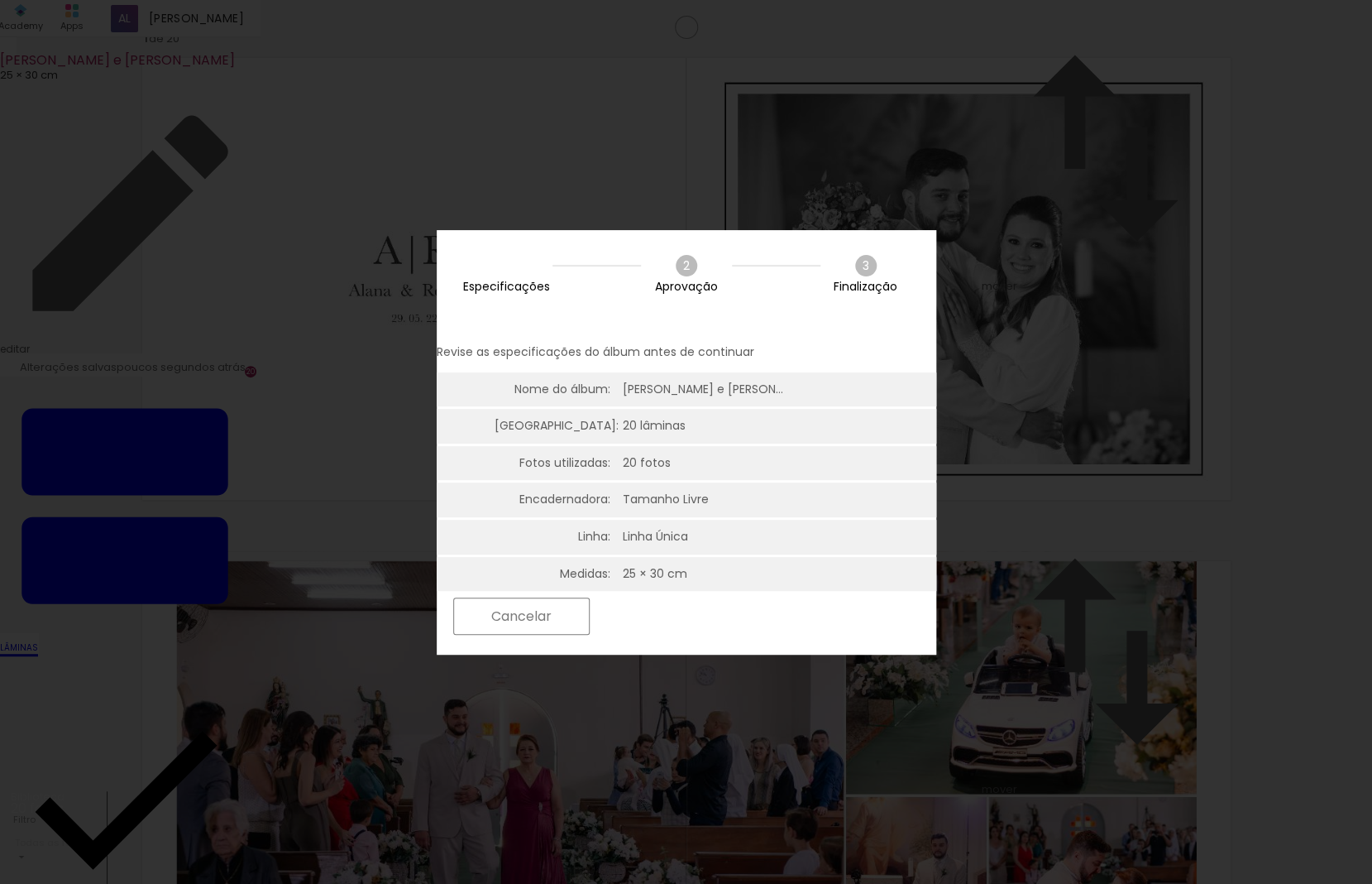
click at [725, 625] on paper-button "Próximo" at bounding box center [662, 616] width 127 height 36
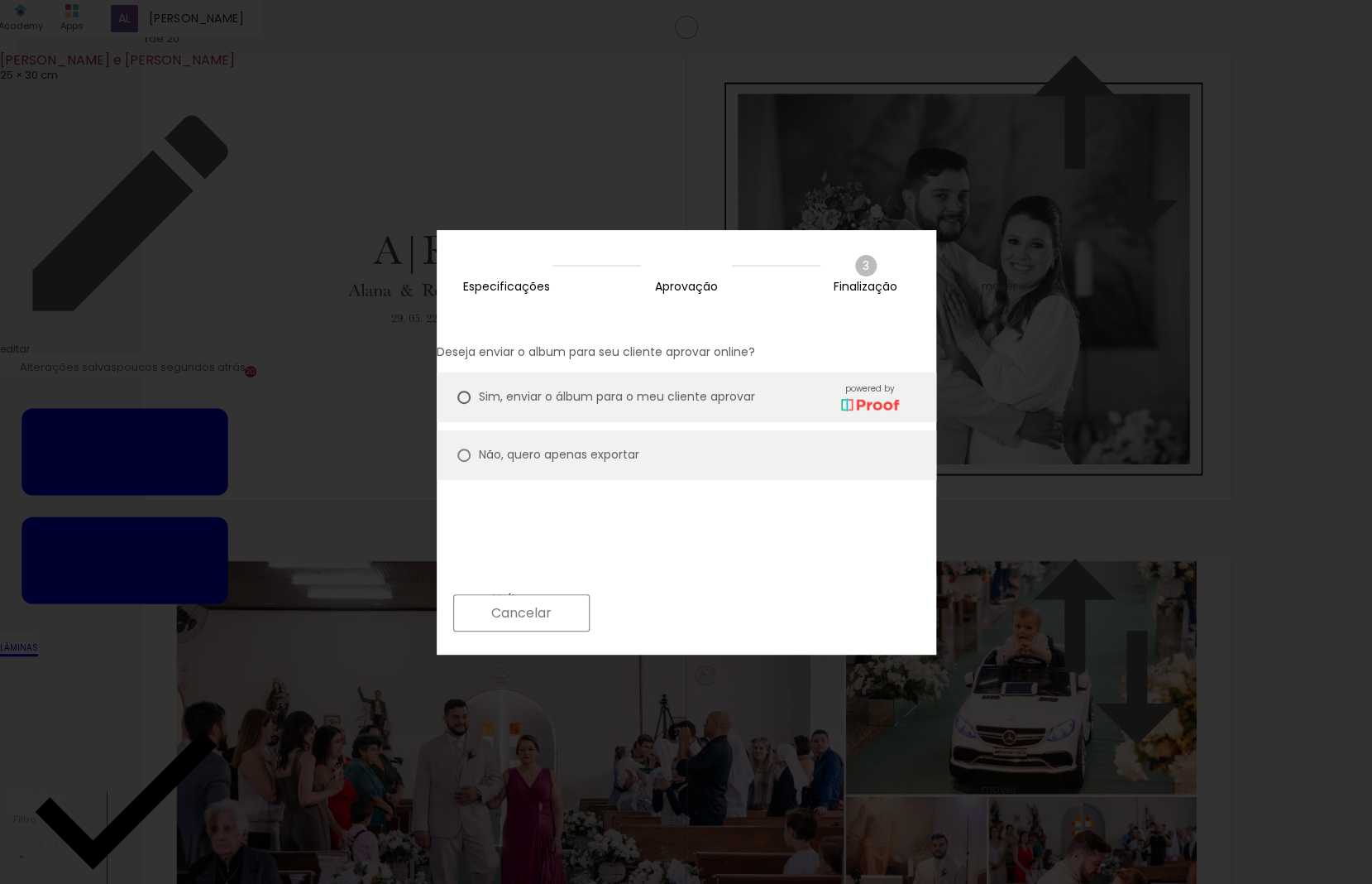
click at [0, 0] on slot "Próximo" at bounding box center [0, 0] width 0 height 0
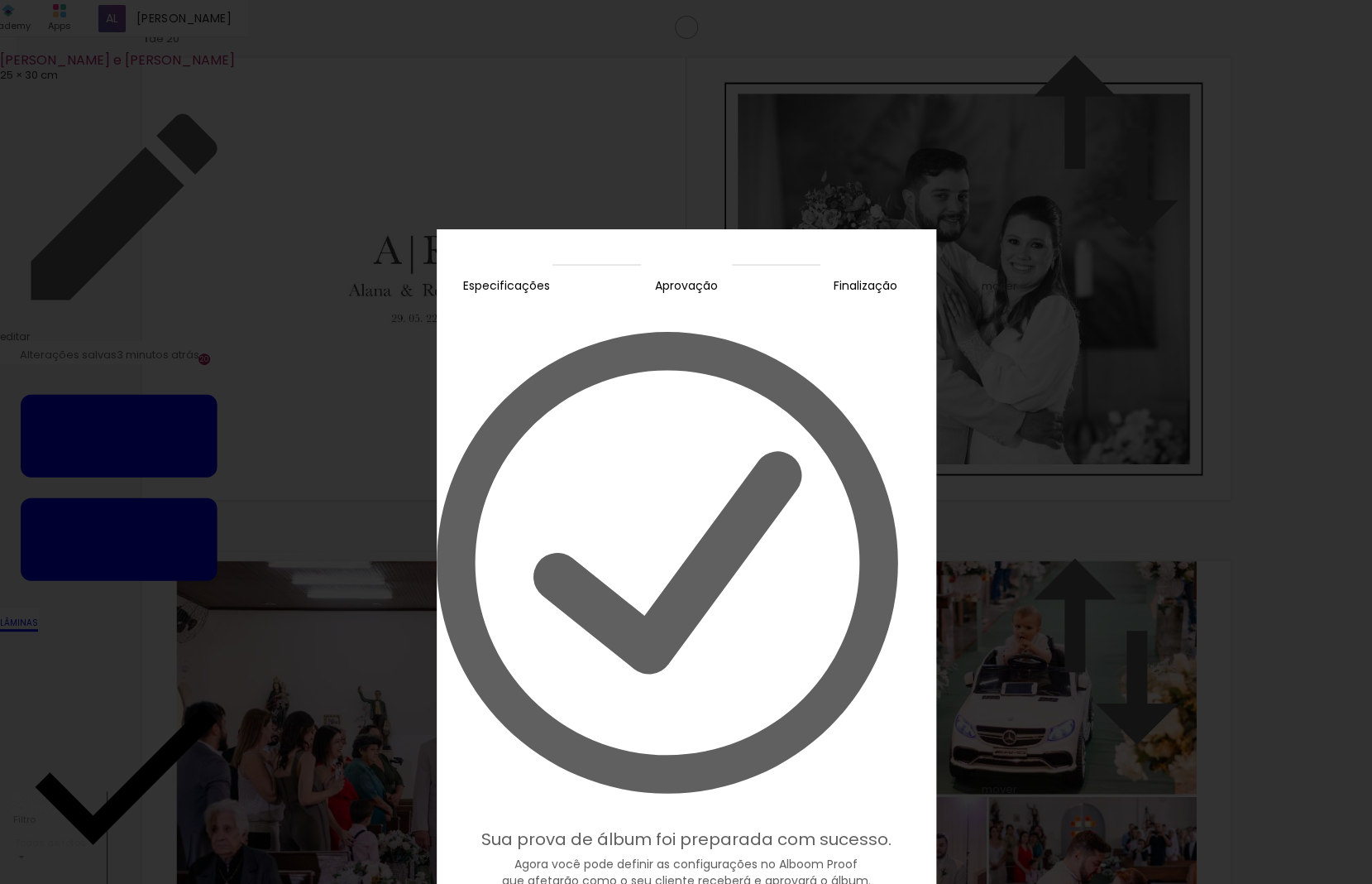
click at [0, 0] on slot "Editar prova" at bounding box center [0, 0] width 0 height 0
